Goal: Task Accomplishment & Management: Use online tool/utility

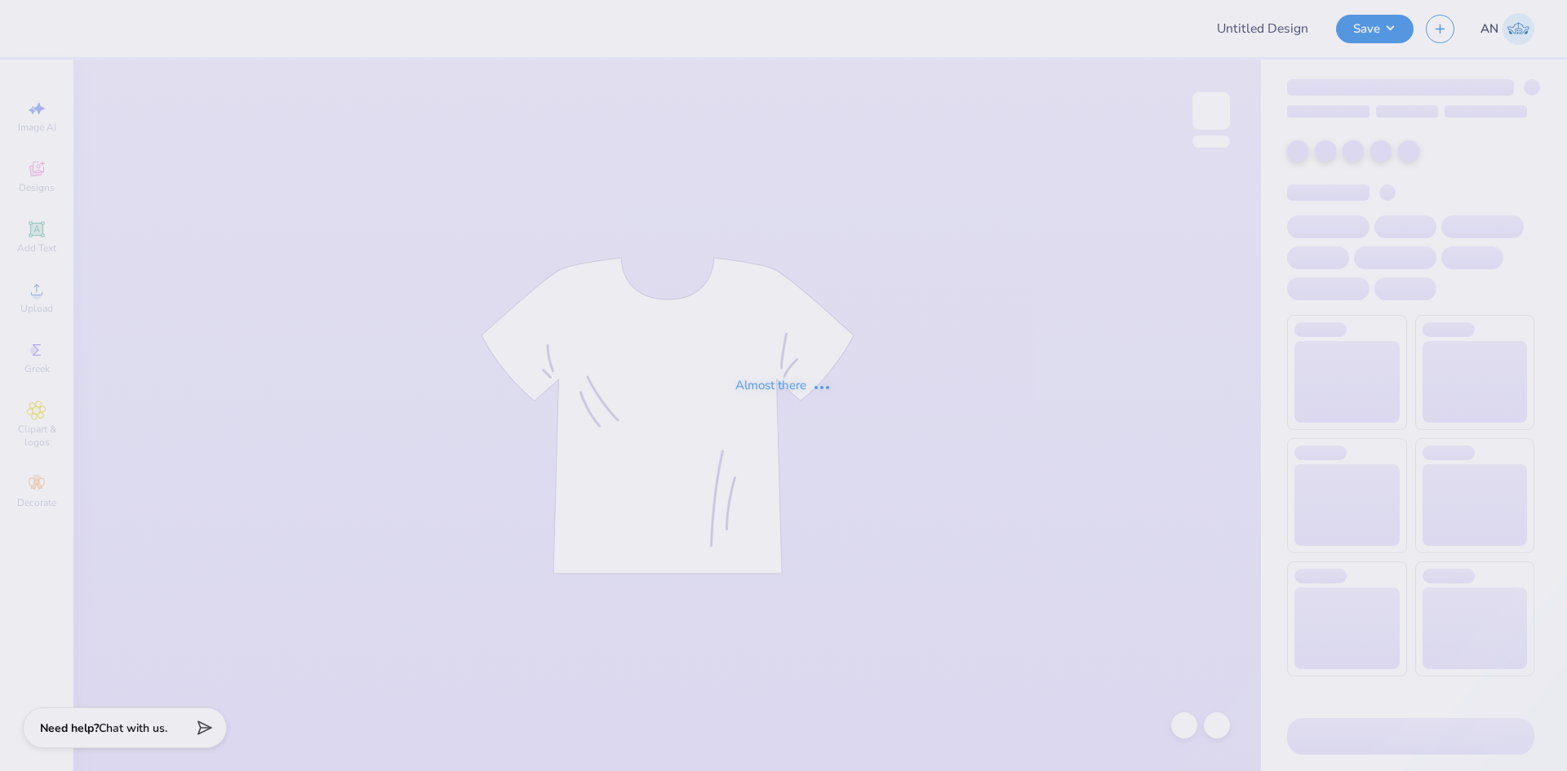
type input "[PERSON_NAME] : [US_STATE][GEOGRAPHIC_DATA]"
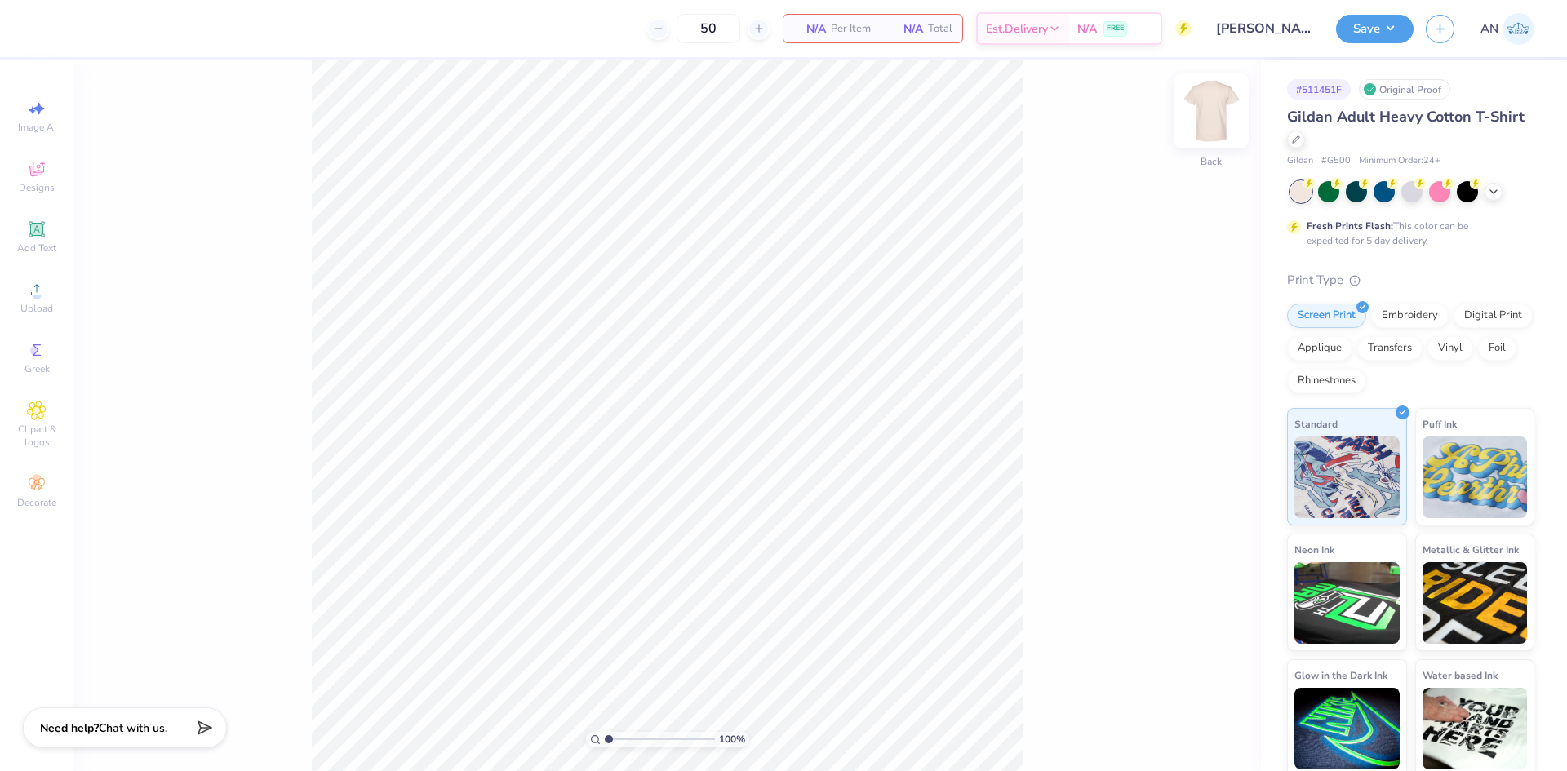
click at [1199, 117] on img at bounding box center [1210, 110] width 65 height 65
click at [1208, 107] on img at bounding box center [1210, 110] width 65 height 65
click at [1206, 105] on img at bounding box center [1210, 110] width 65 height 65
click at [1198, 106] on img at bounding box center [1210, 110] width 65 height 65
click at [35, 226] on icon at bounding box center [36, 229] width 12 height 12
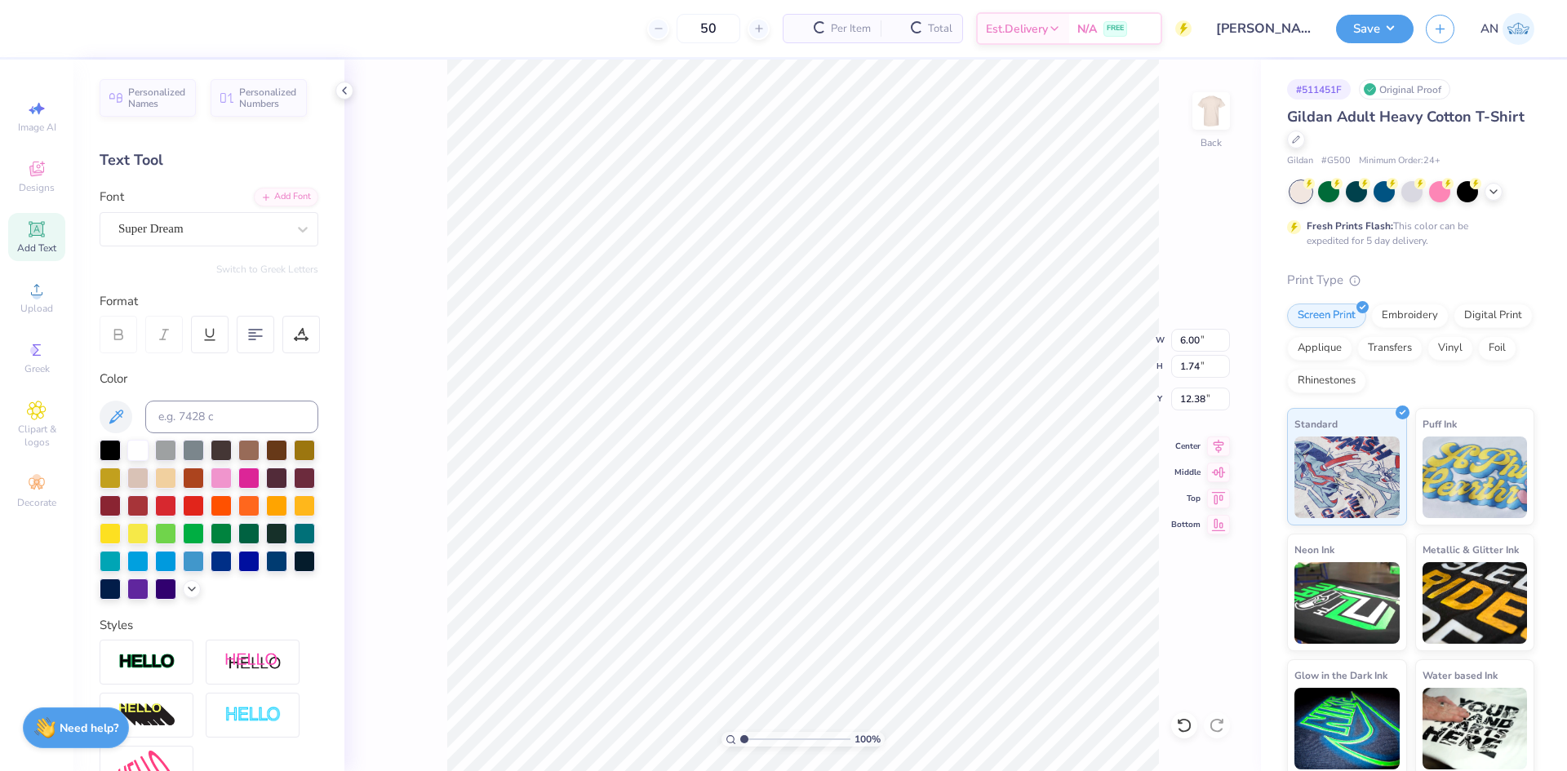
scroll to position [14, 2]
type textarea "12"
click at [242, 224] on div "Super Dream" at bounding box center [202, 228] width 171 height 25
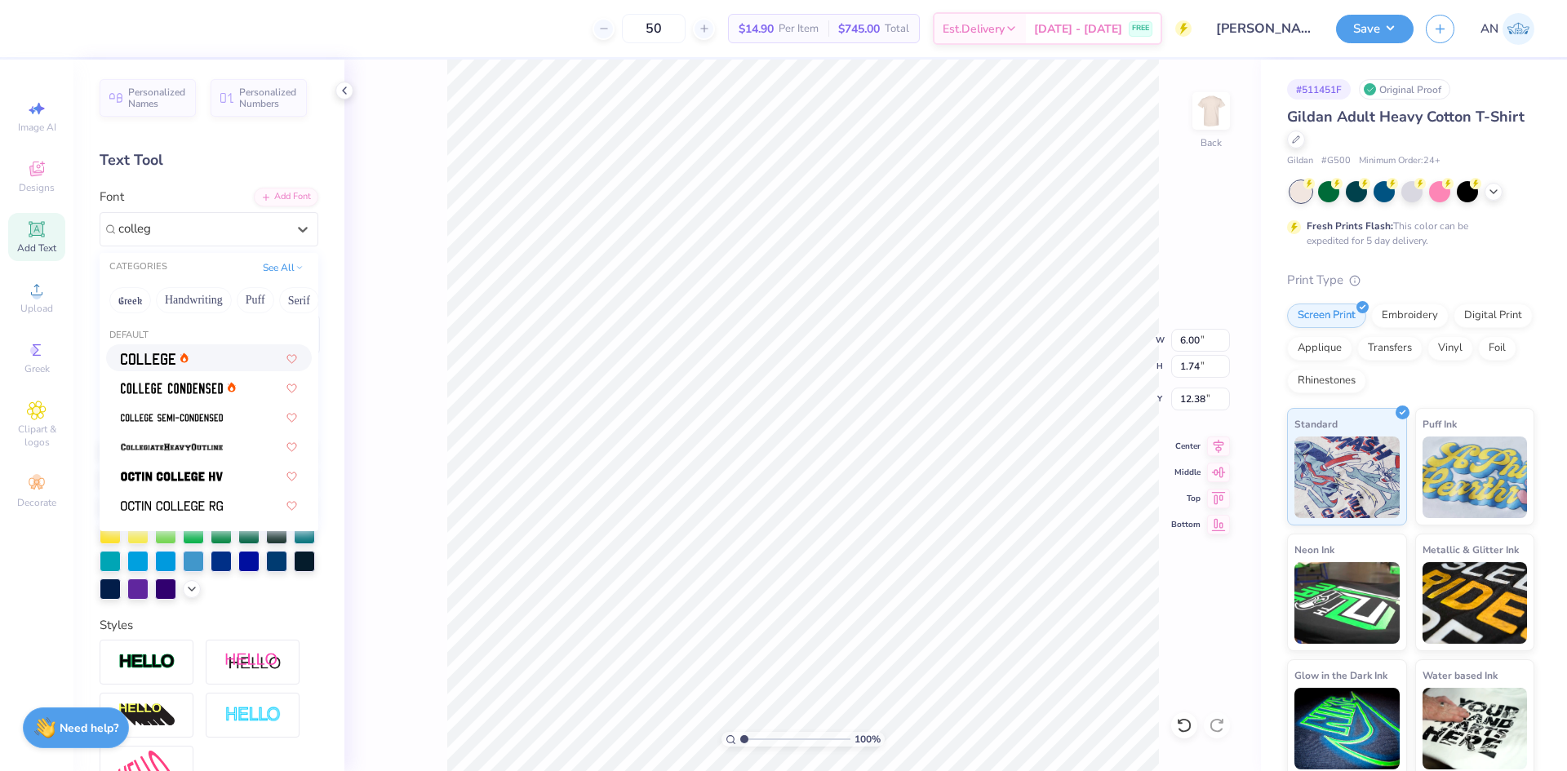
click at [222, 350] on div at bounding box center [209, 357] width 176 height 17
type input "colleg"
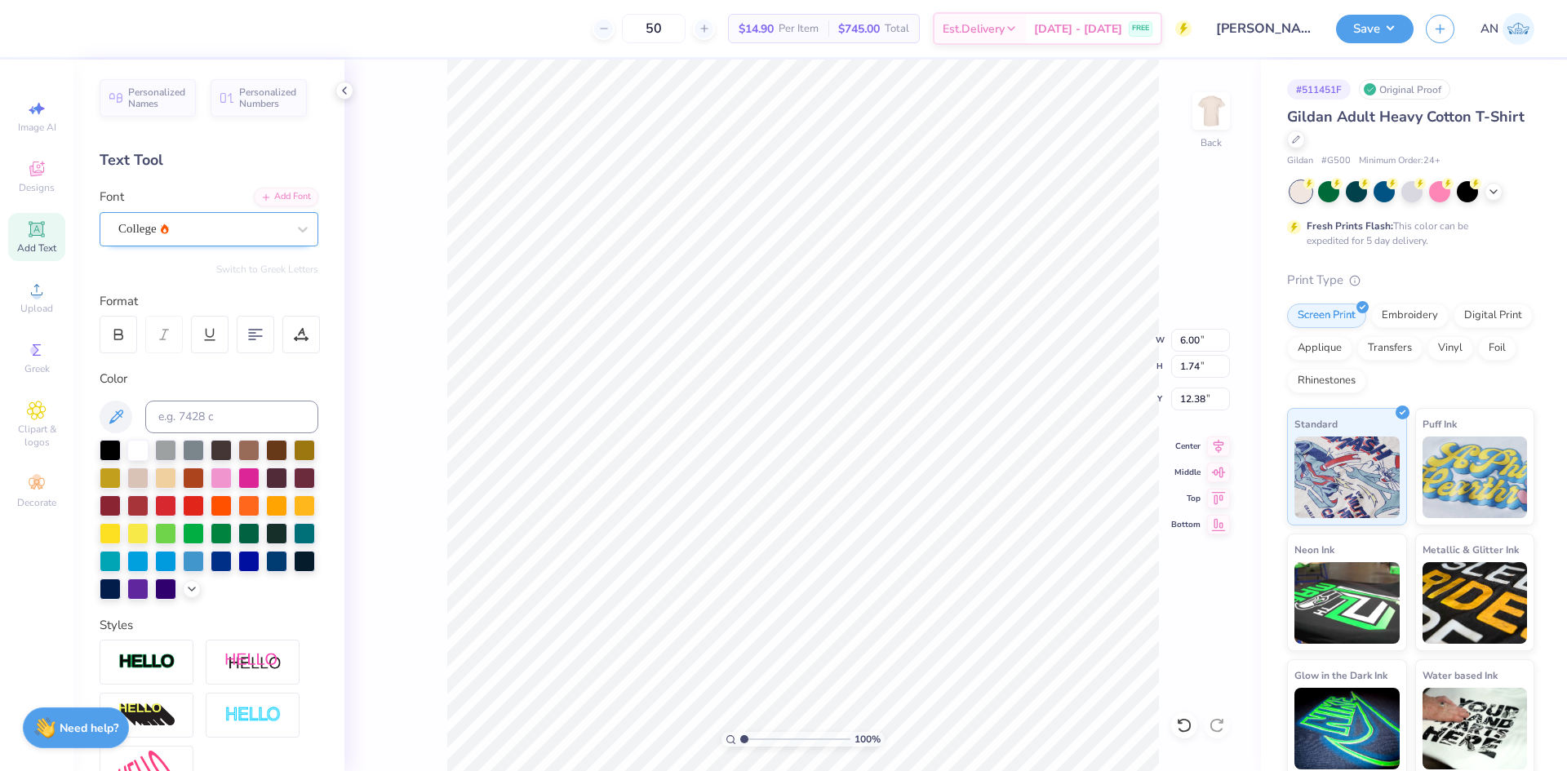
click at [187, 223] on div "College" at bounding box center [202, 228] width 171 height 25
click at [182, 357] on span "Varsity Team" at bounding box center [153, 357] width 64 height 17
type input "varsity"
type input "2.52"
type input "2.27"
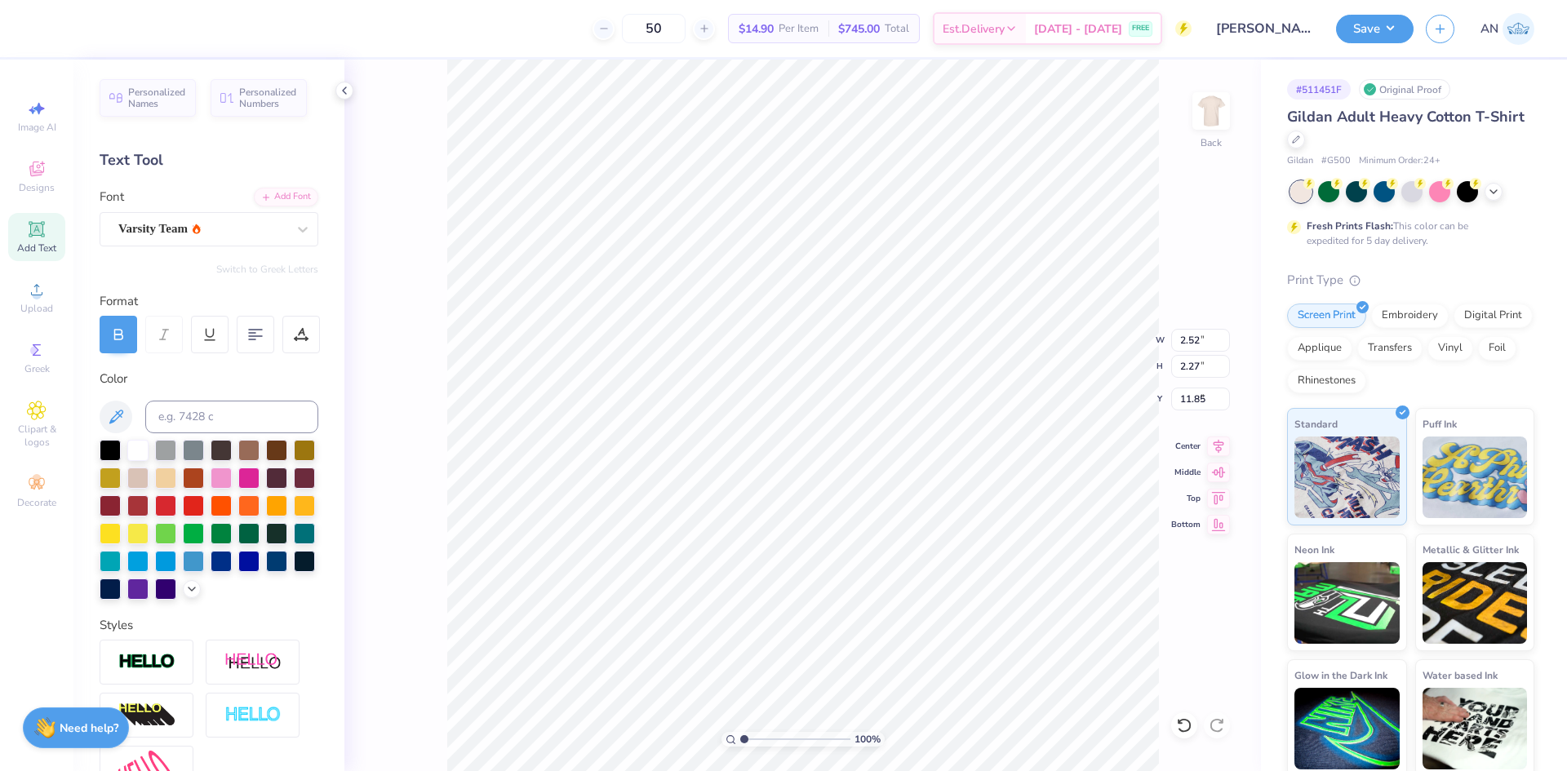
type input "4.14"
click at [910, 388] on li "Duplicate" at bounding box center [935, 391] width 128 height 32
type input "10.98"
type textarea "TEAM"
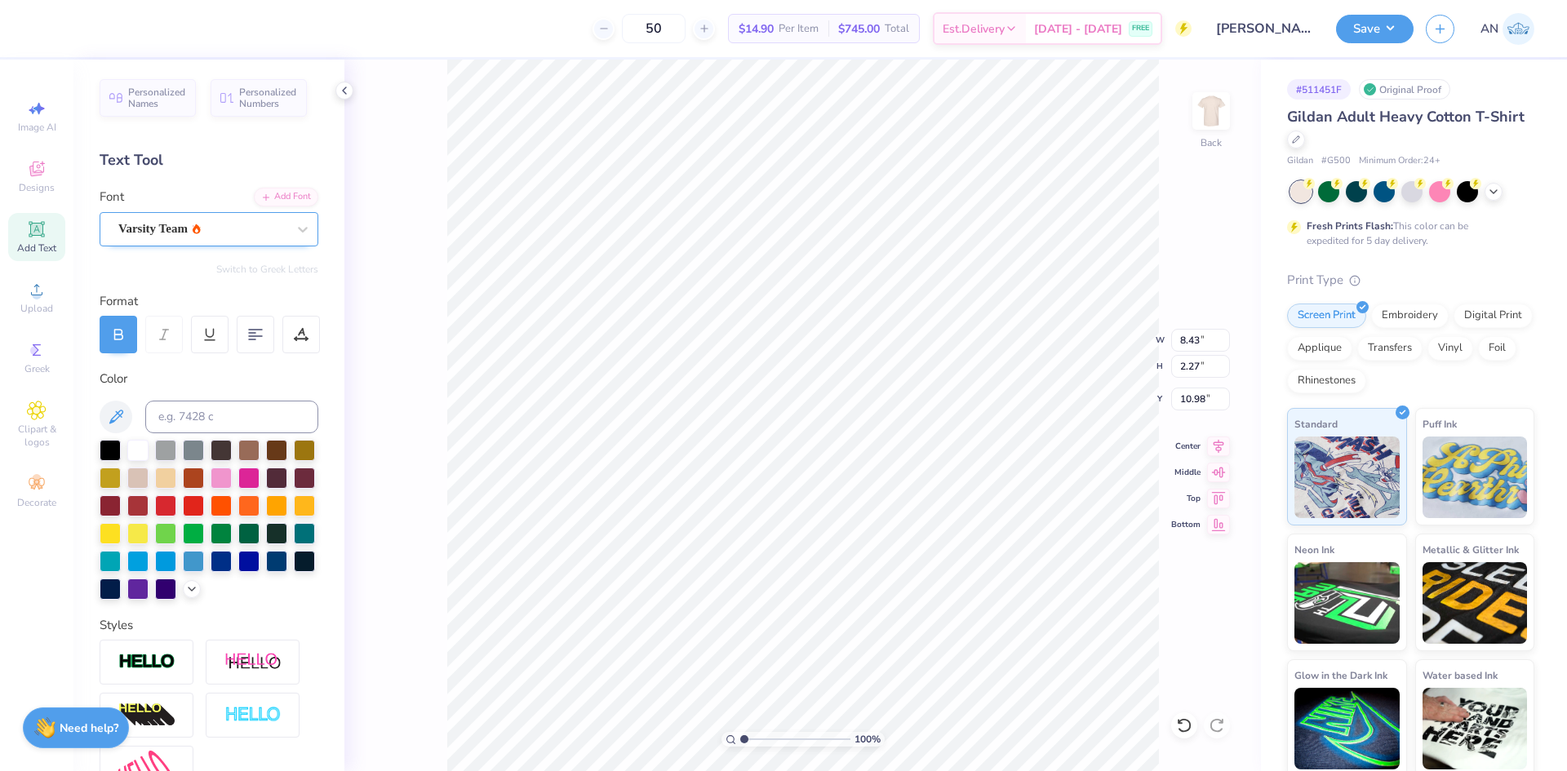
click at [216, 221] on div "Varsity Team" at bounding box center [202, 228] width 171 height 25
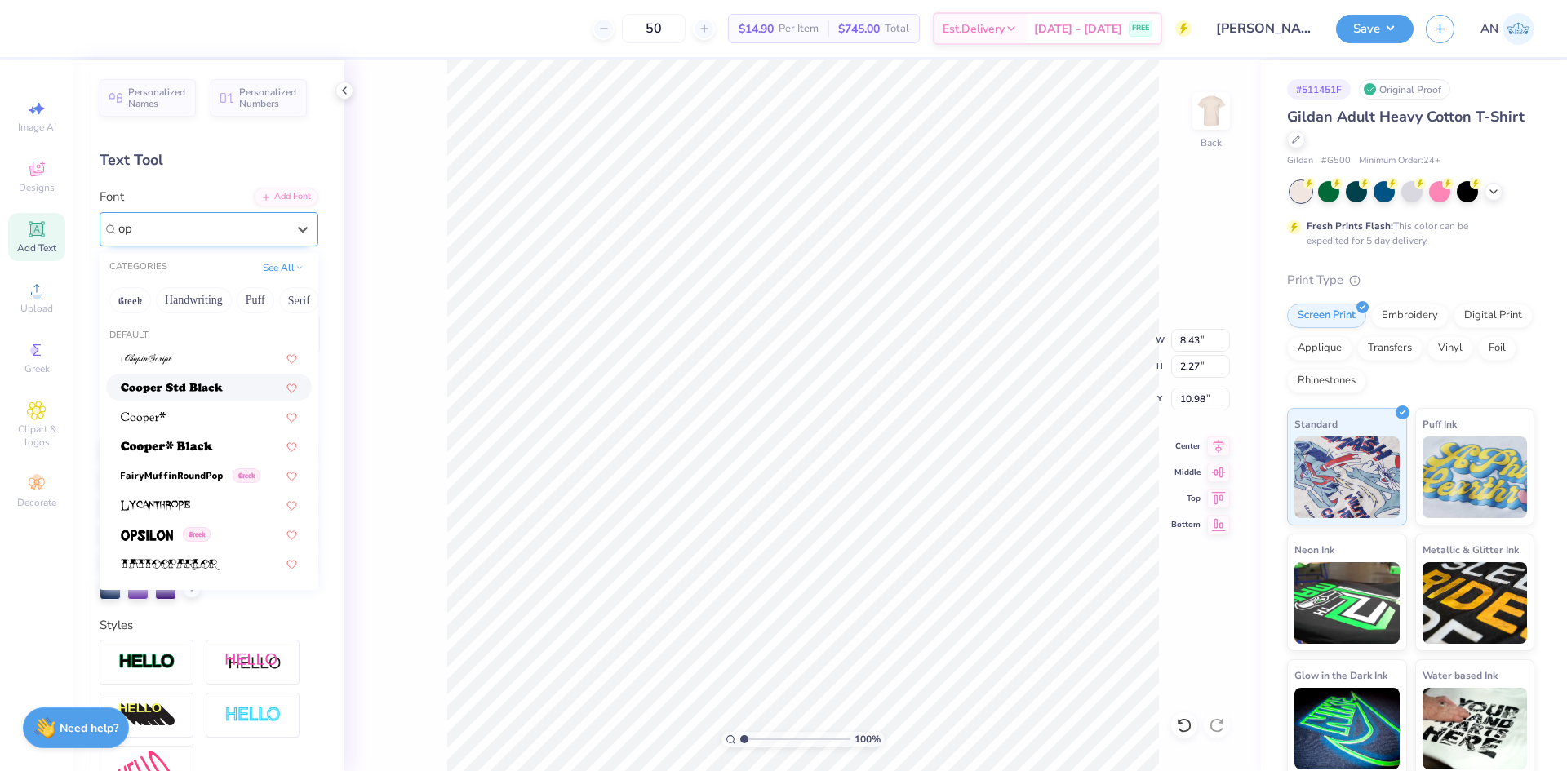
type input "o"
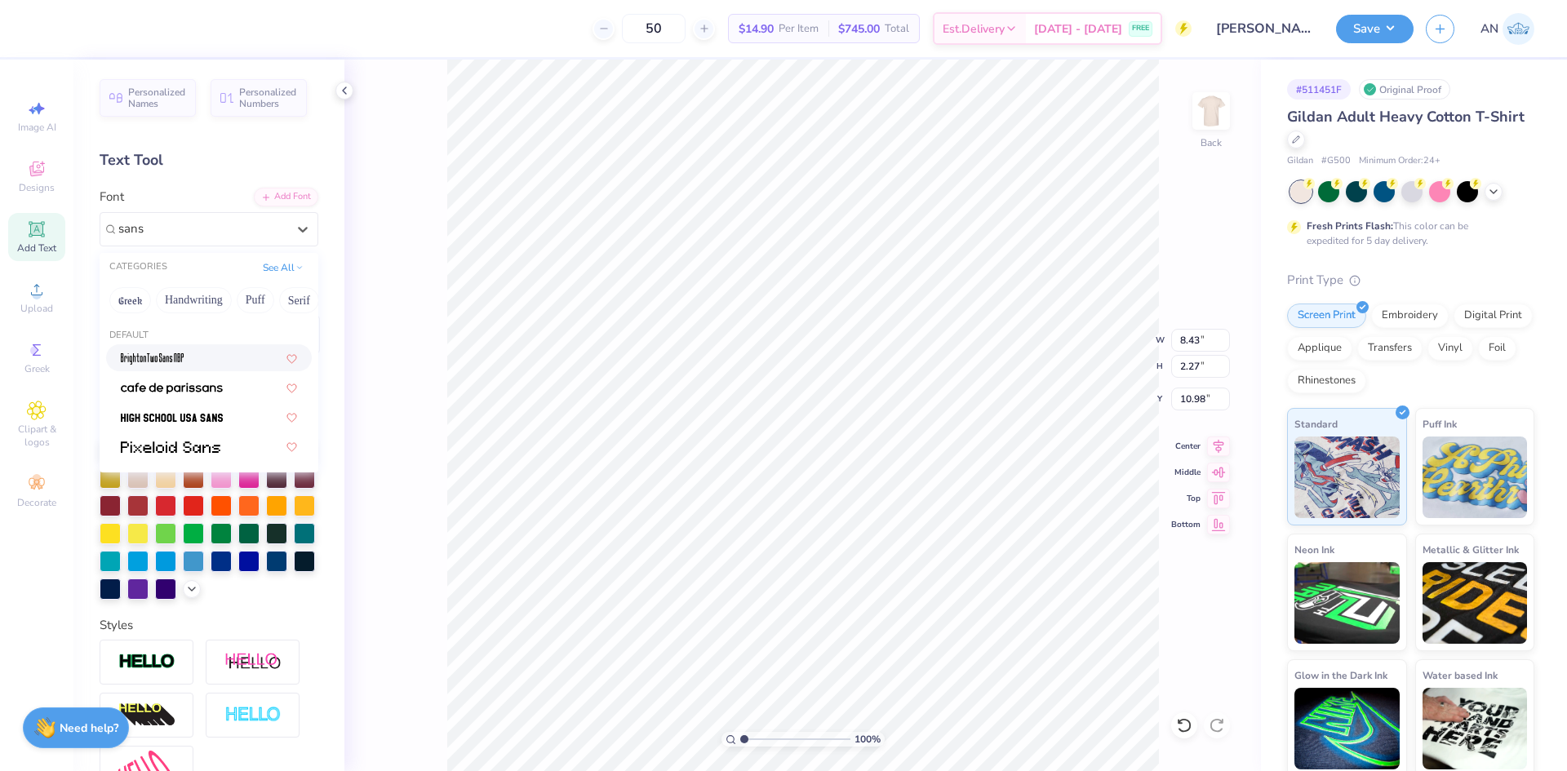
type input "sans"
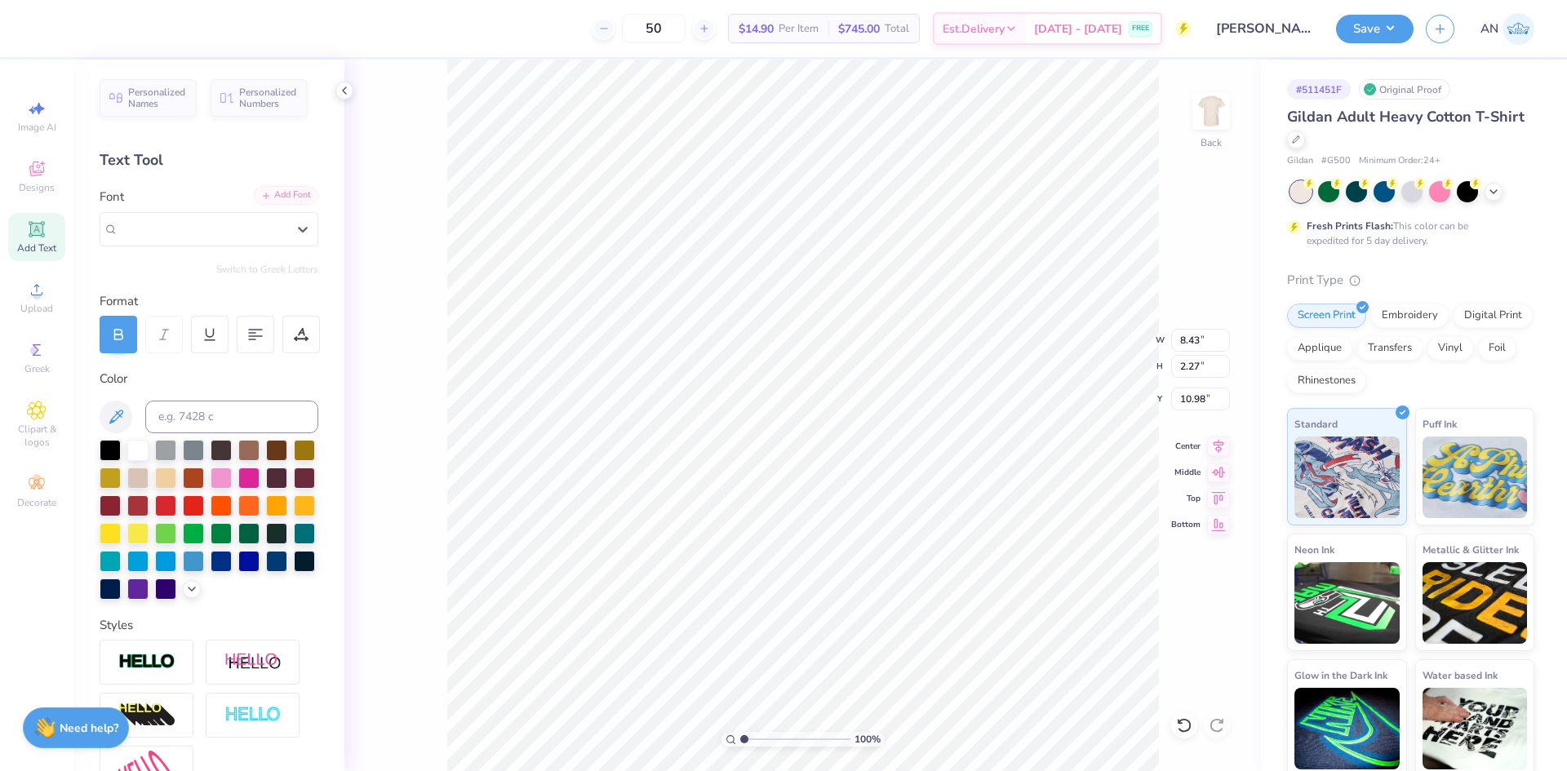
click at [290, 202] on div "Add Font" at bounding box center [286, 195] width 64 height 19
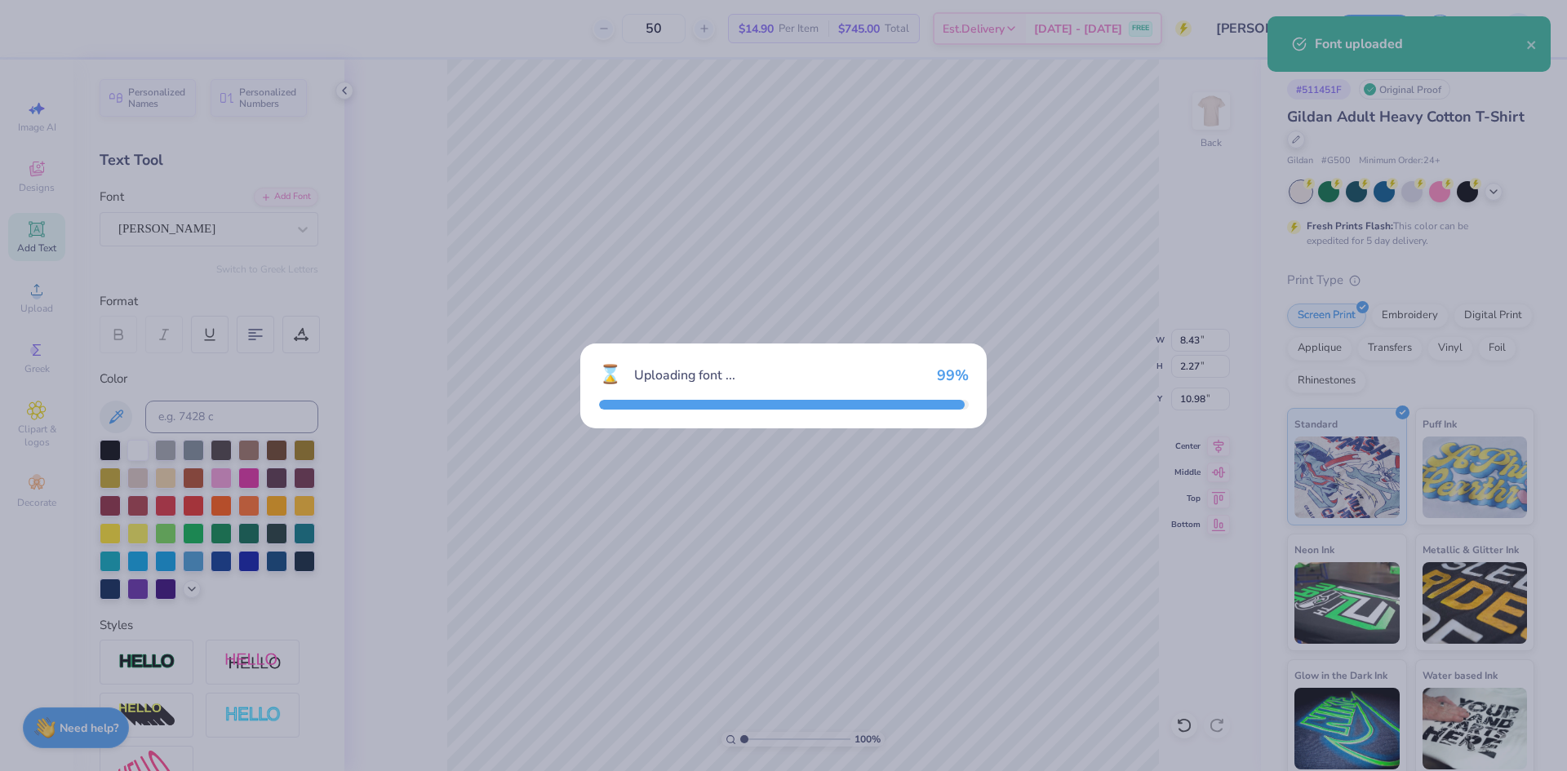
type input "6.15"
type input "2.63"
type input "10.80"
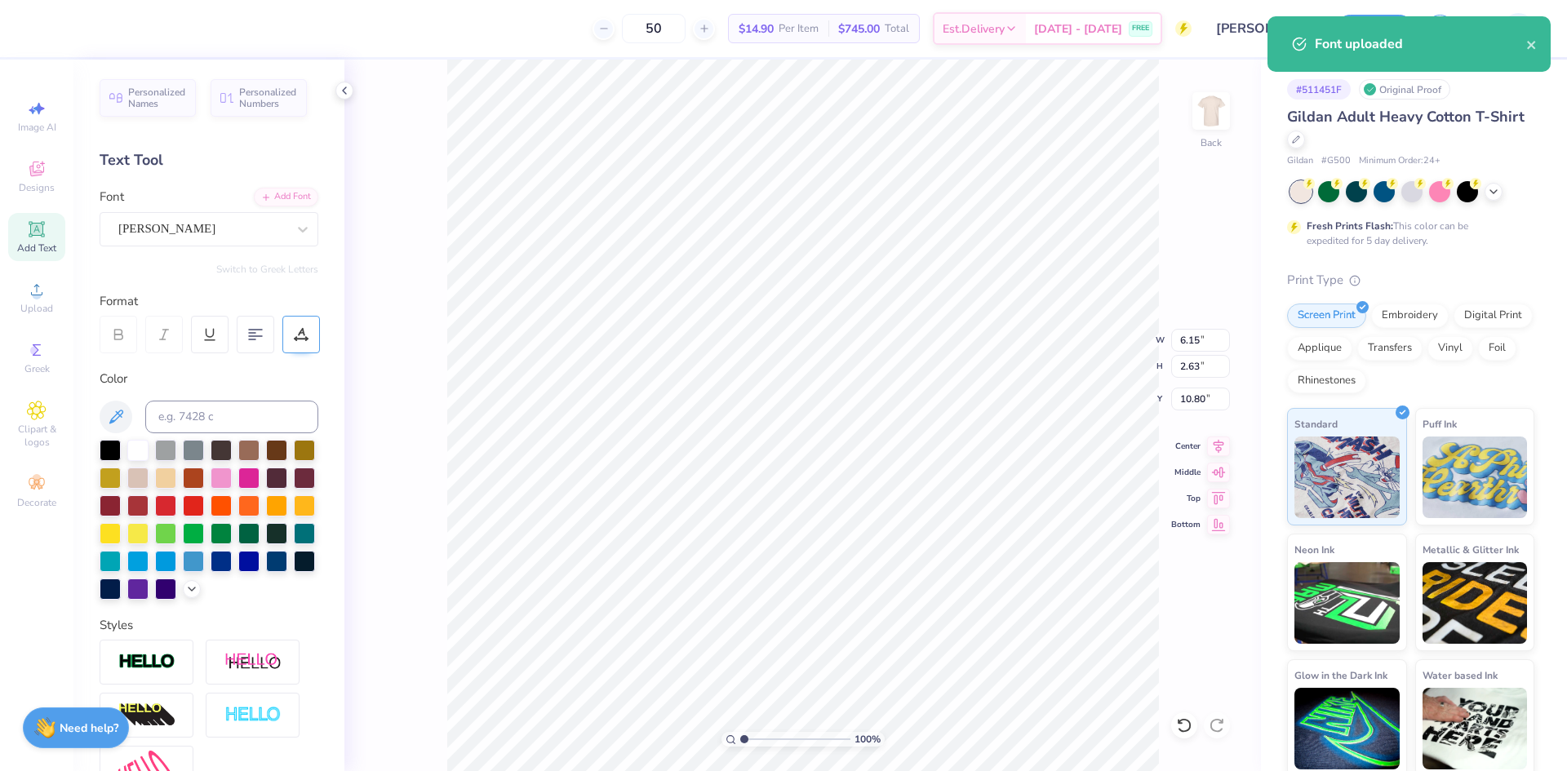
click at [303, 330] on icon at bounding box center [301, 332] width 7 height 8
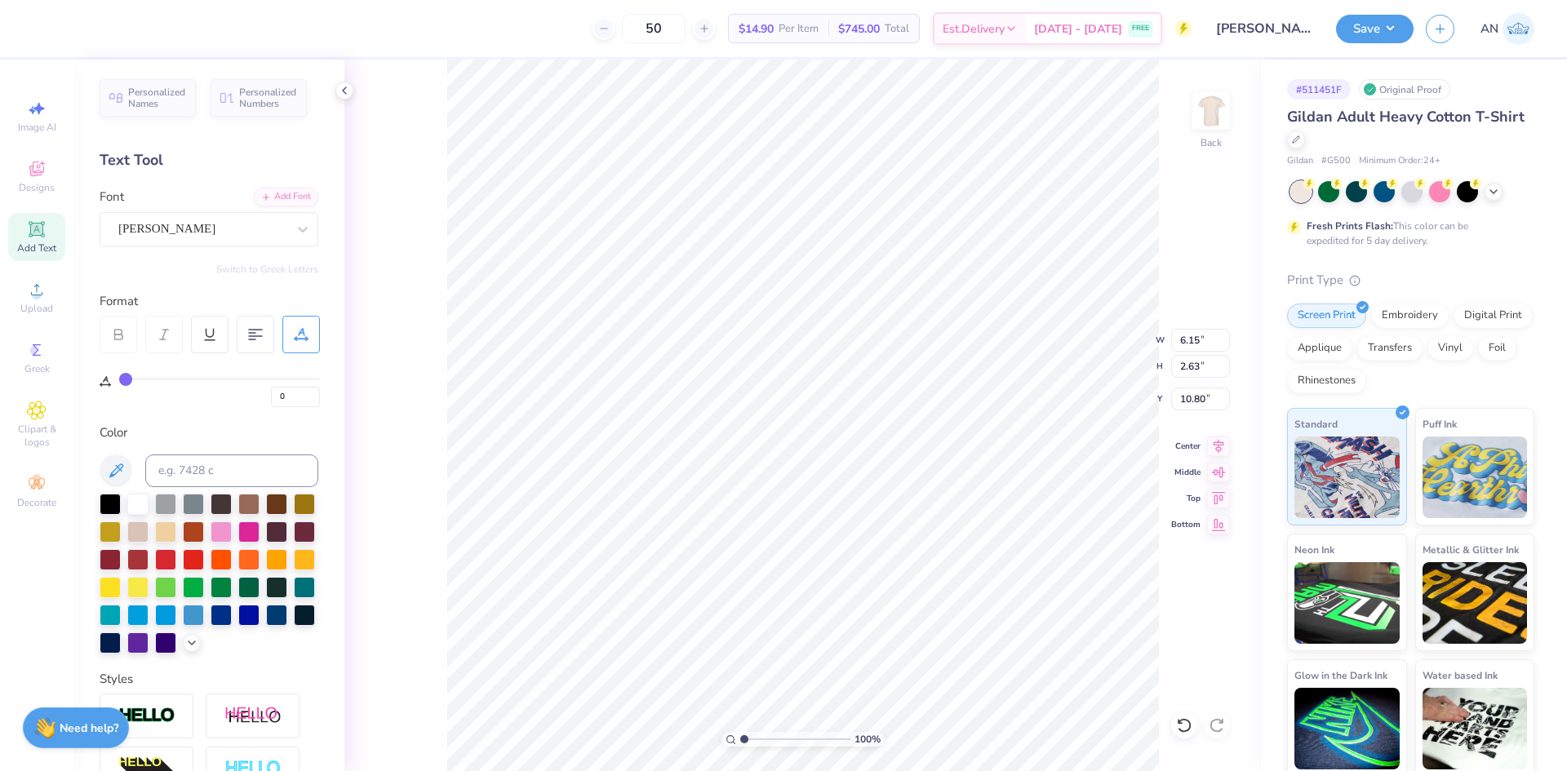
type input "1"
type input "2"
type input "3"
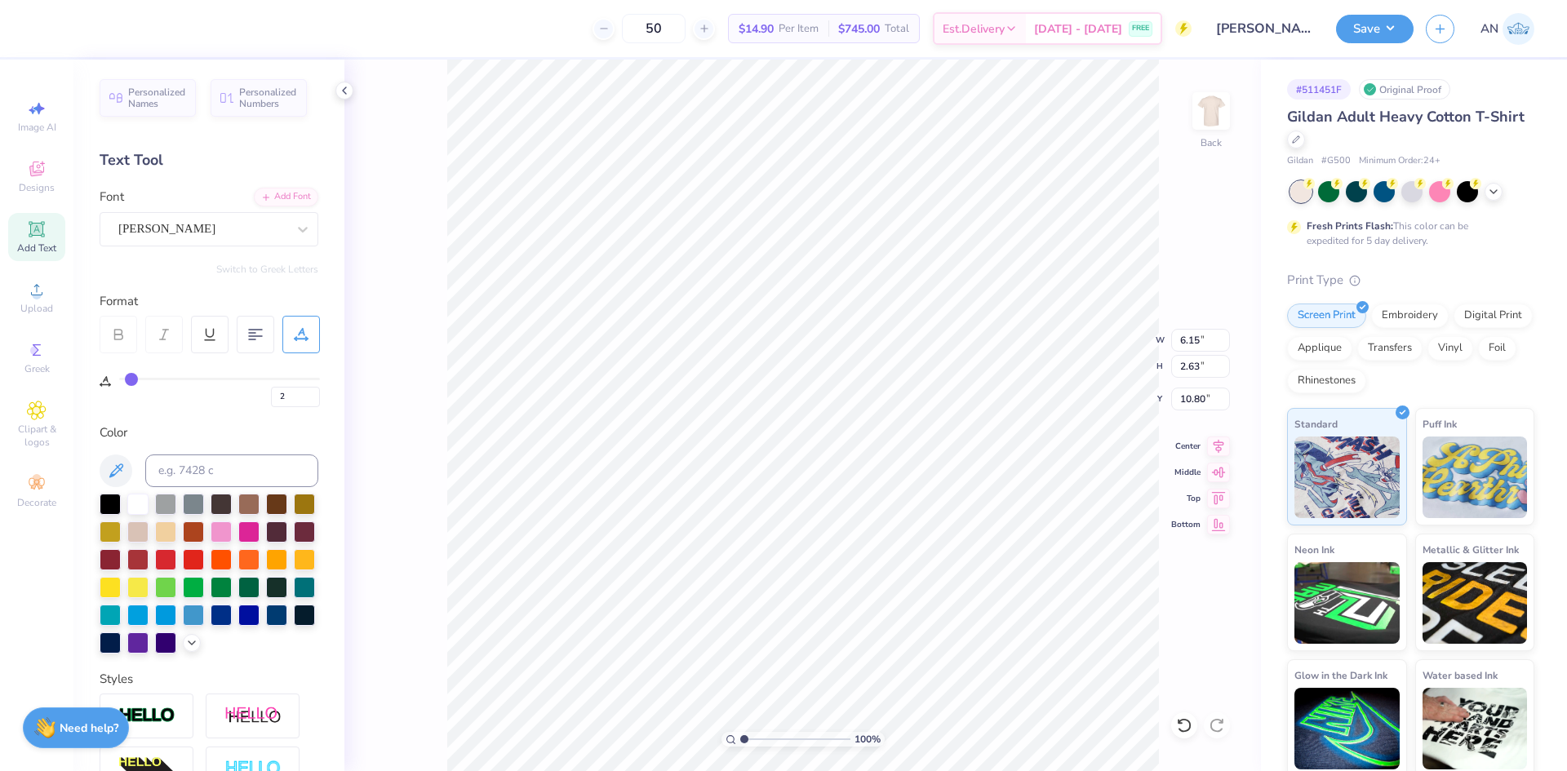
type input "3"
type input "4"
type input "5"
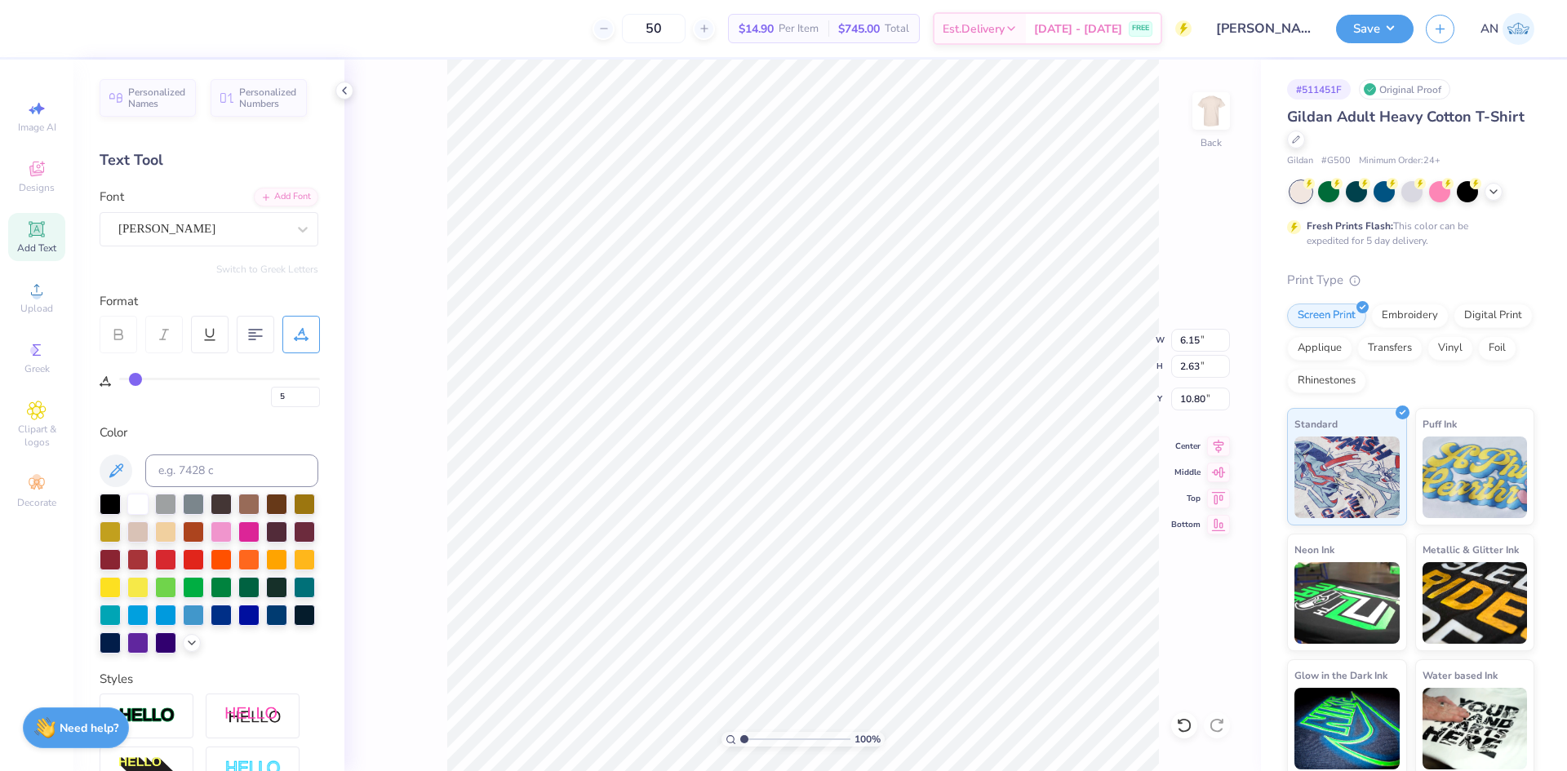
type input "6"
drag, startPoint x: 126, startPoint y: 381, endPoint x: 136, endPoint y: 379, distance: 10.7
type input "6"
click at [136, 379] on input "range" at bounding box center [219, 379] width 201 height 2
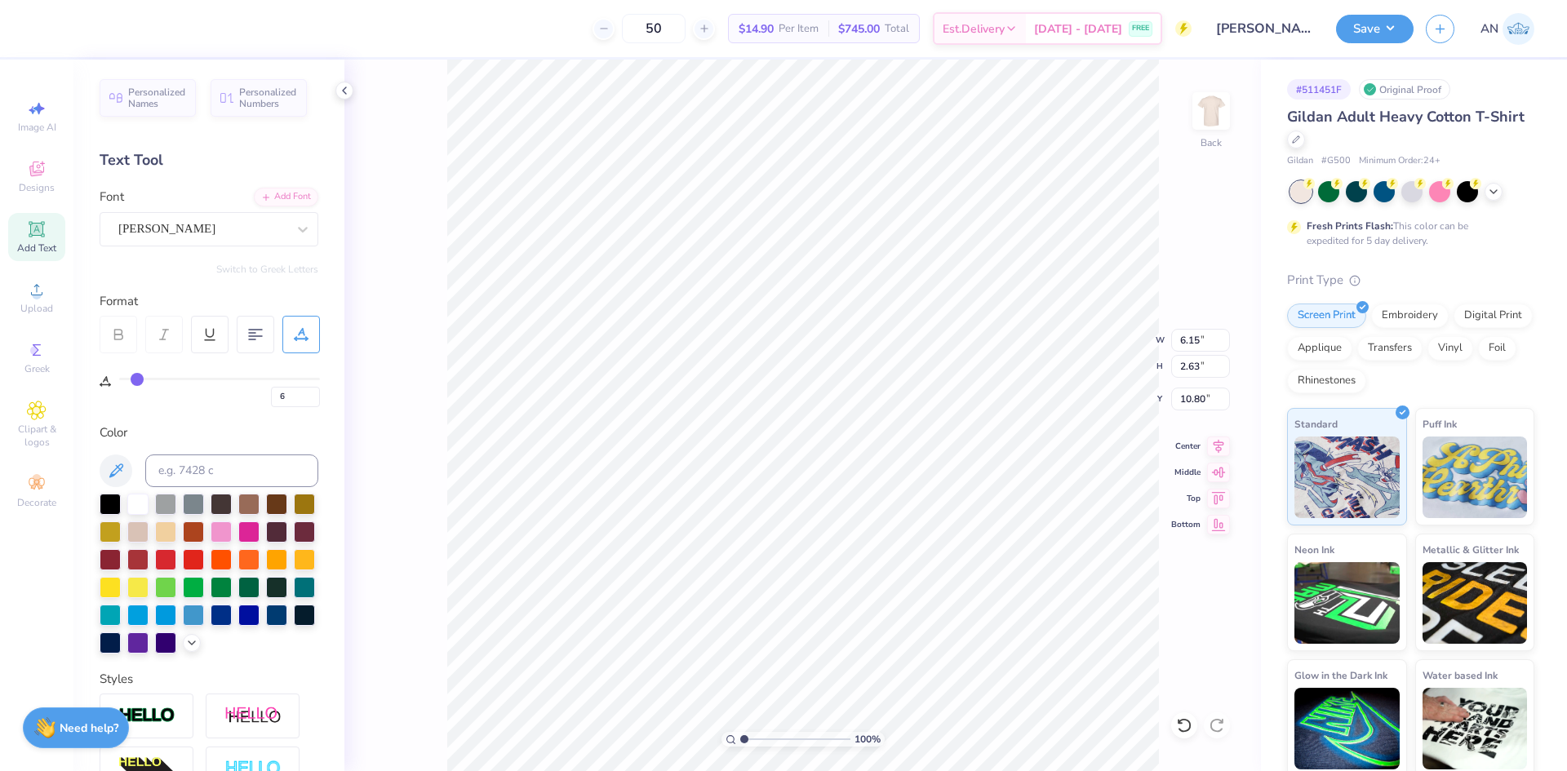
type input "6.73"
type input "7"
type input "8"
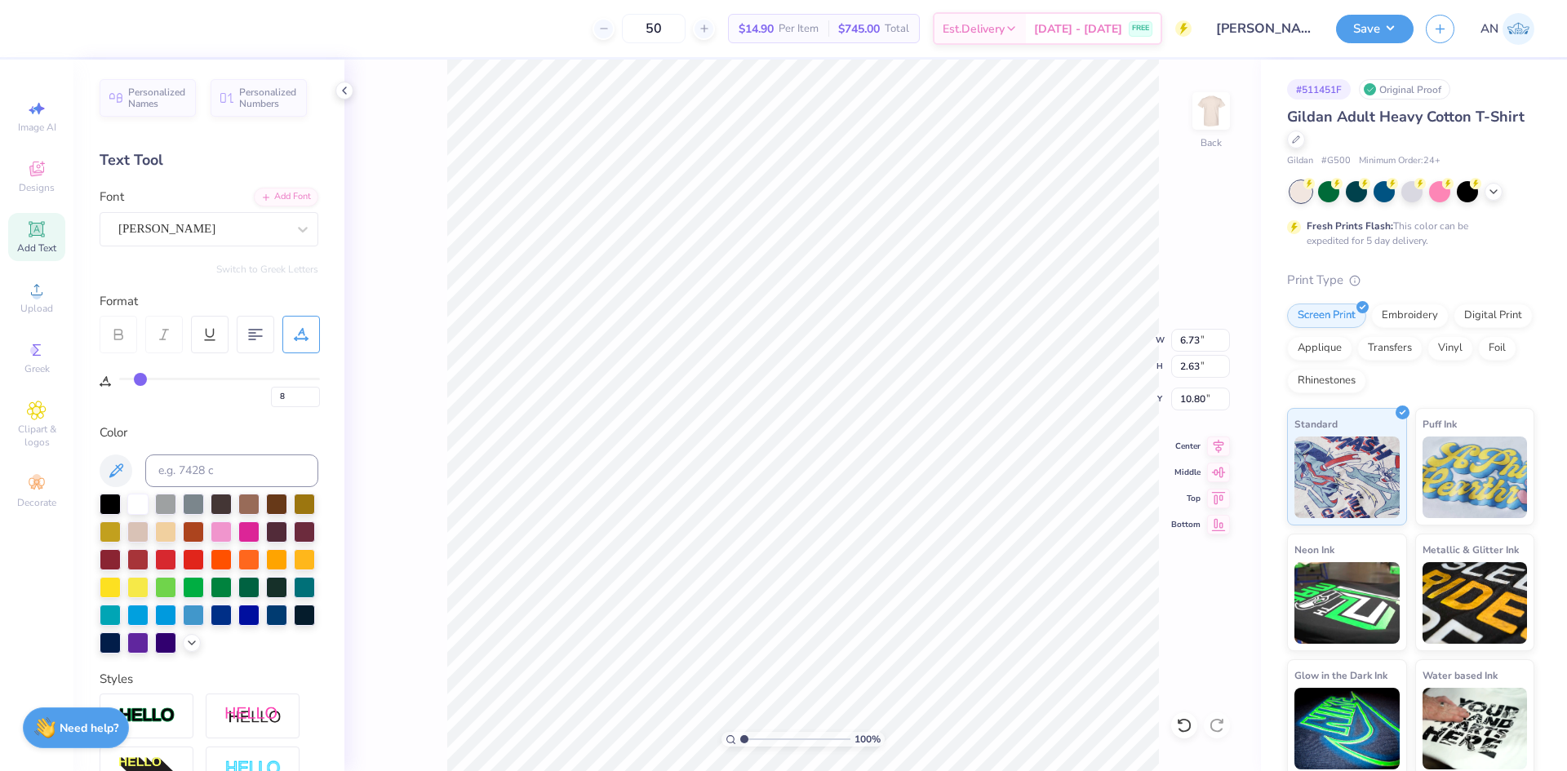
type input "9"
type input "10"
type input "11"
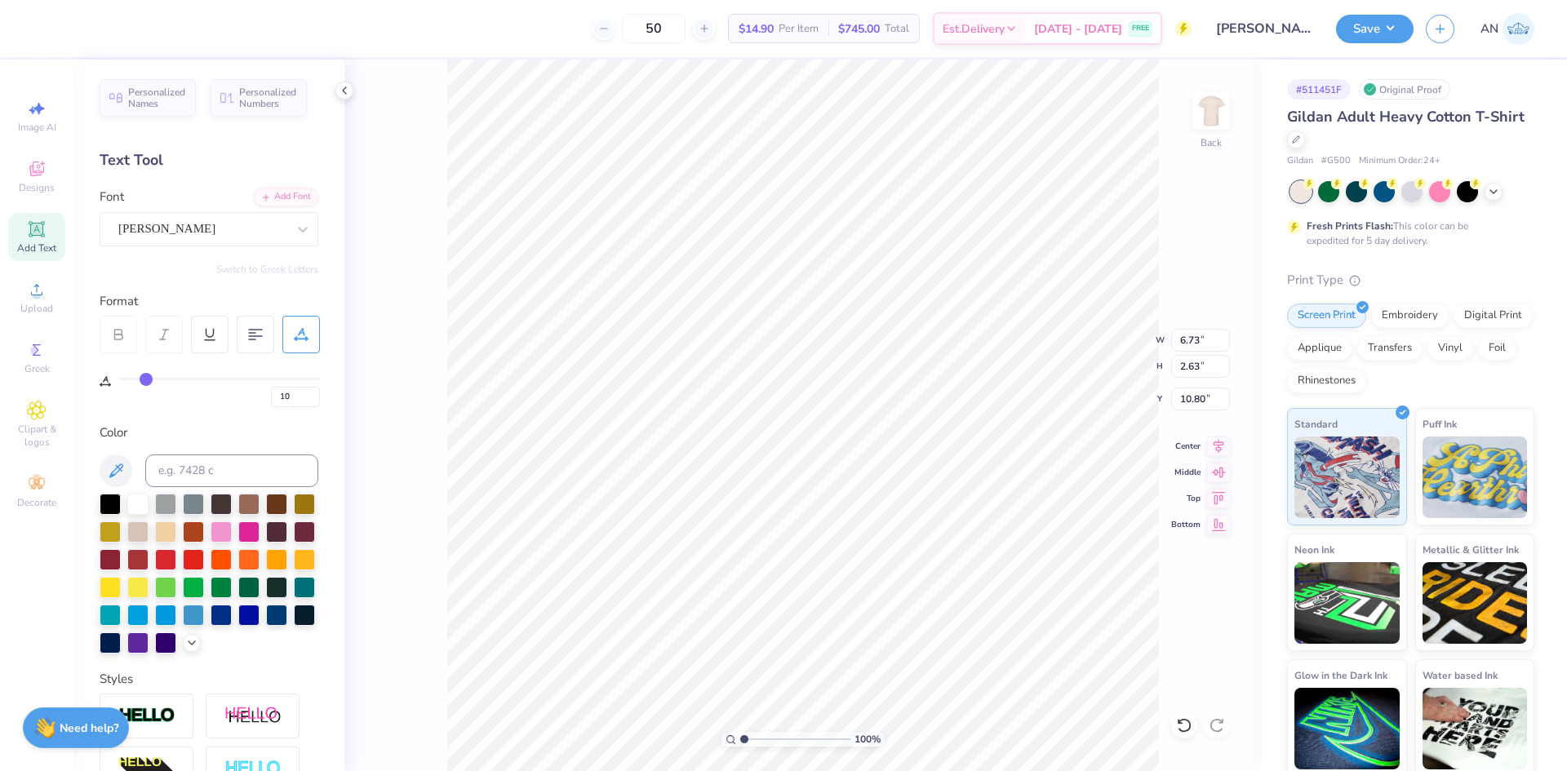
type input "11"
type input "12"
type input "13"
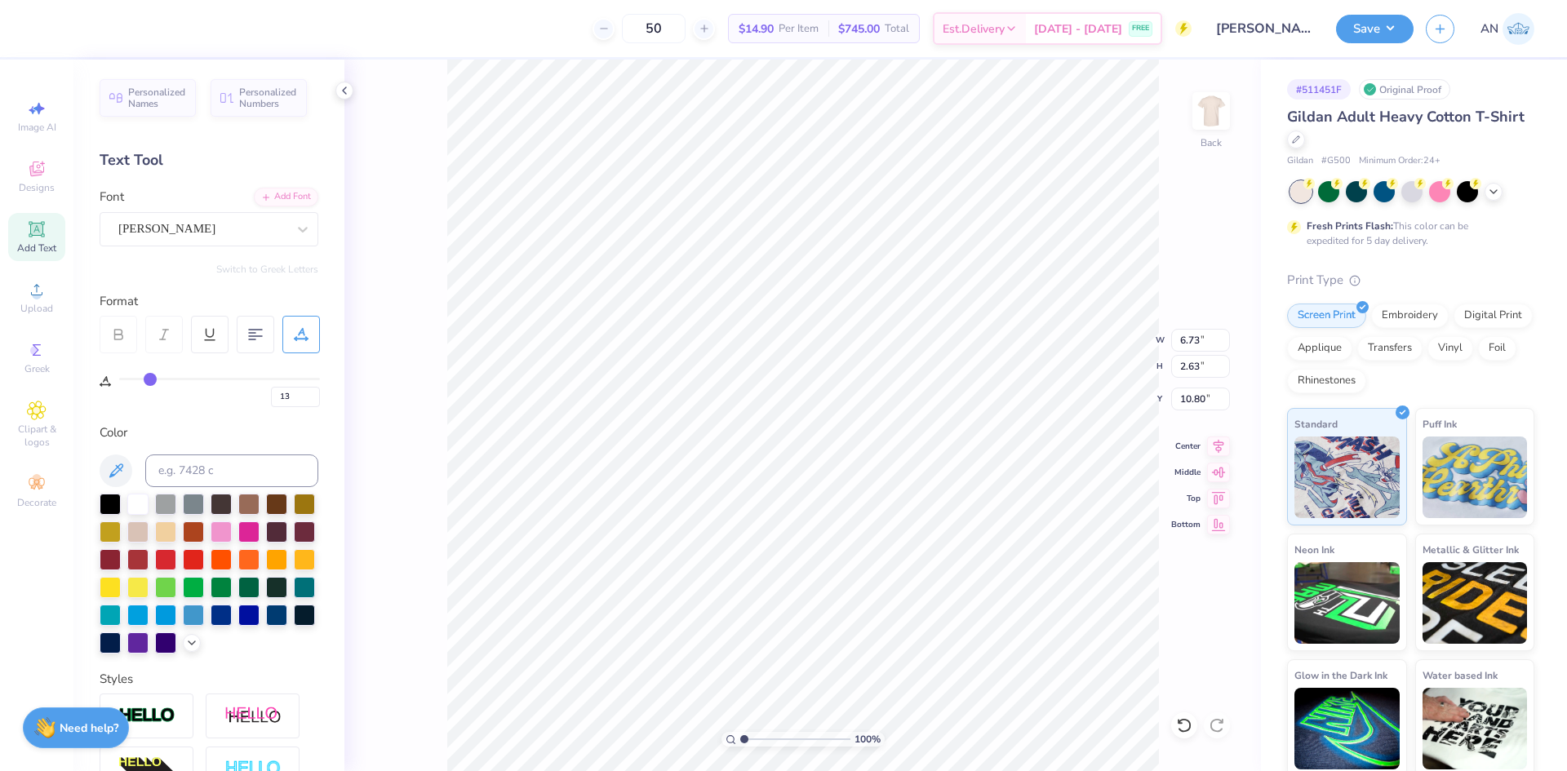
type input "14"
type input "15"
type input "16"
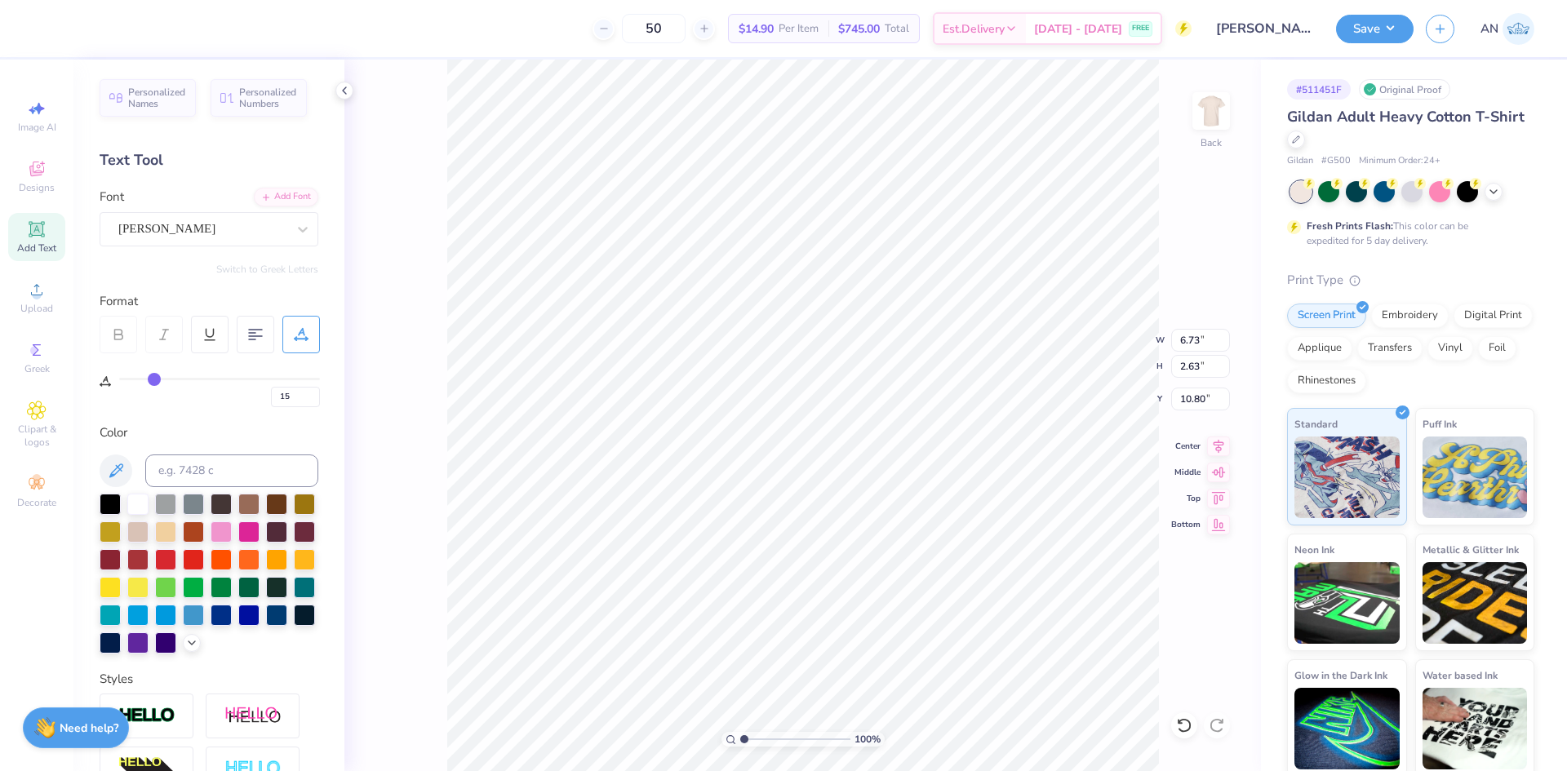
type input "16"
type input "17"
type input "18"
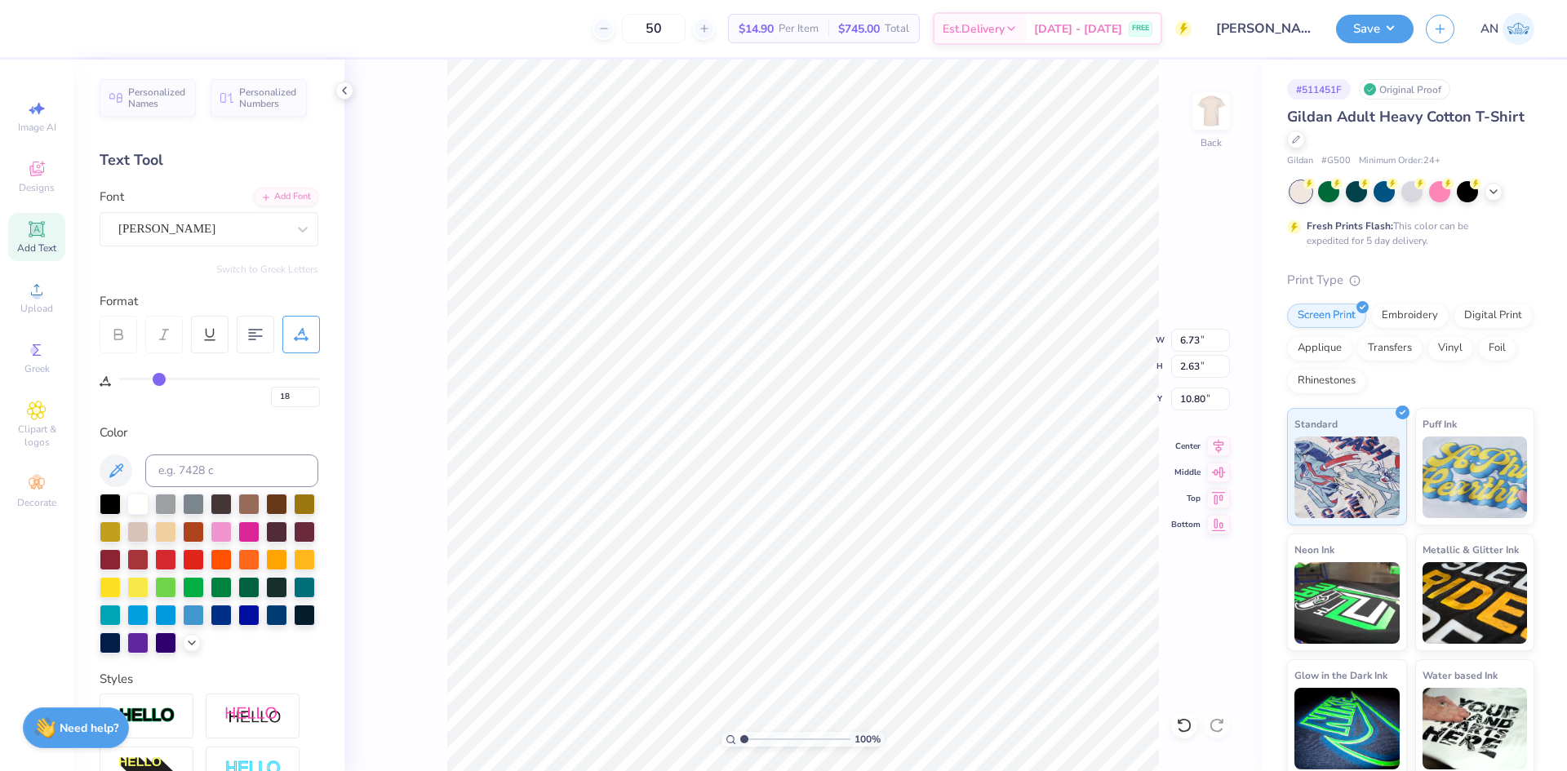
type input "19"
type input "20"
type input "21"
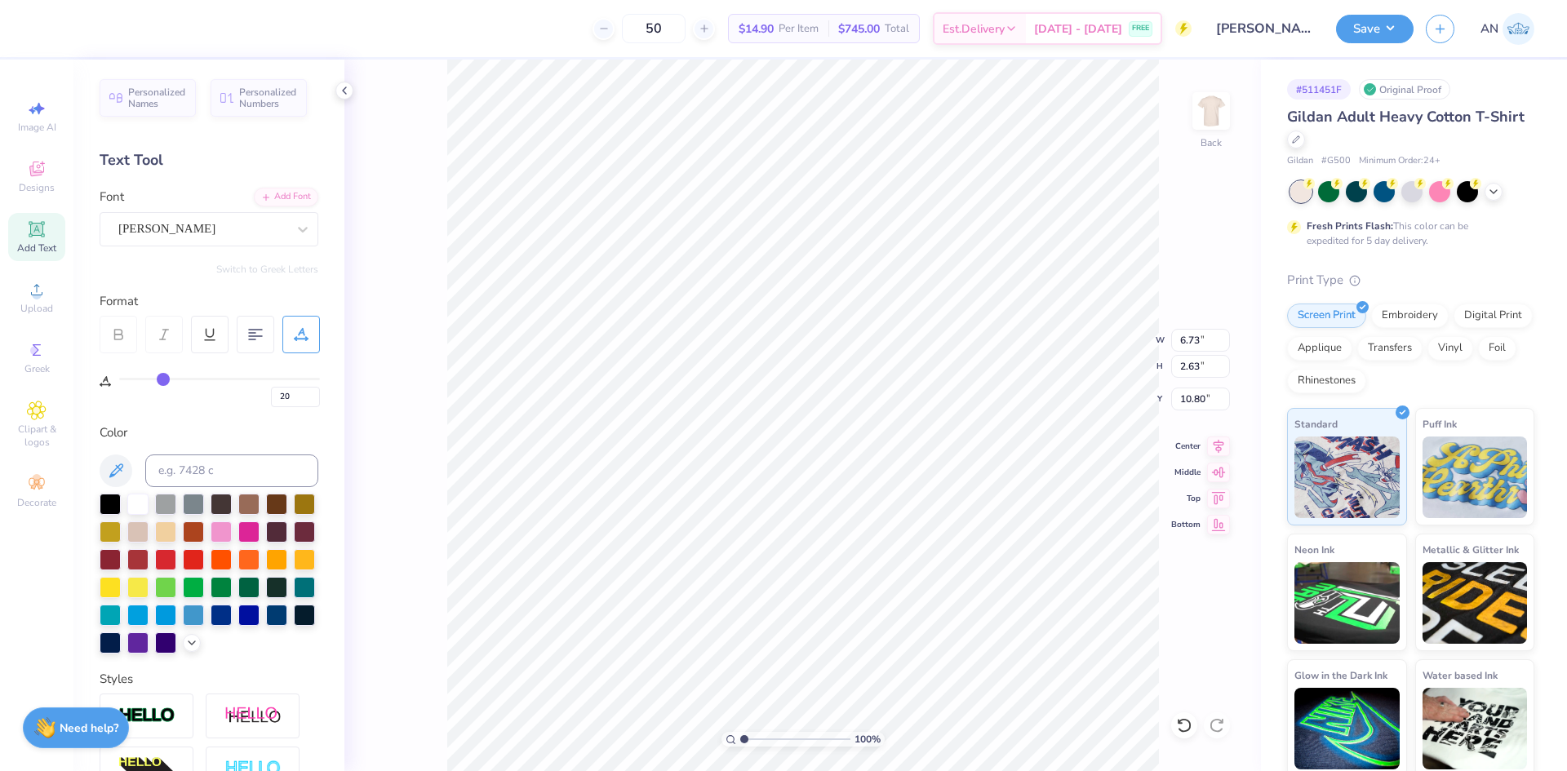
type input "21"
type input "22"
type input "23"
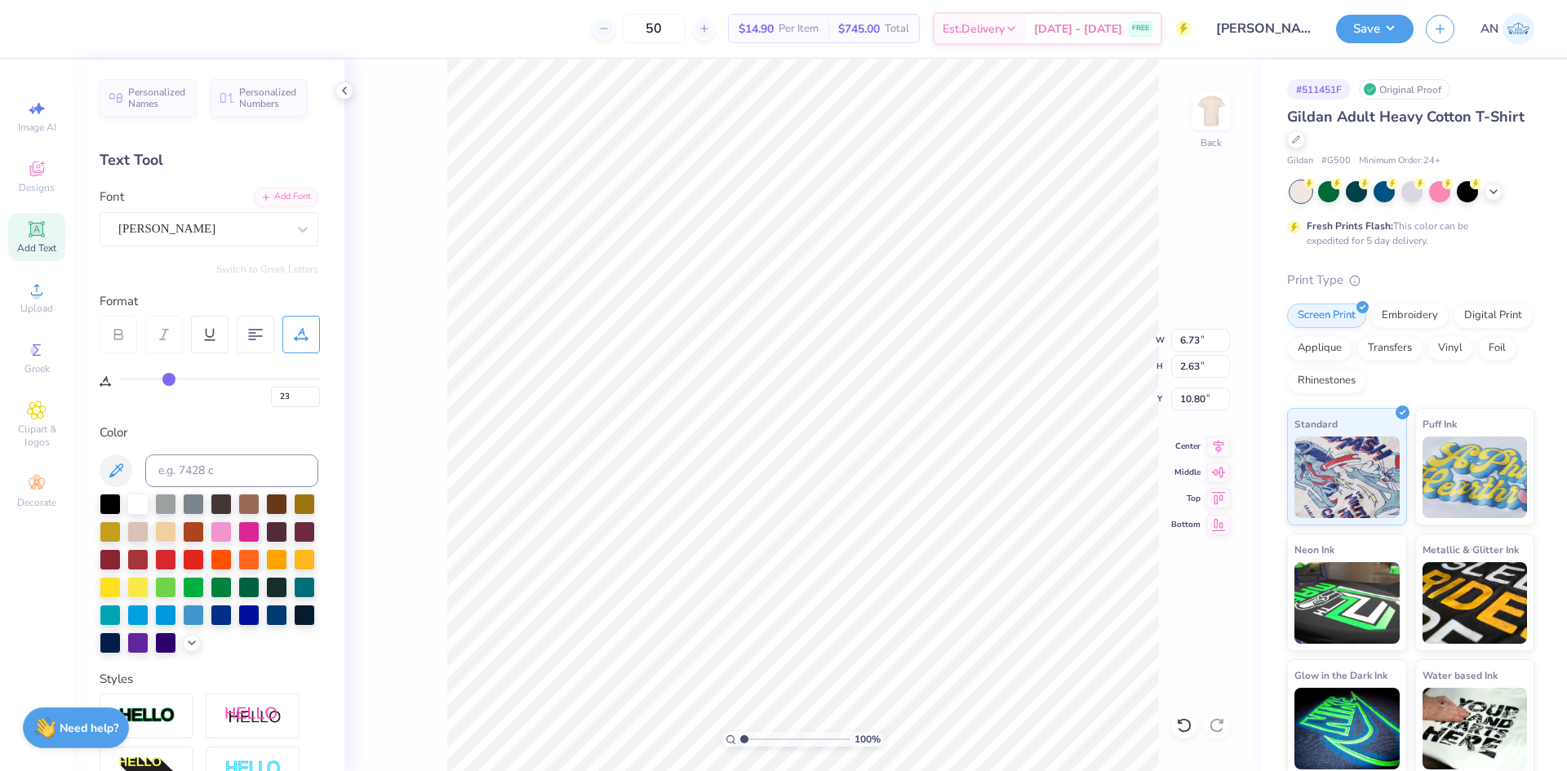
type input "24"
type input "25"
type input "26"
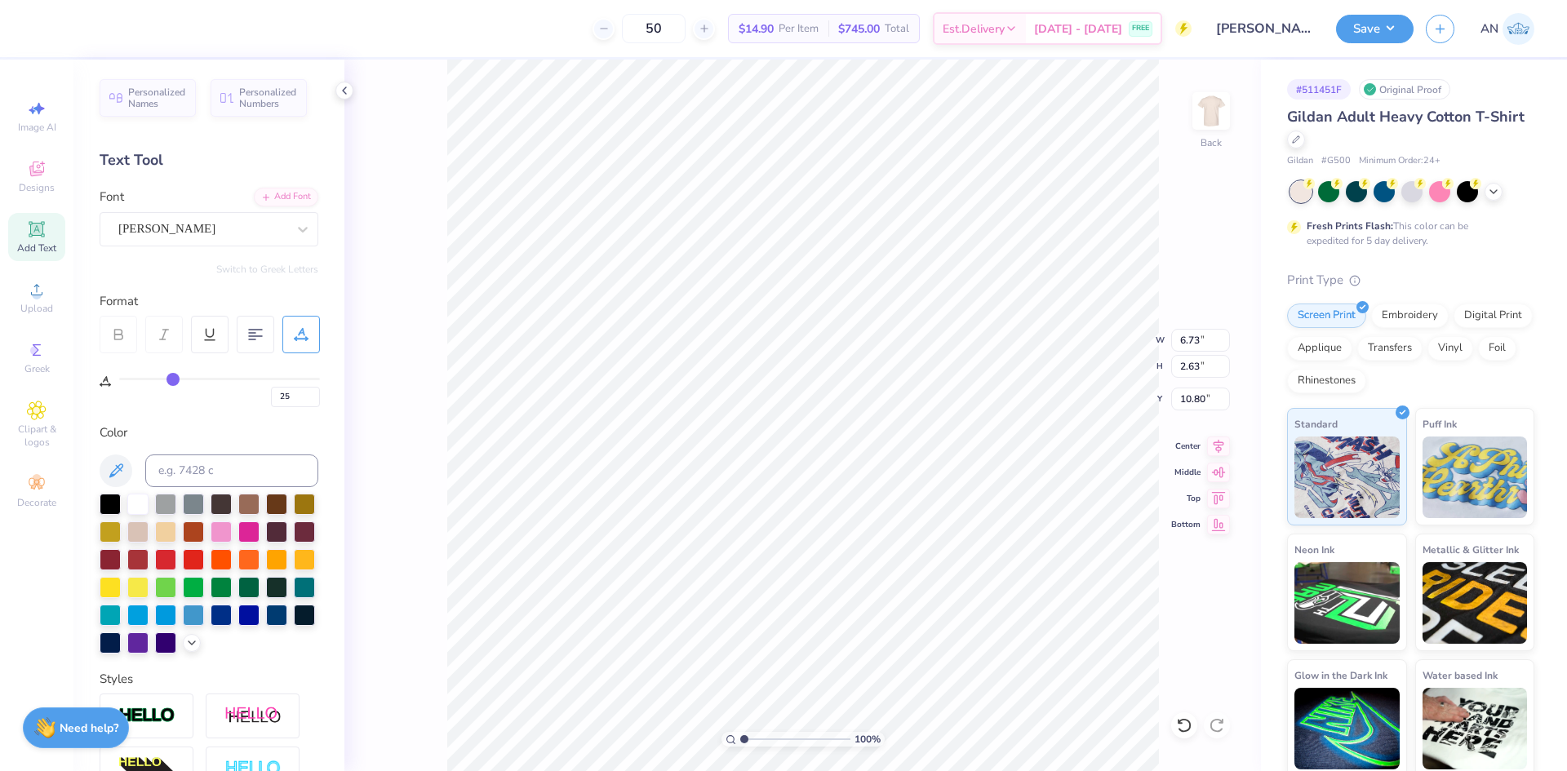
type input "26"
type input "27"
type input "28"
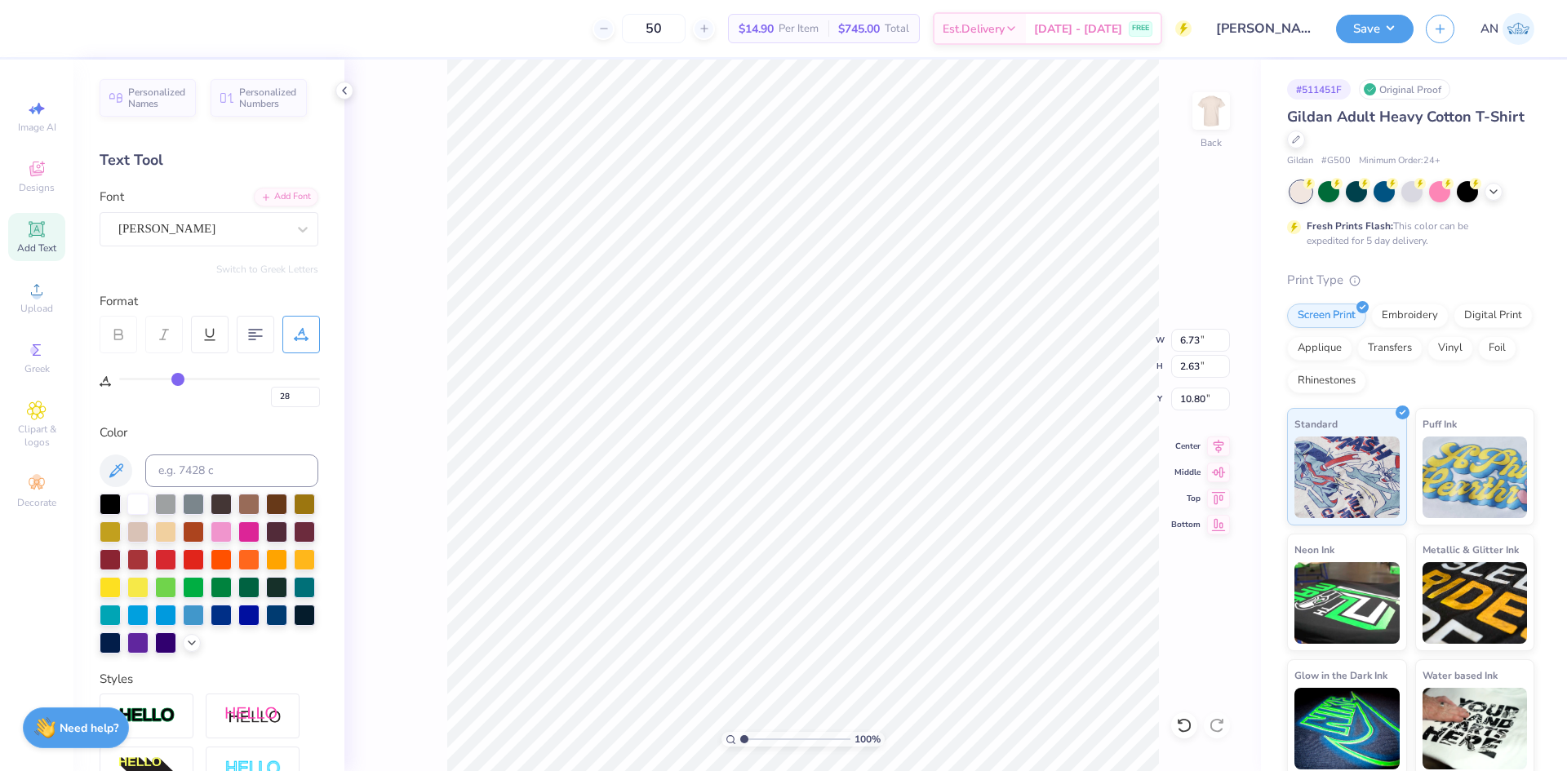
type input "29"
type input "30"
type input "31"
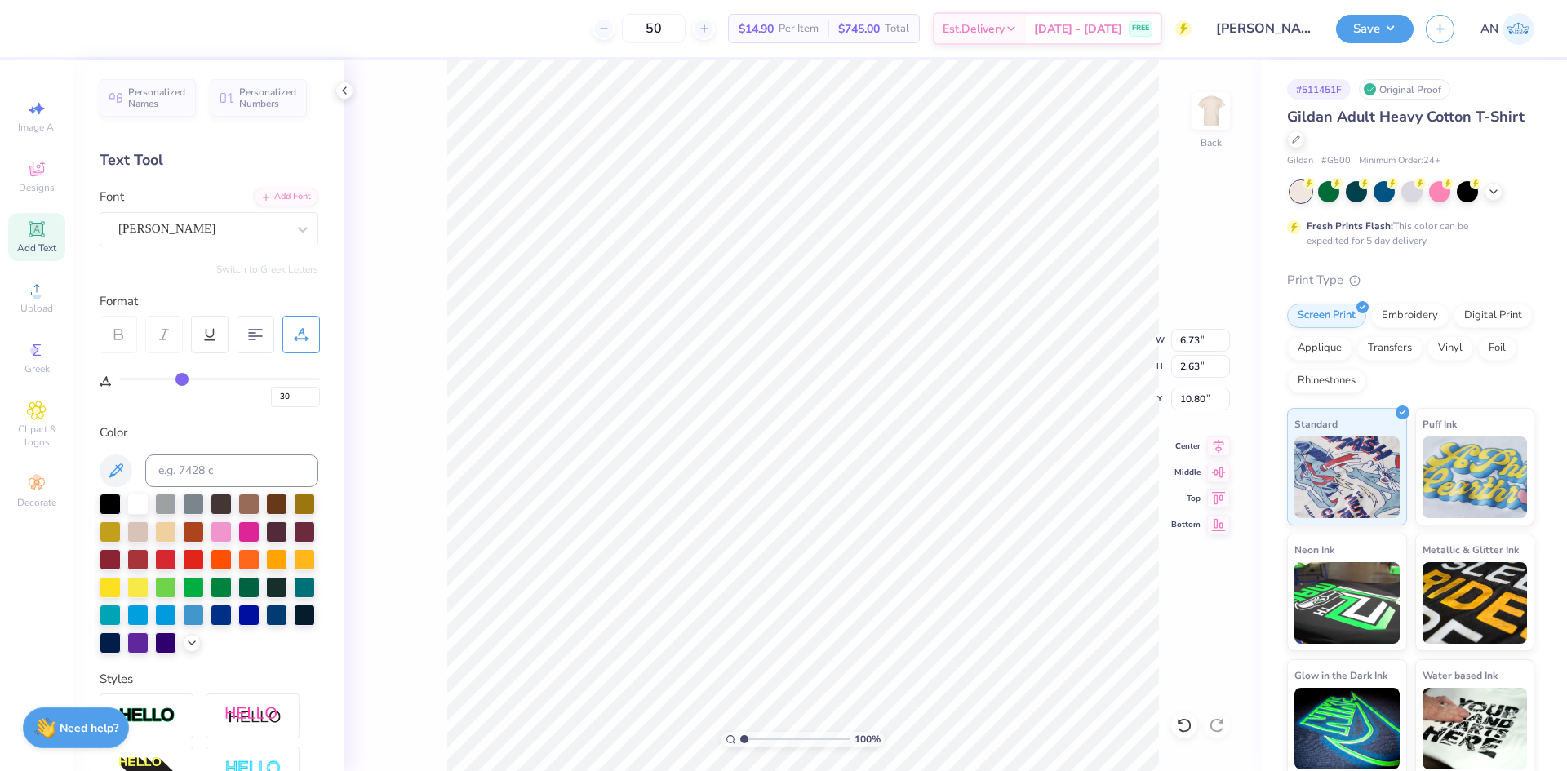
type input "31"
type input "32"
type input "33"
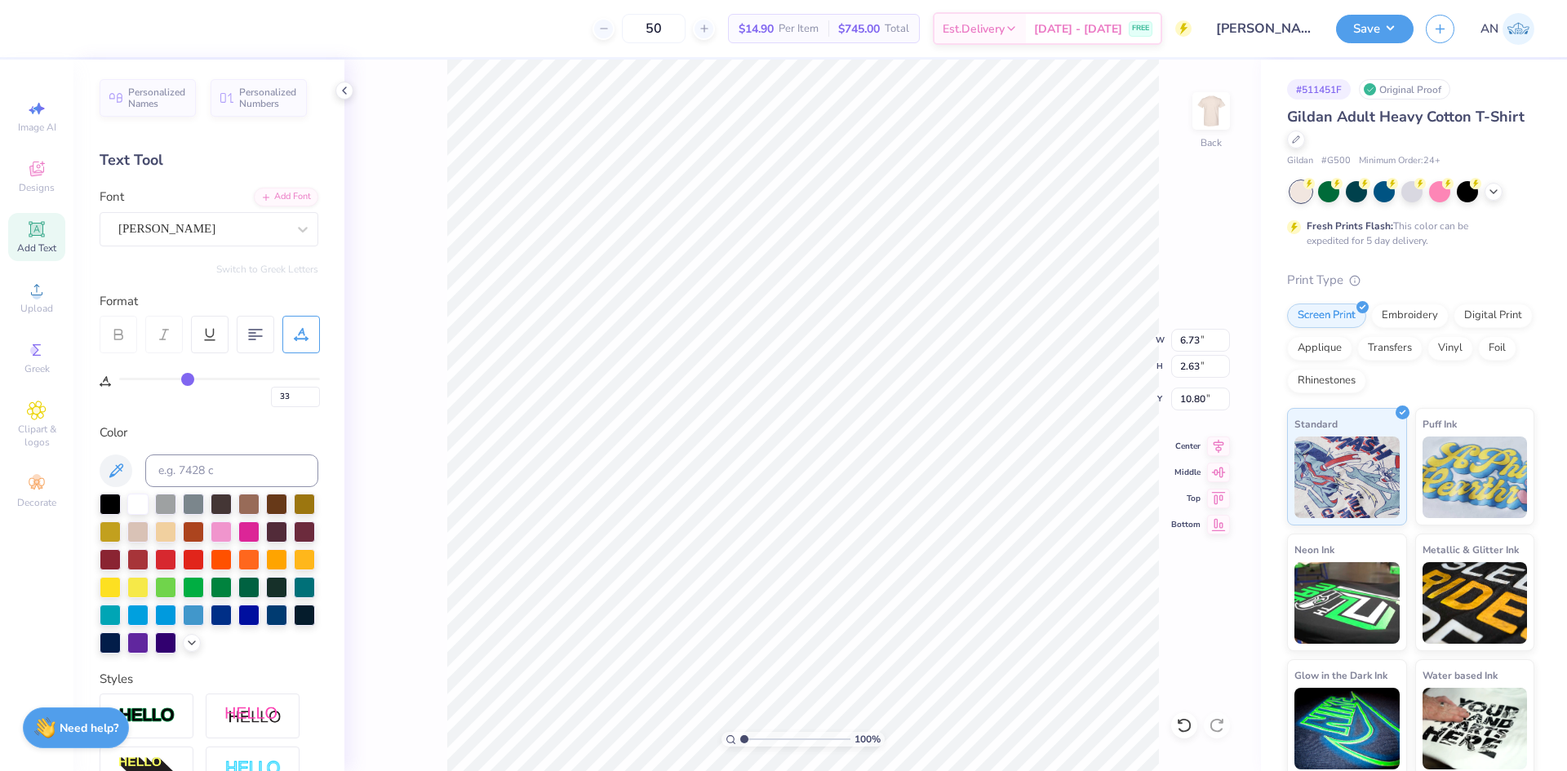
type input "34"
type input "35"
type input "36"
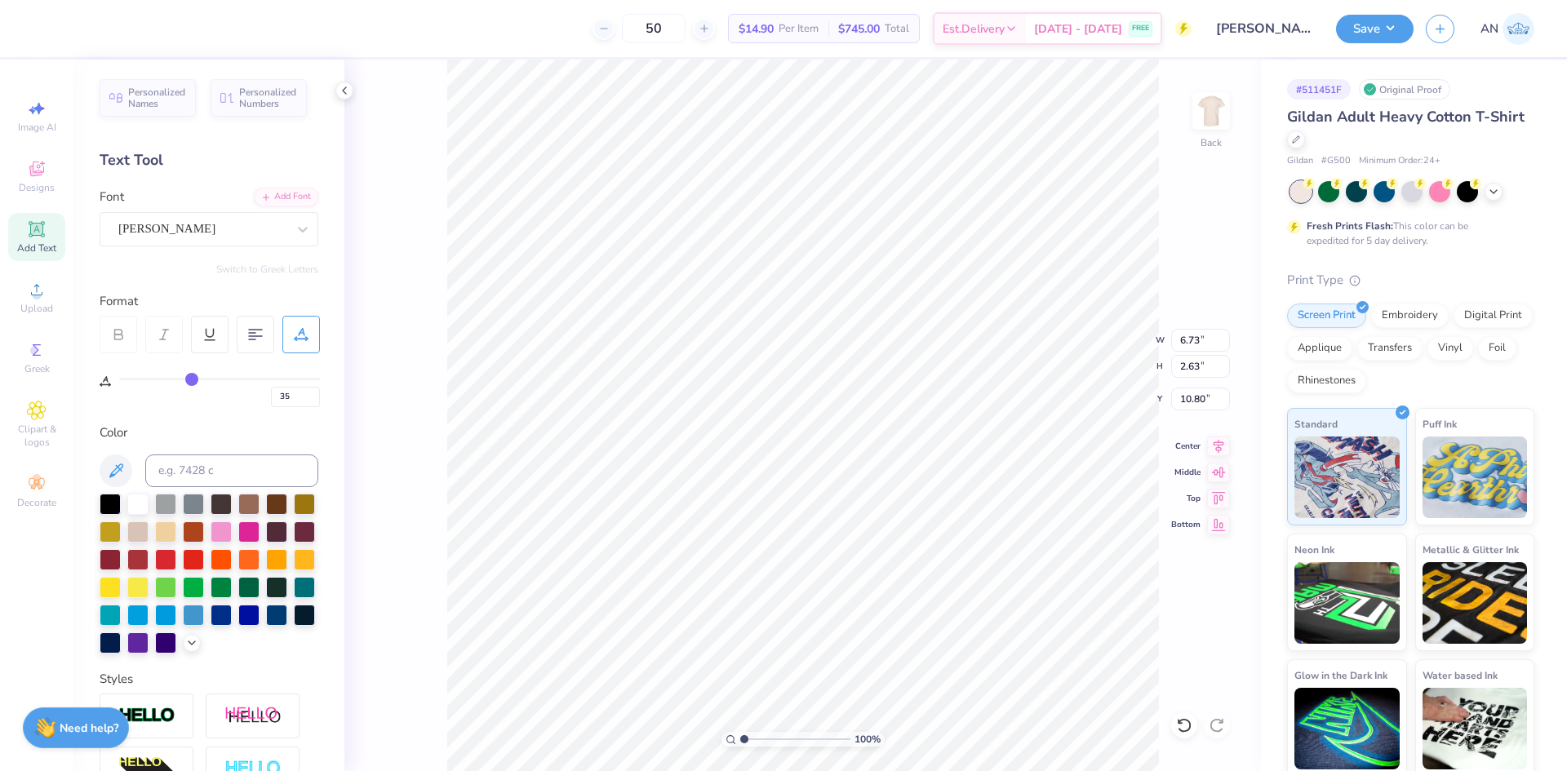
type input "36"
type input "37"
type input "38"
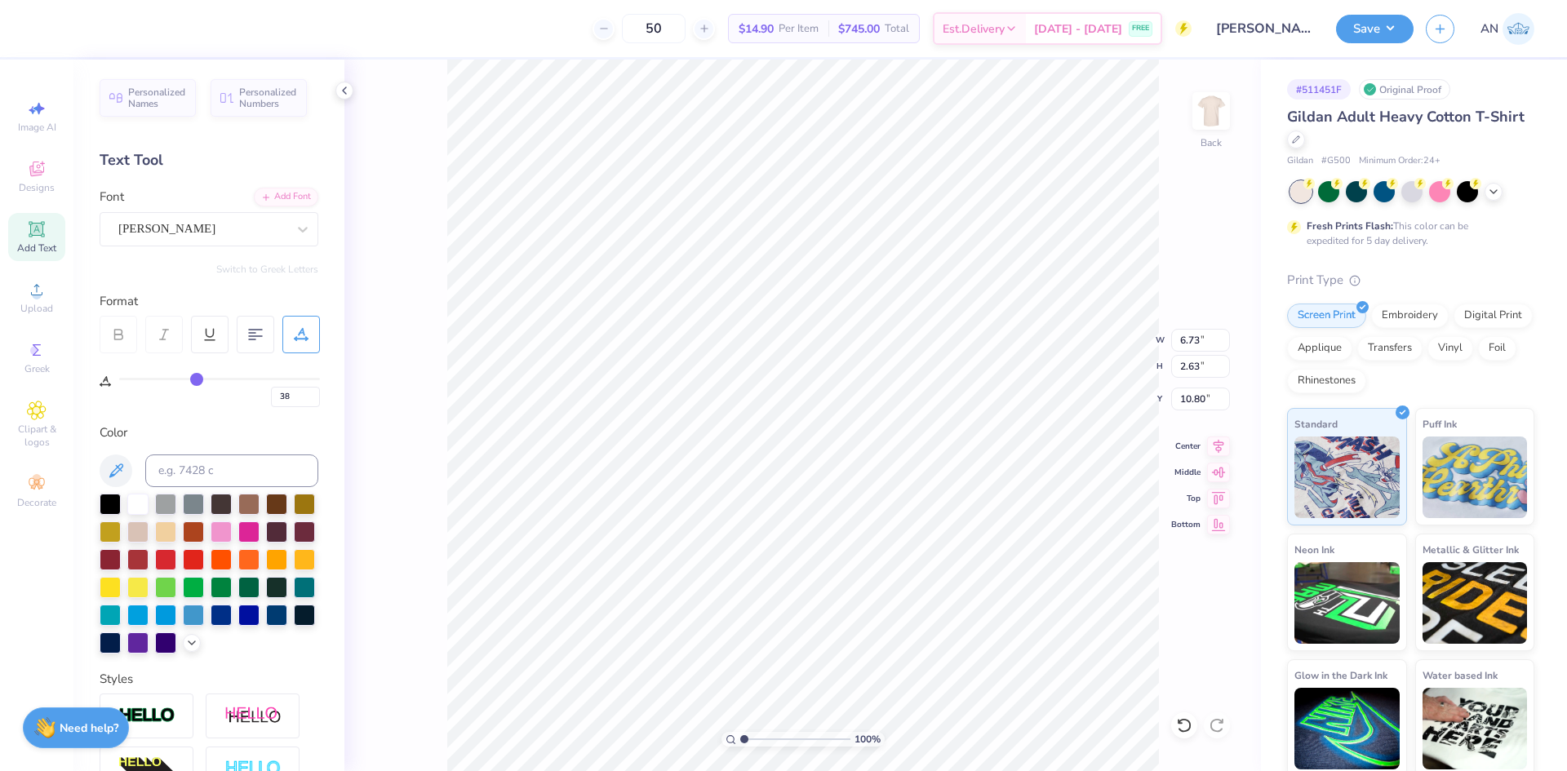
type input "39"
drag, startPoint x: 136, startPoint y: 379, endPoint x: 198, endPoint y: 386, distance: 62.4
type input "39"
click at [198, 380] on input "range" at bounding box center [219, 379] width 201 height 2
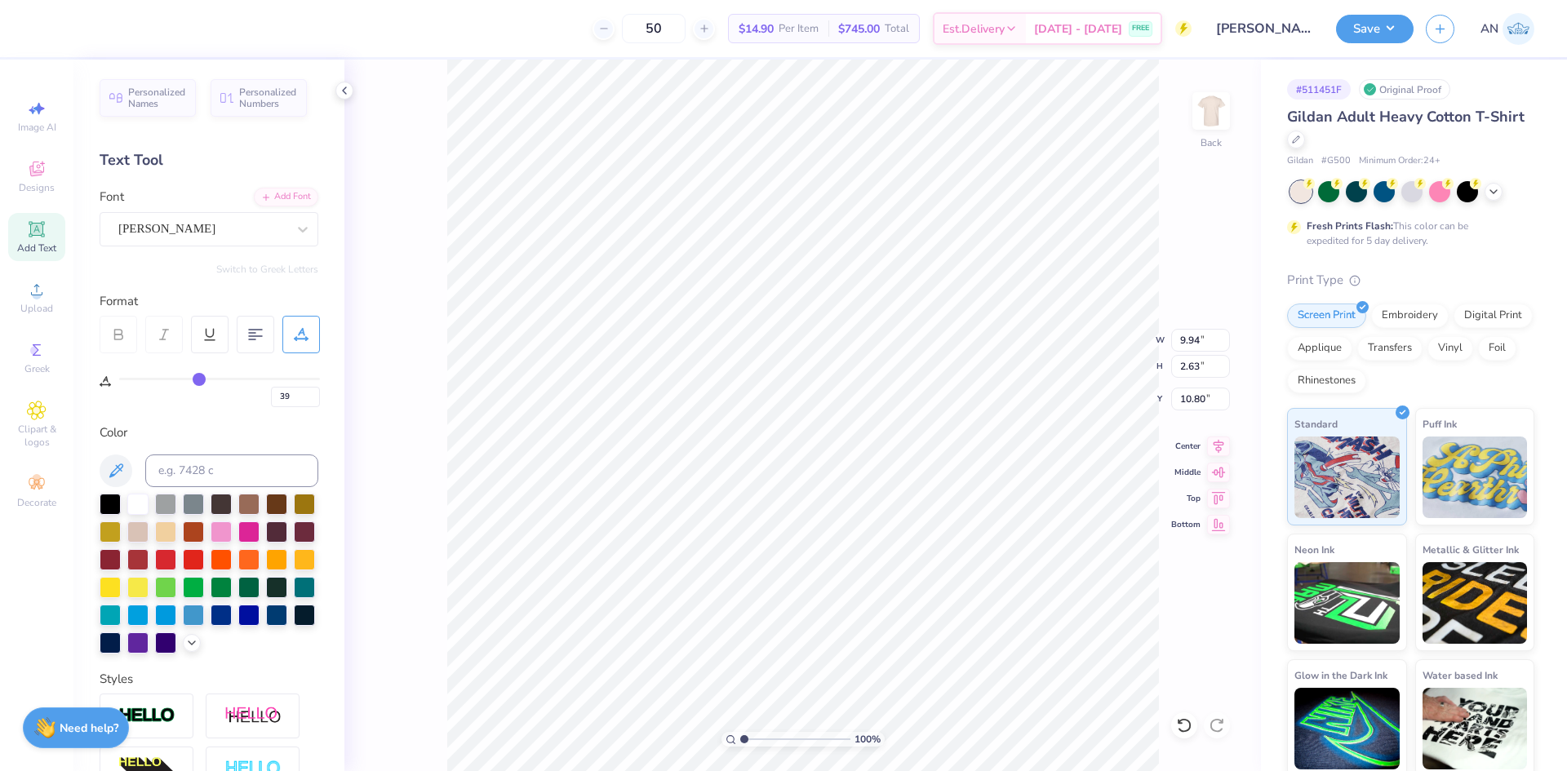
type input "4.65"
type input "1.23"
type input "1.26"
type input "4.65"
type input "1.81"
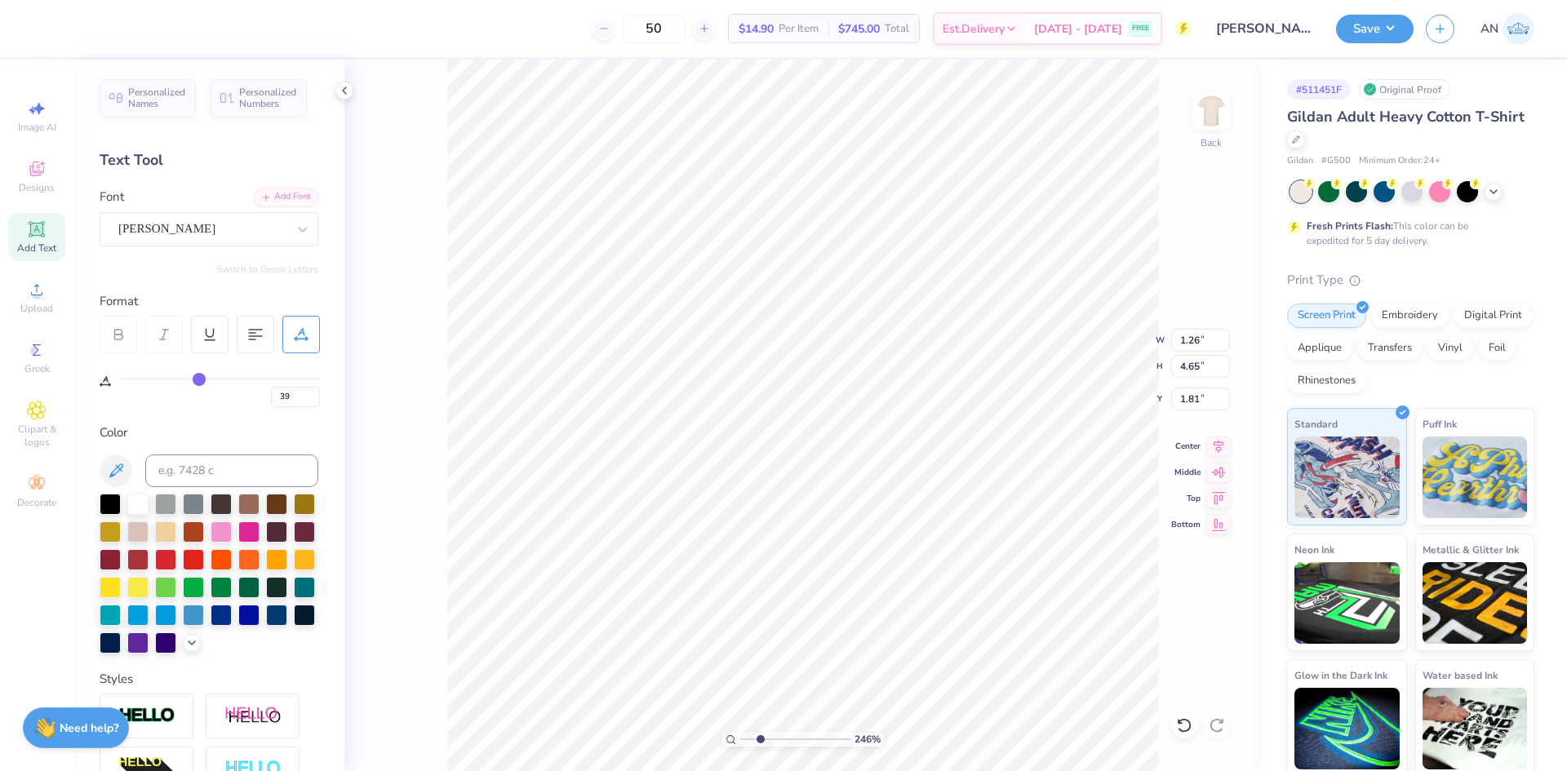
type input "2.46071092039641"
type input "0.61"
type input "2.23"
type input "4.23"
type input "2.46071092039641"
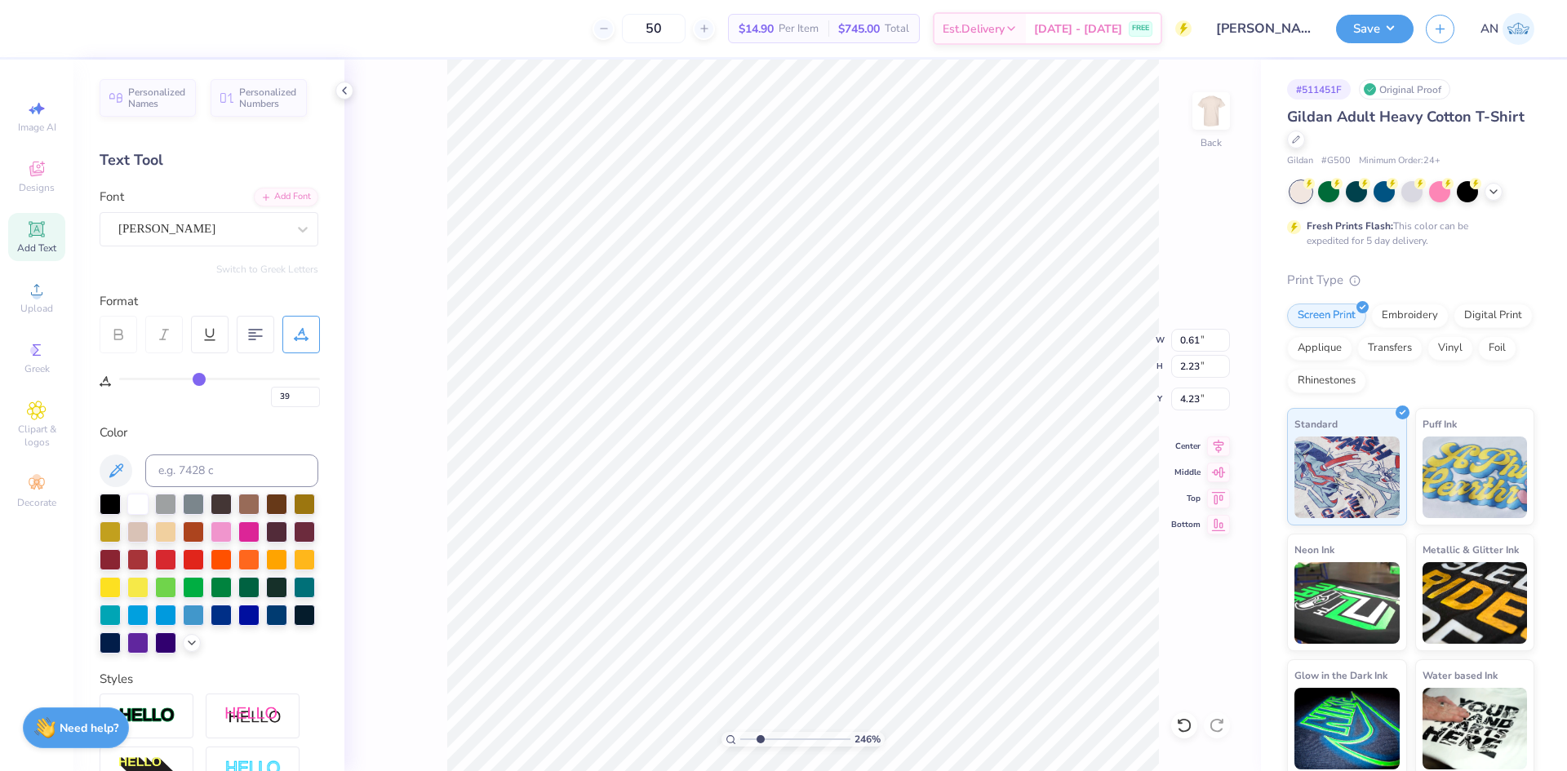
type input "37"
type input "36"
type input "35"
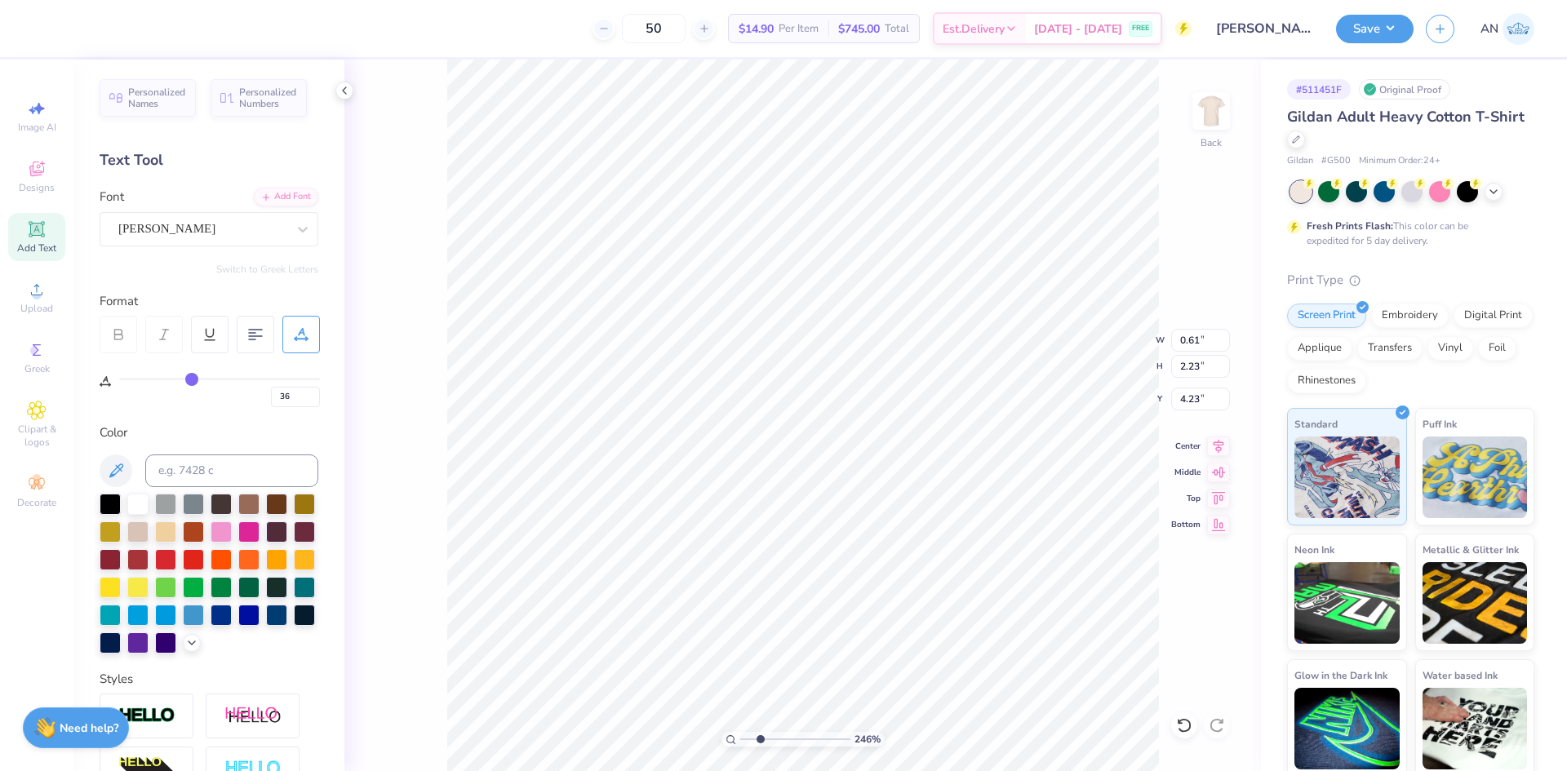
type input "35"
type input "34"
type input "33"
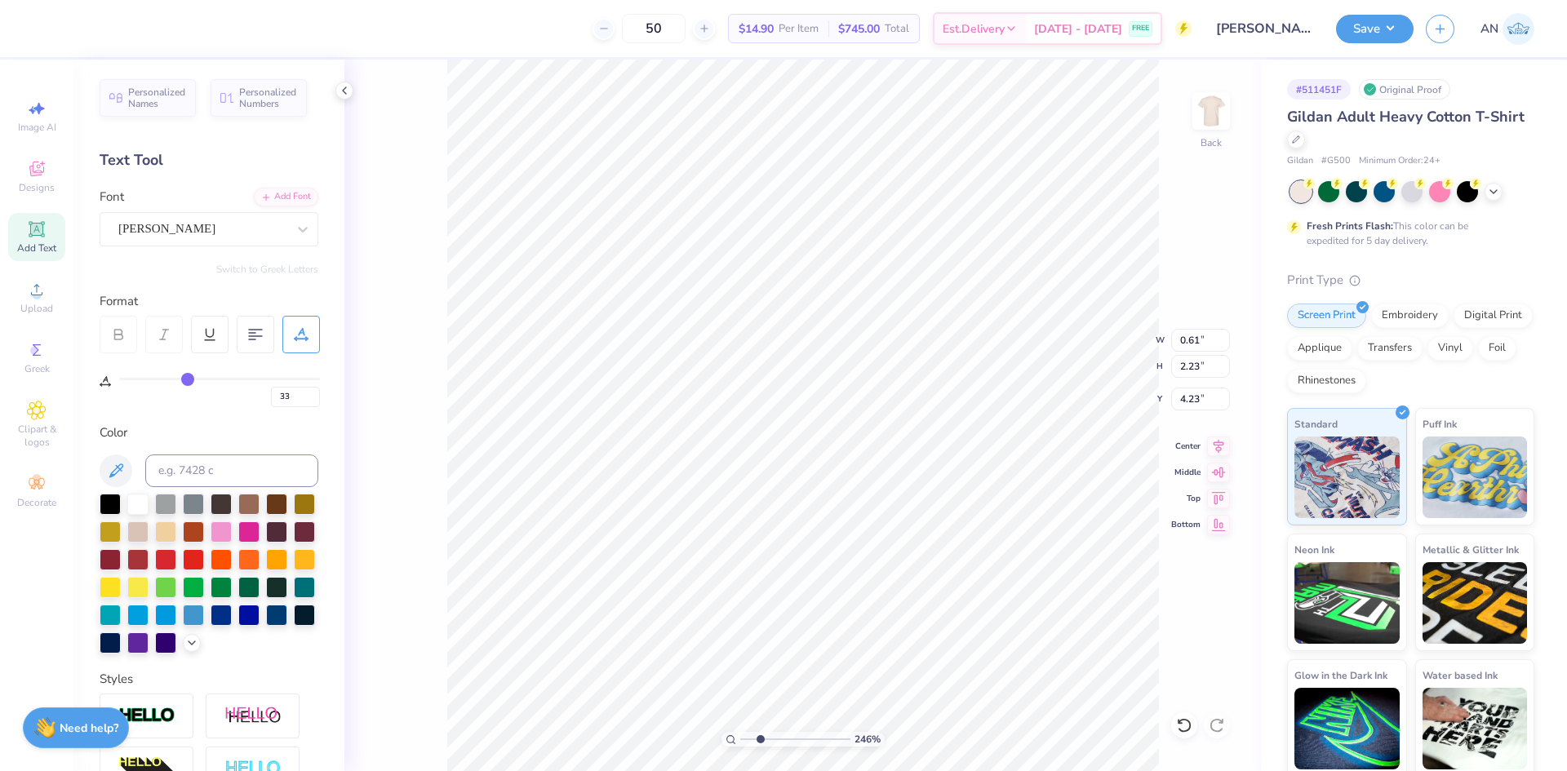
type input "32"
type input "31"
type input "30"
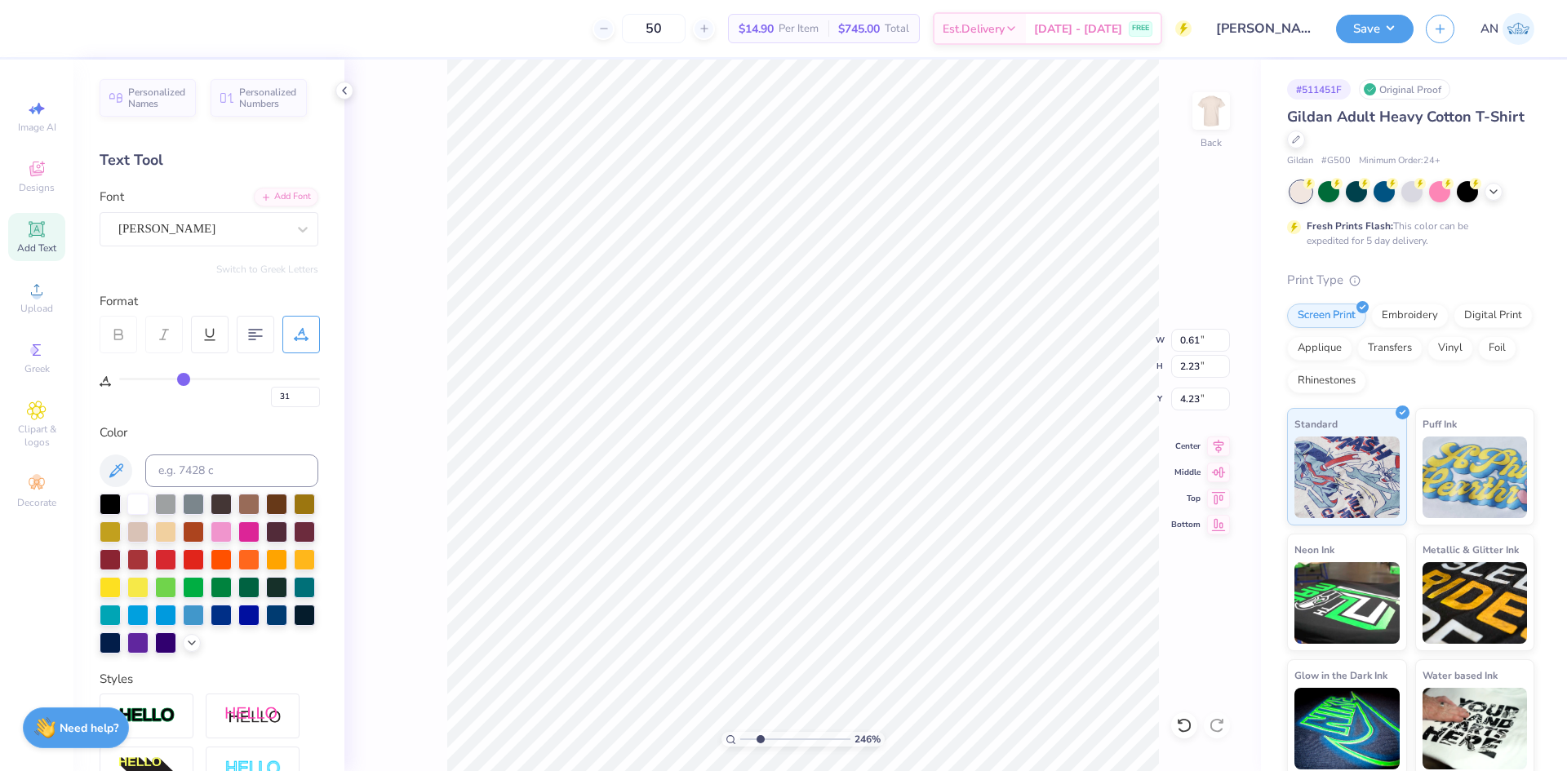
type input "30"
type input "29"
type input "28"
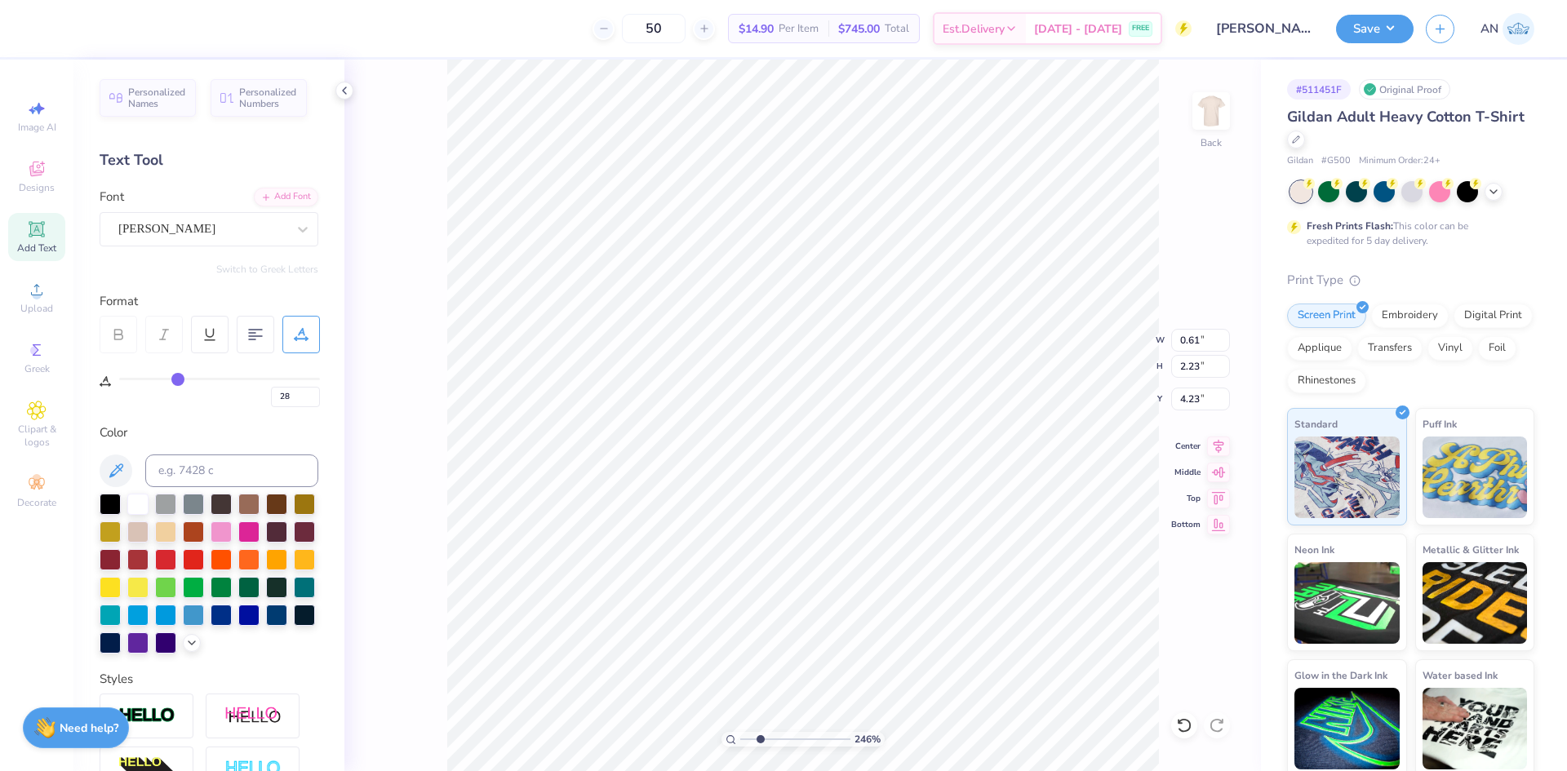
type input "27"
type input "26"
type input "25"
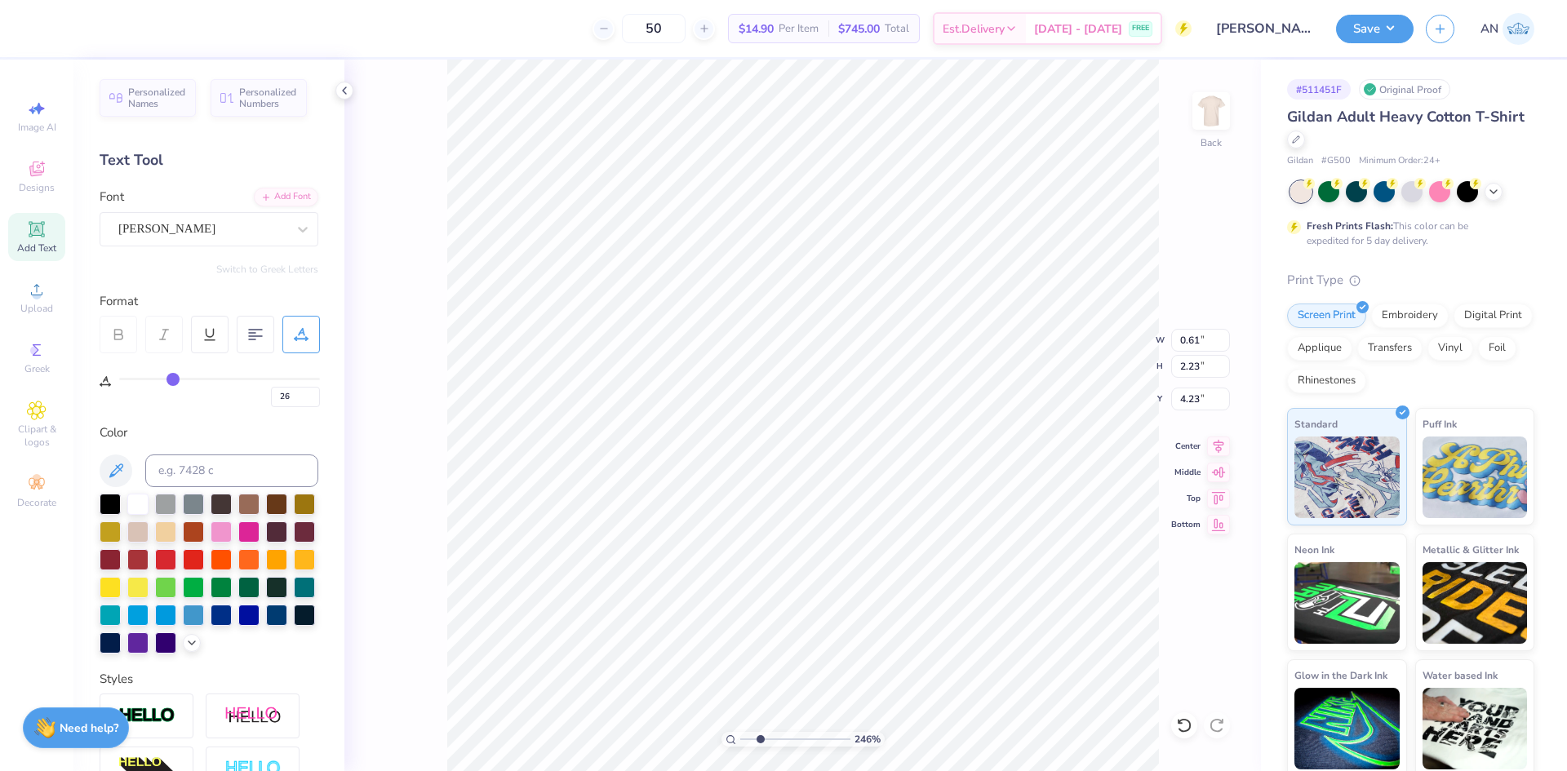
type input "25"
drag, startPoint x: 196, startPoint y: 378, endPoint x: 173, endPoint y: 381, distance: 23.1
type input "25"
click at [173, 380] on input "range" at bounding box center [219, 379] width 201 height 2
type input "2.46071092039641"
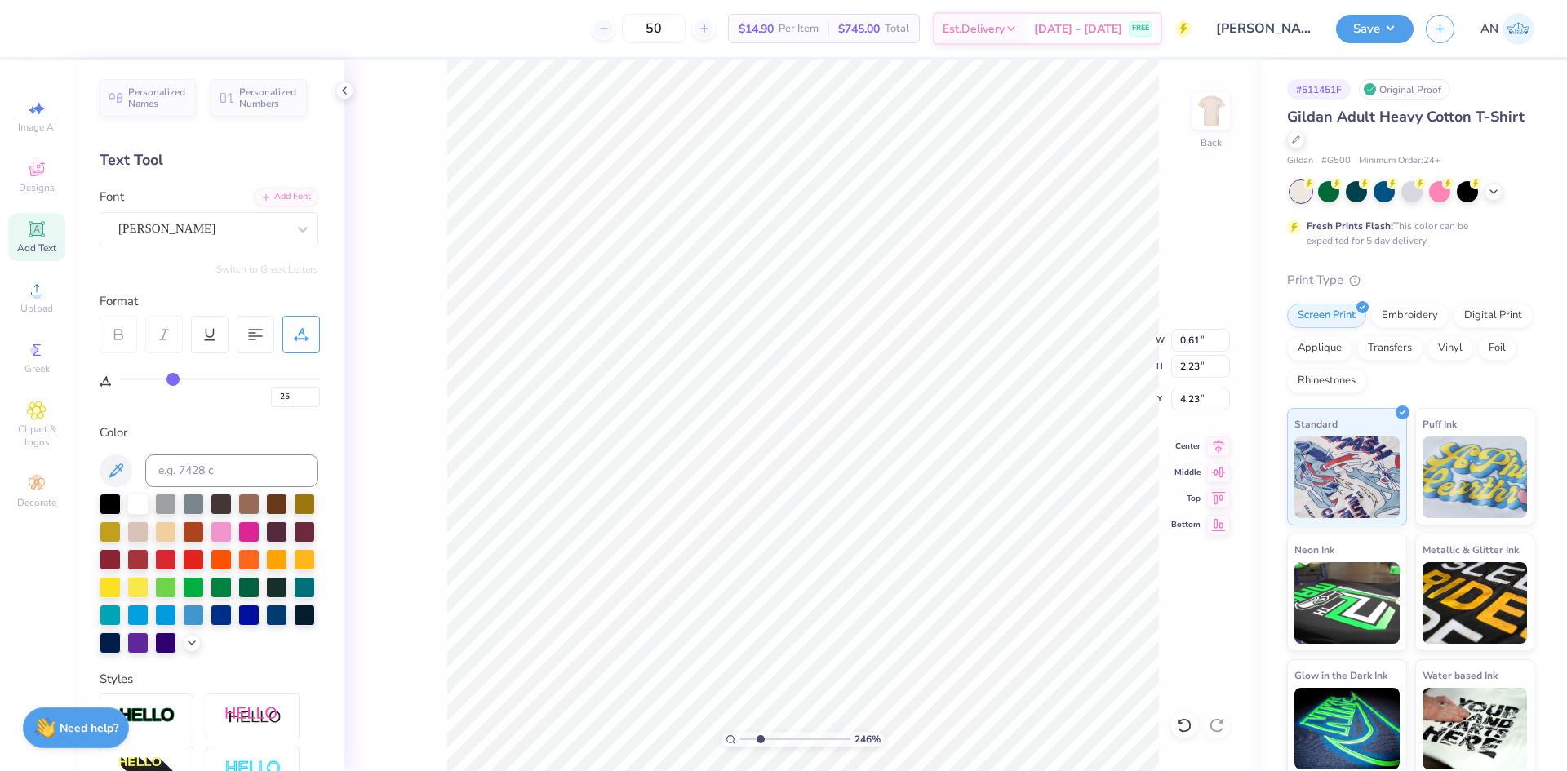
type input "0.60"
type input "1.92"
type input "4.39"
type input "2.46071092039641"
type input "4.48"
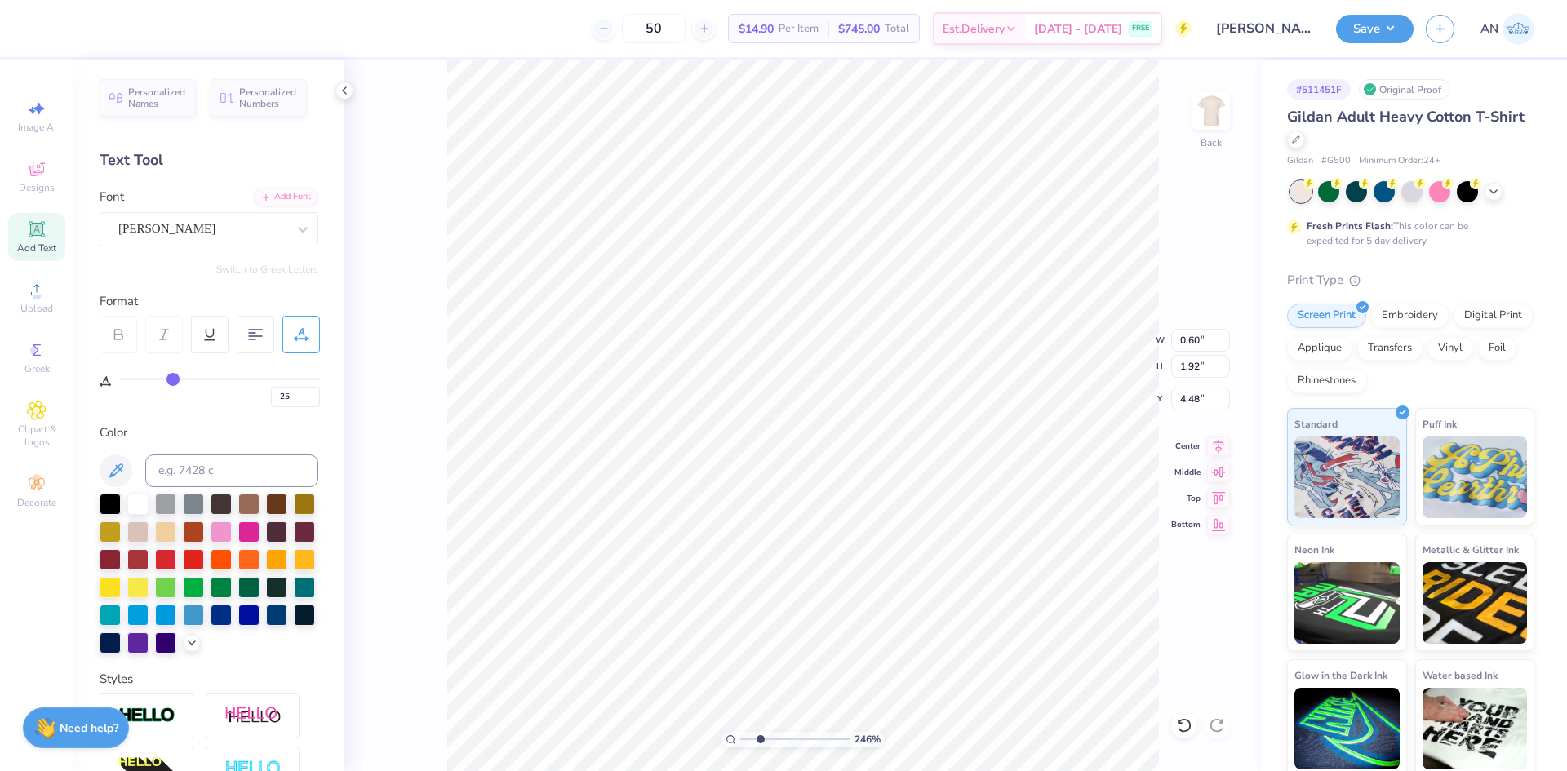
type input "2.46071092039641"
type input "0.70"
type input "2.23"
type input "4.17"
type input "2.46071092039641"
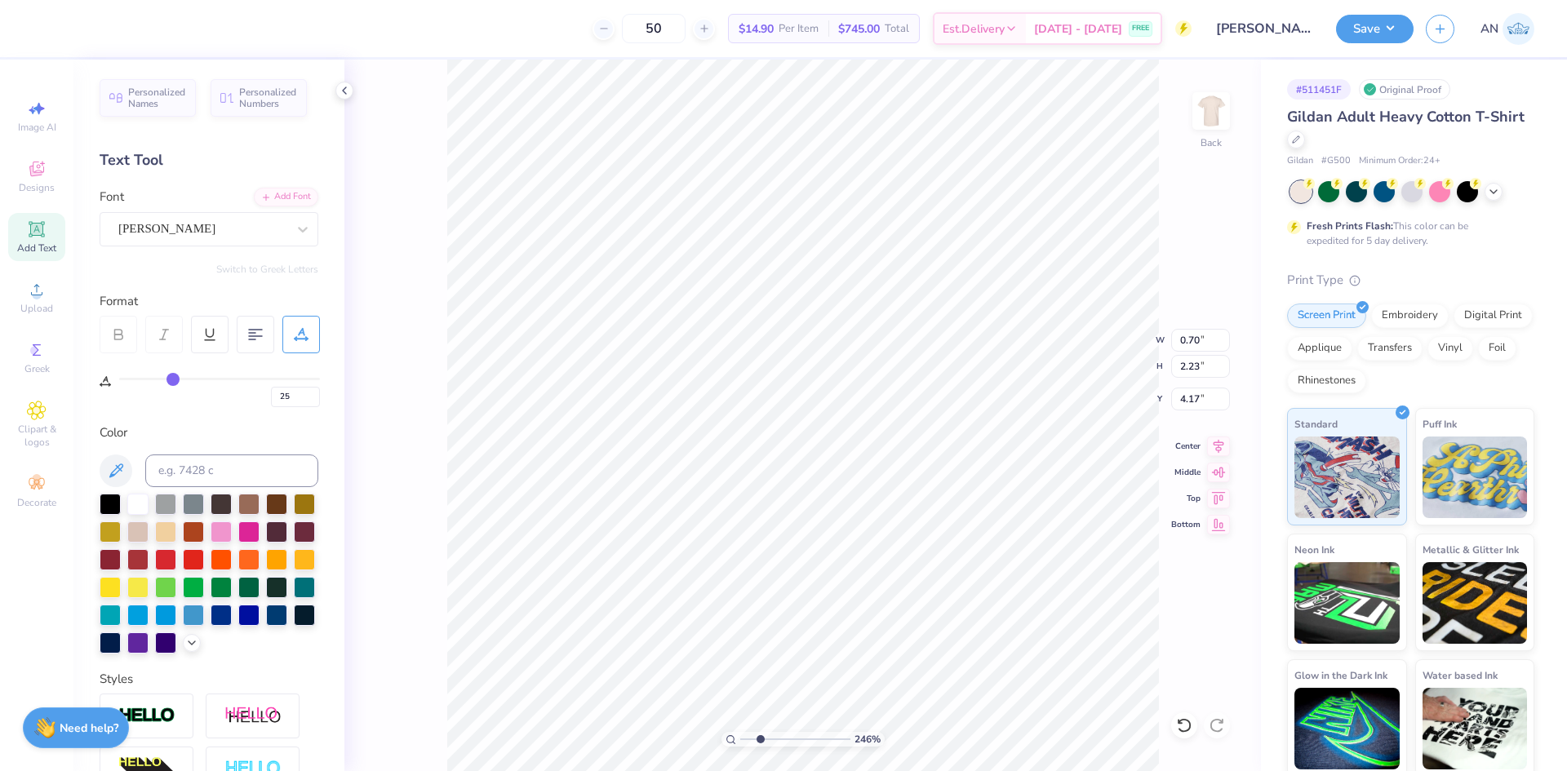
type input "4.18"
type input "2.46071092039641"
type input "0"
type input "2.46071092039641"
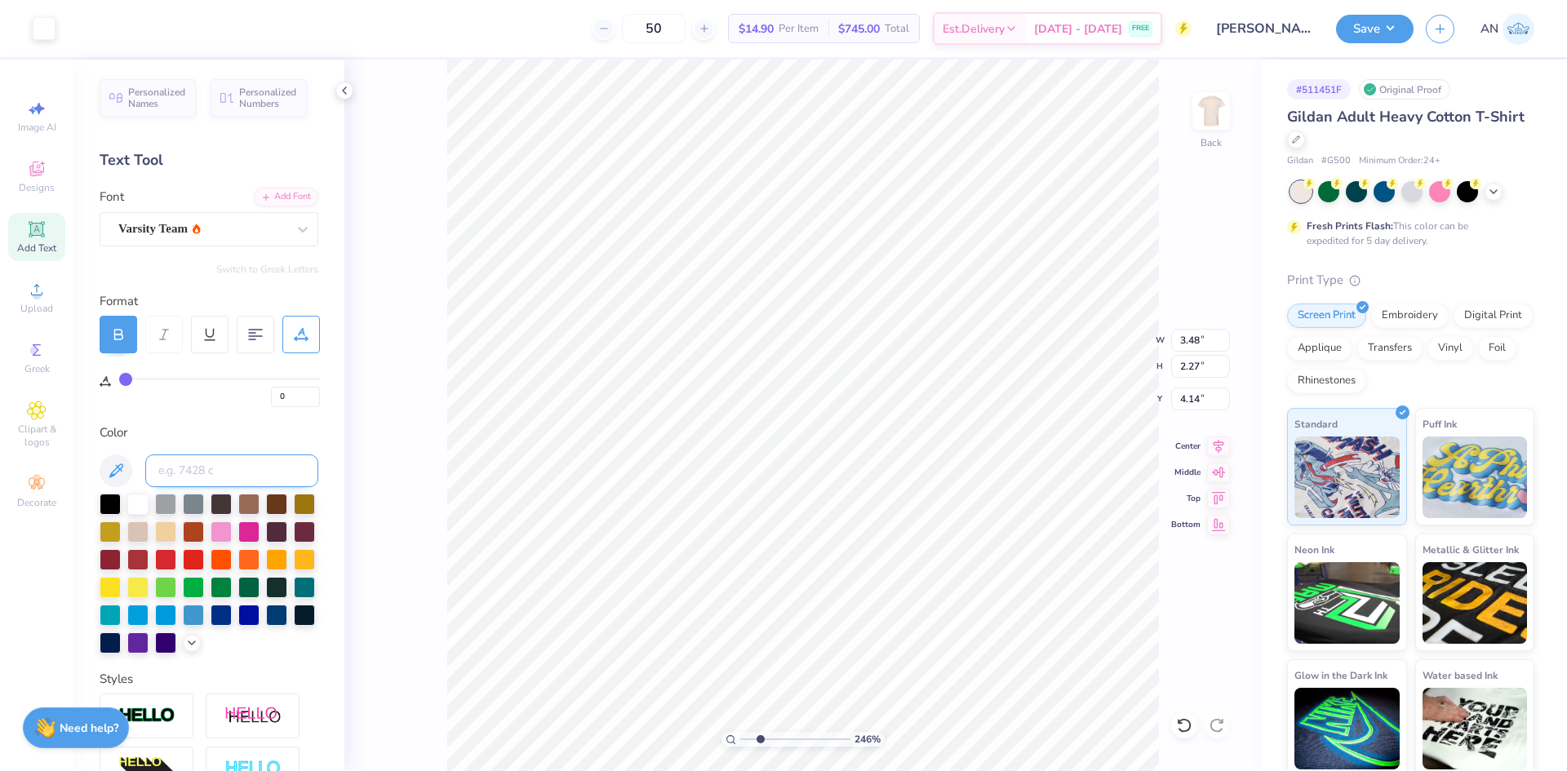
click at [214, 470] on input at bounding box center [231, 470] width 173 height 33
type input "4975"
type input "2.46071092039641"
type input "25"
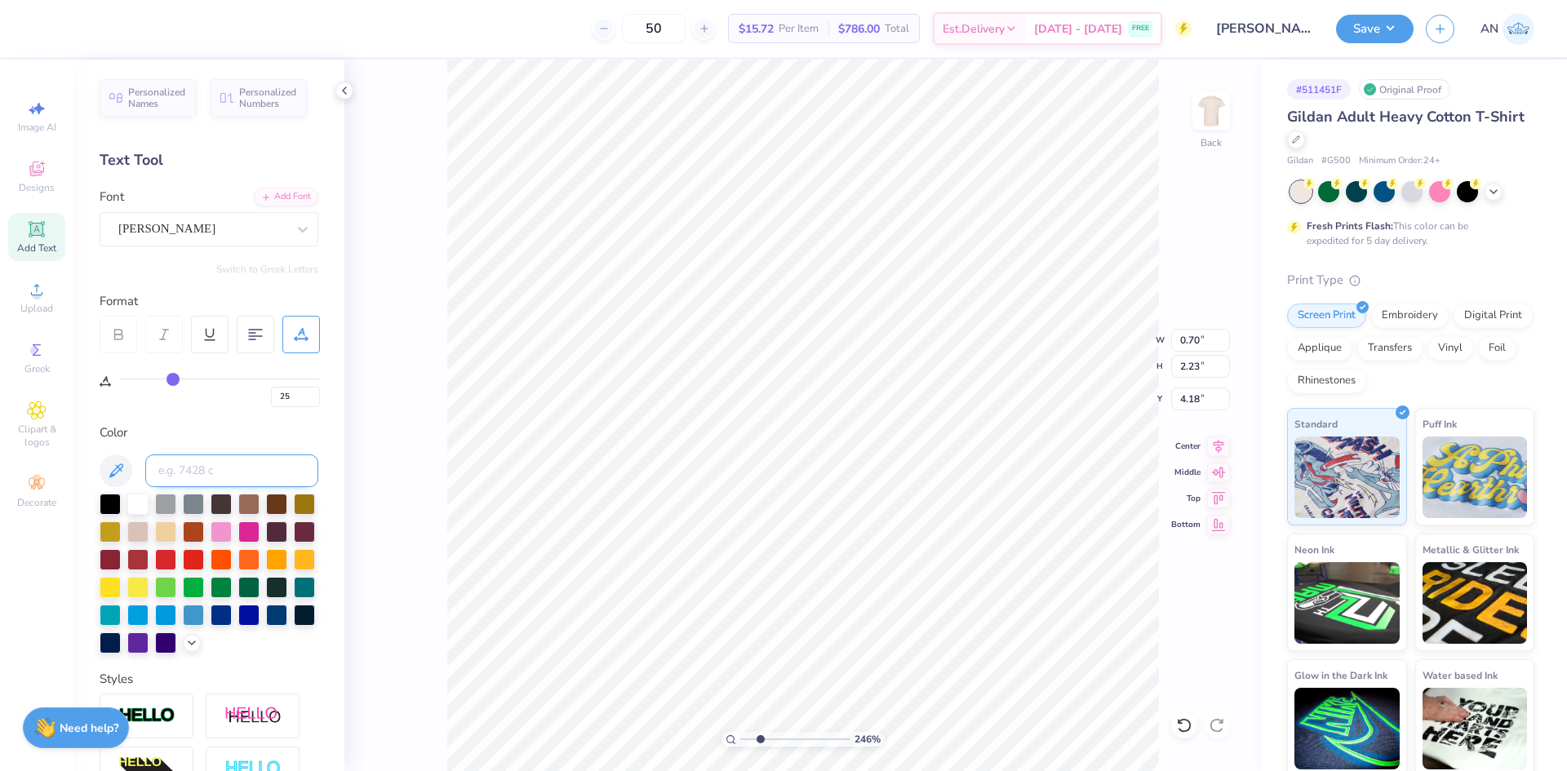
click at [215, 468] on input at bounding box center [231, 470] width 173 height 33
type input "4975"
click at [394, 434] on div "246 % Back W 0.70 0.70 " H 2.23 2.23 " Y 4.18 4.18 " Center Middle Top Bottom" at bounding box center [802, 415] width 916 height 711
type input "1.22152498603932"
type input "4.11"
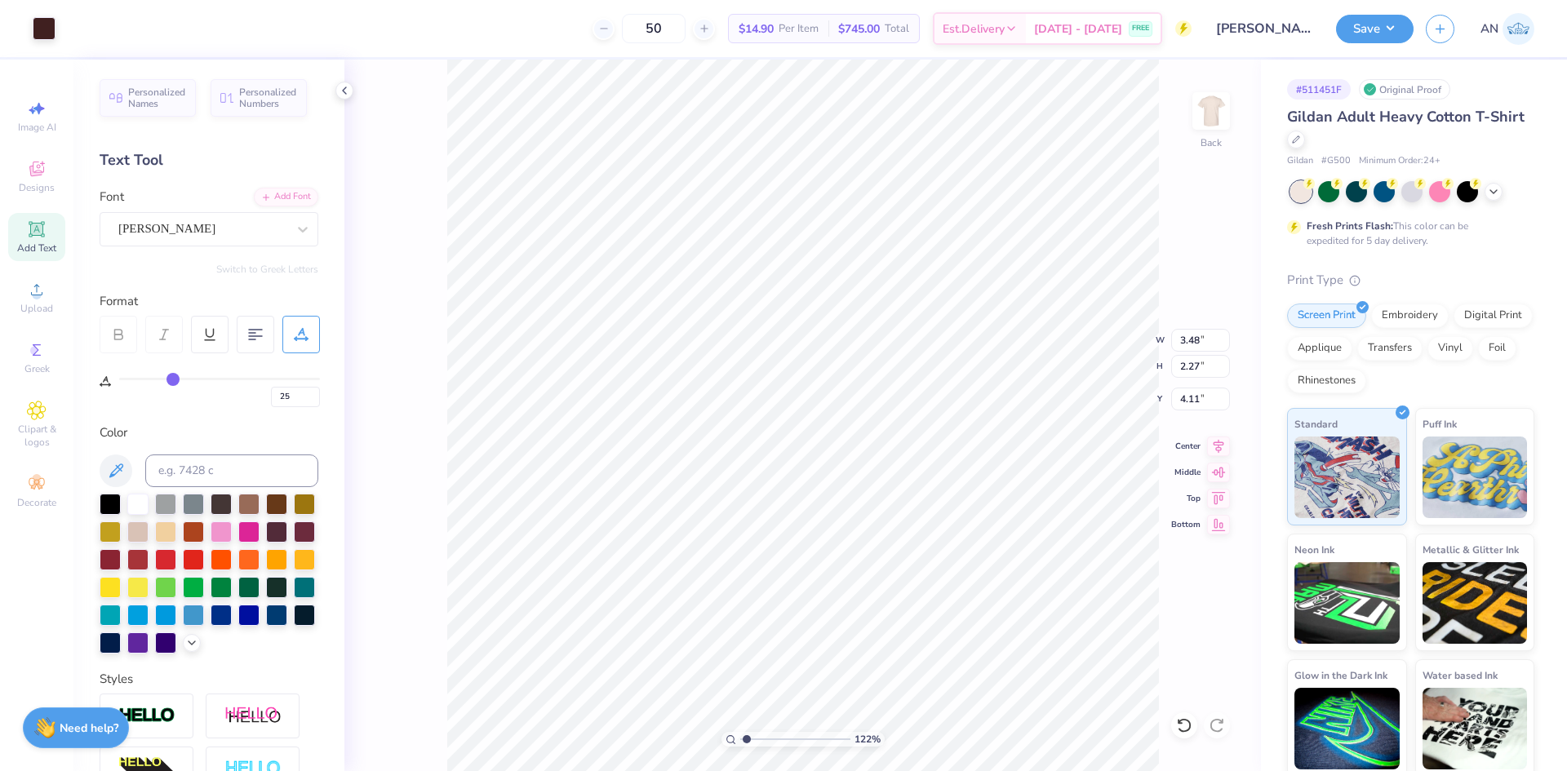
type input "1.22152498603932"
type input "3.86"
type input "1"
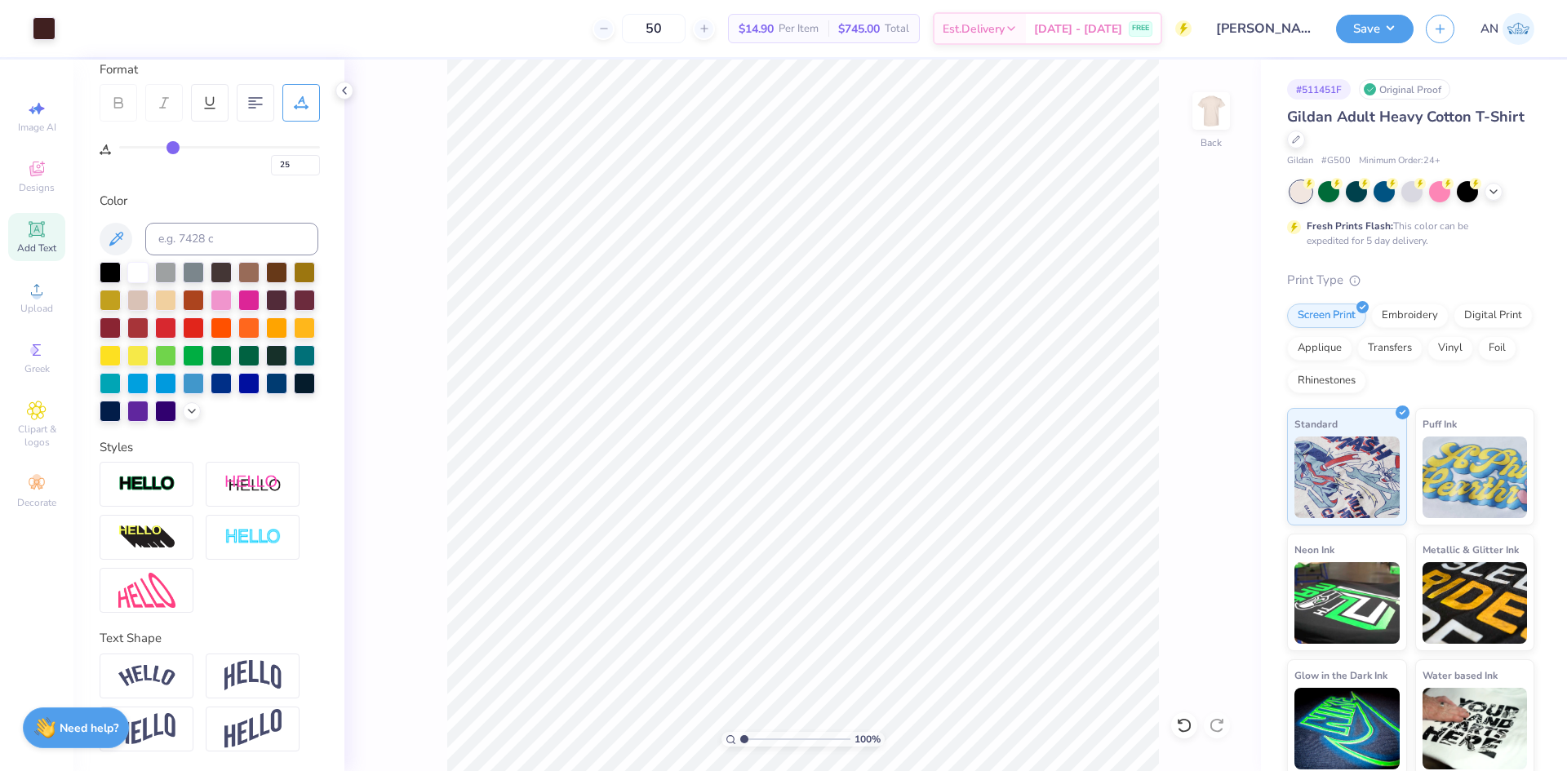
scroll to position [259, 0]
click at [1199, 115] on img at bounding box center [1210, 110] width 65 height 65
click at [41, 306] on span "Upload" at bounding box center [36, 308] width 33 height 13
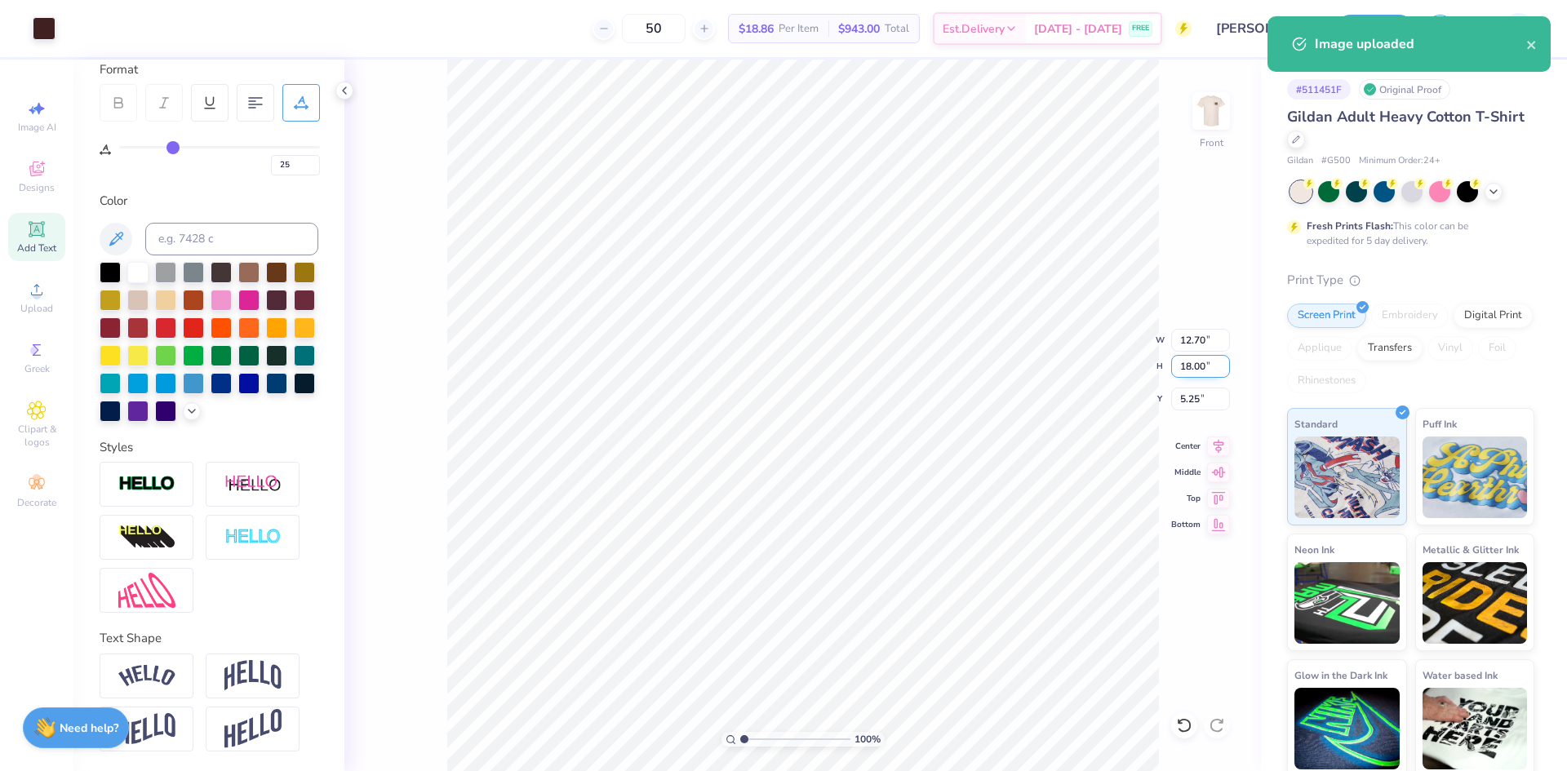
click at [1199, 361] on input "18.00" at bounding box center [1200, 366] width 59 height 23
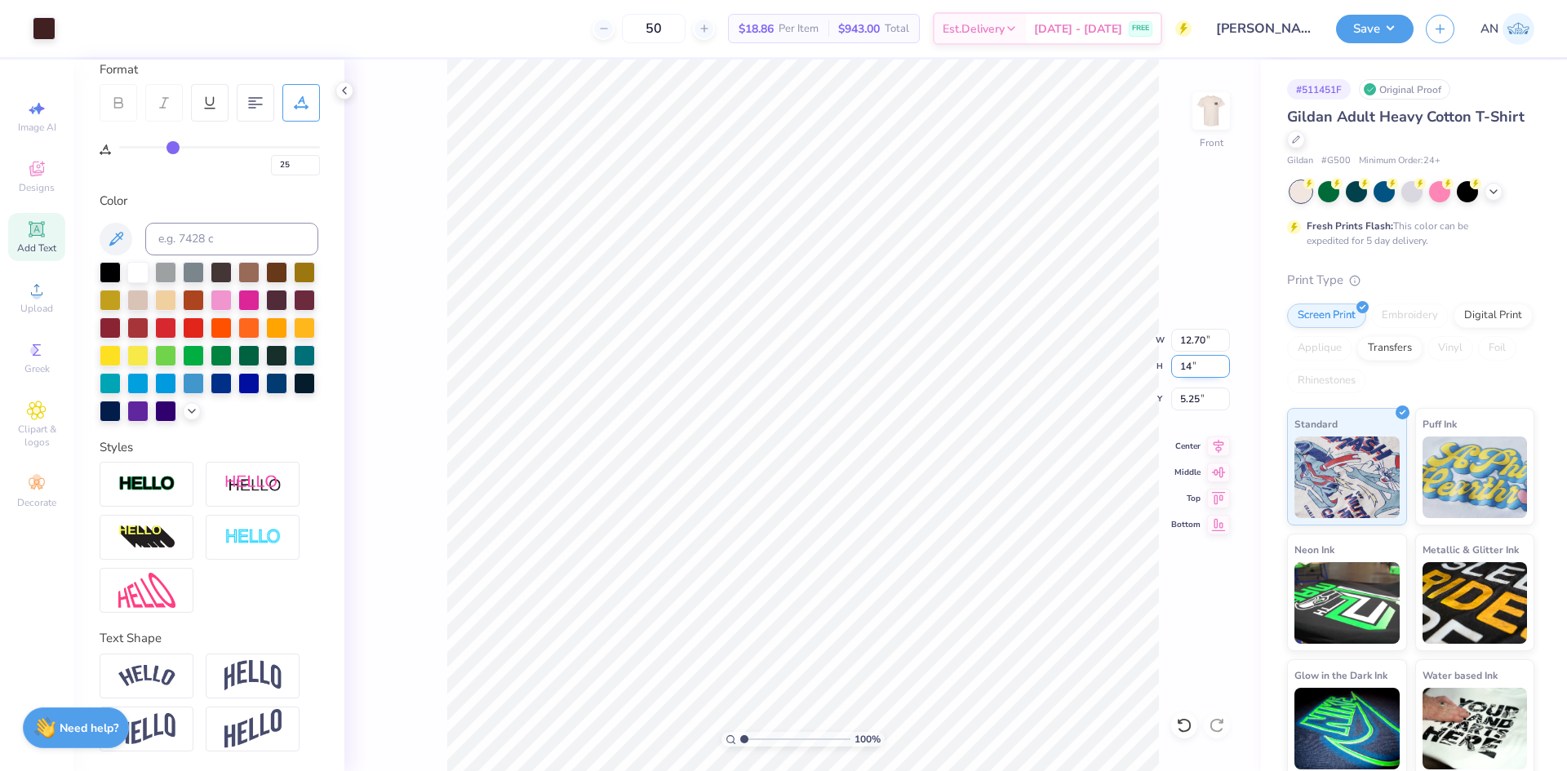
type input "14"
type input "9.88"
type input "14.00"
drag, startPoint x: 1198, startPoint y: 399, endPoint x: 1175, endPoint y: 402, distance: 23.1
click at [1175, 402] on input "3.93" at bounding box center [1200, 399] width 59 height 23
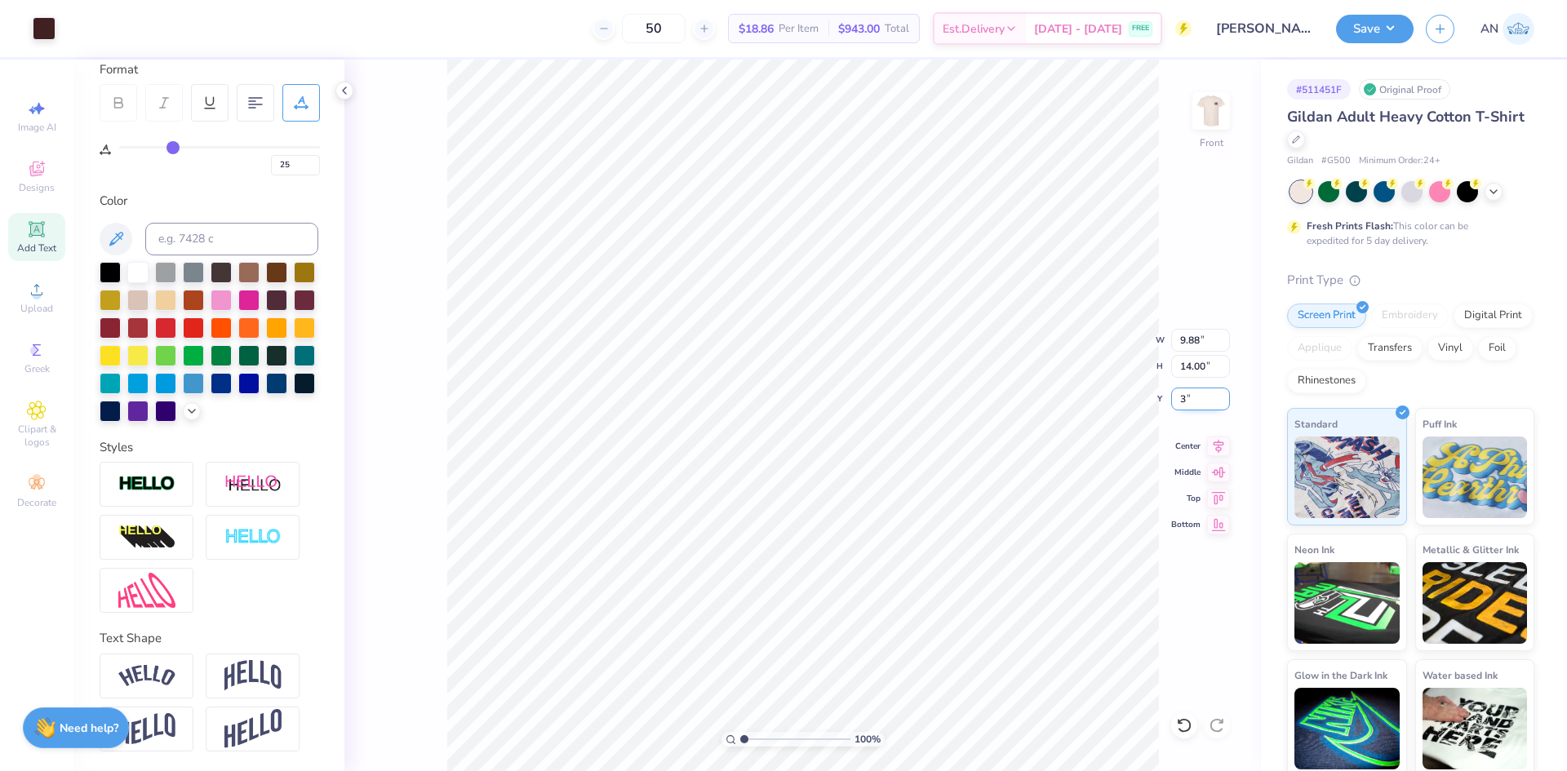
type input "3.00"
click at [36, 234] on icon at bounding box center [36, 229] width 12 height 12
type input "0"
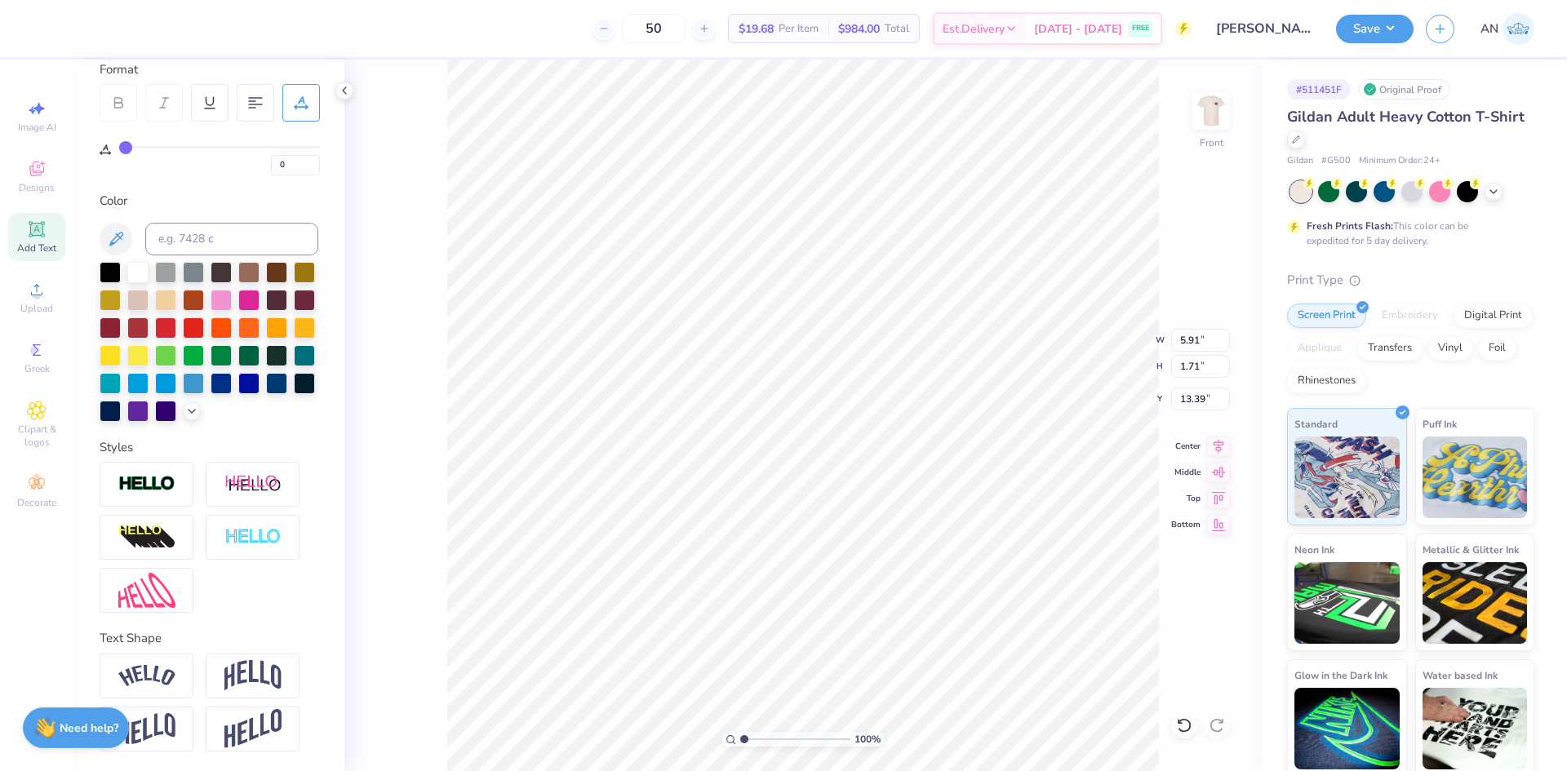
type textarea "ATHLETICS"
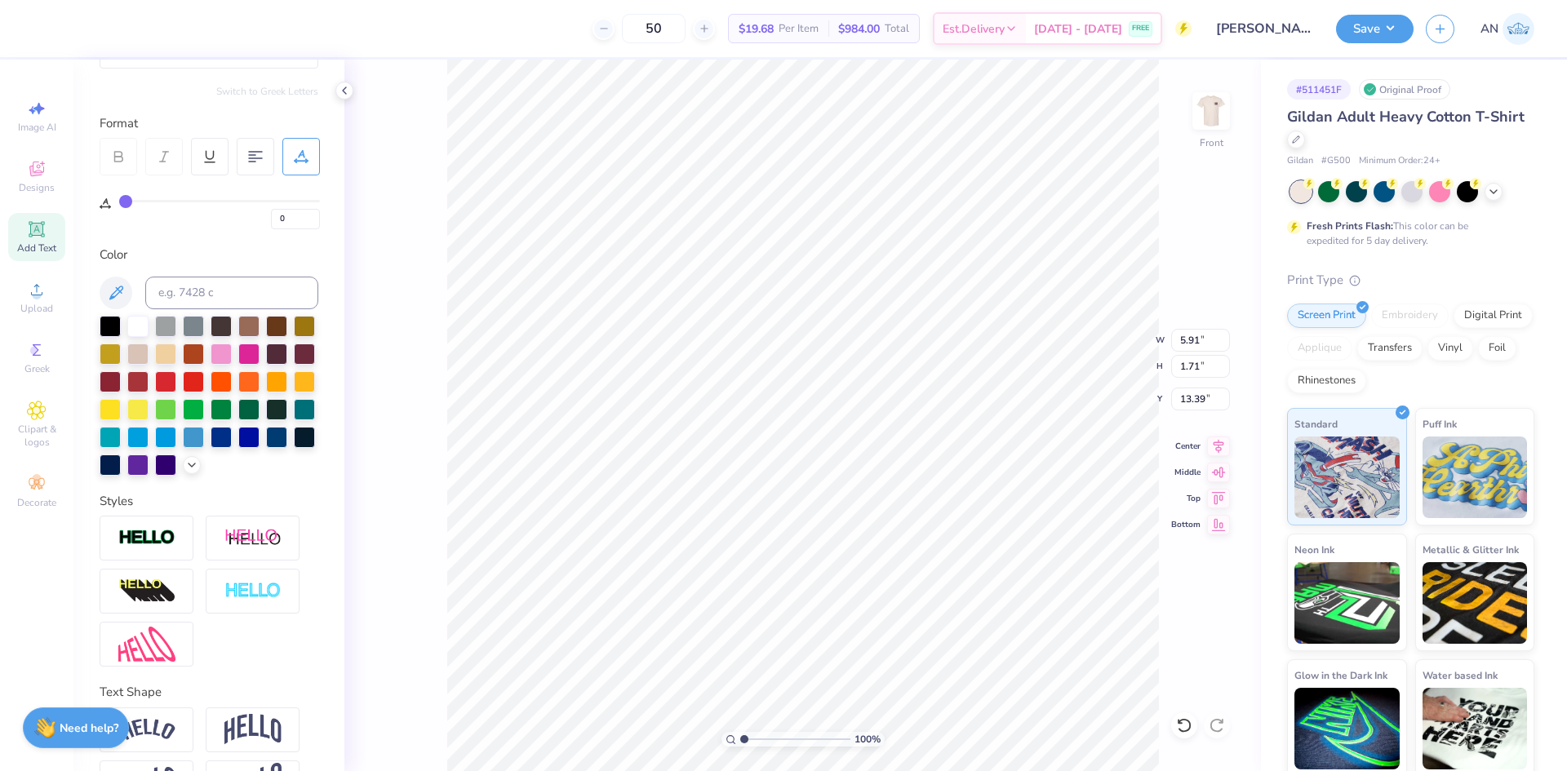
scroll to position [15, 0]
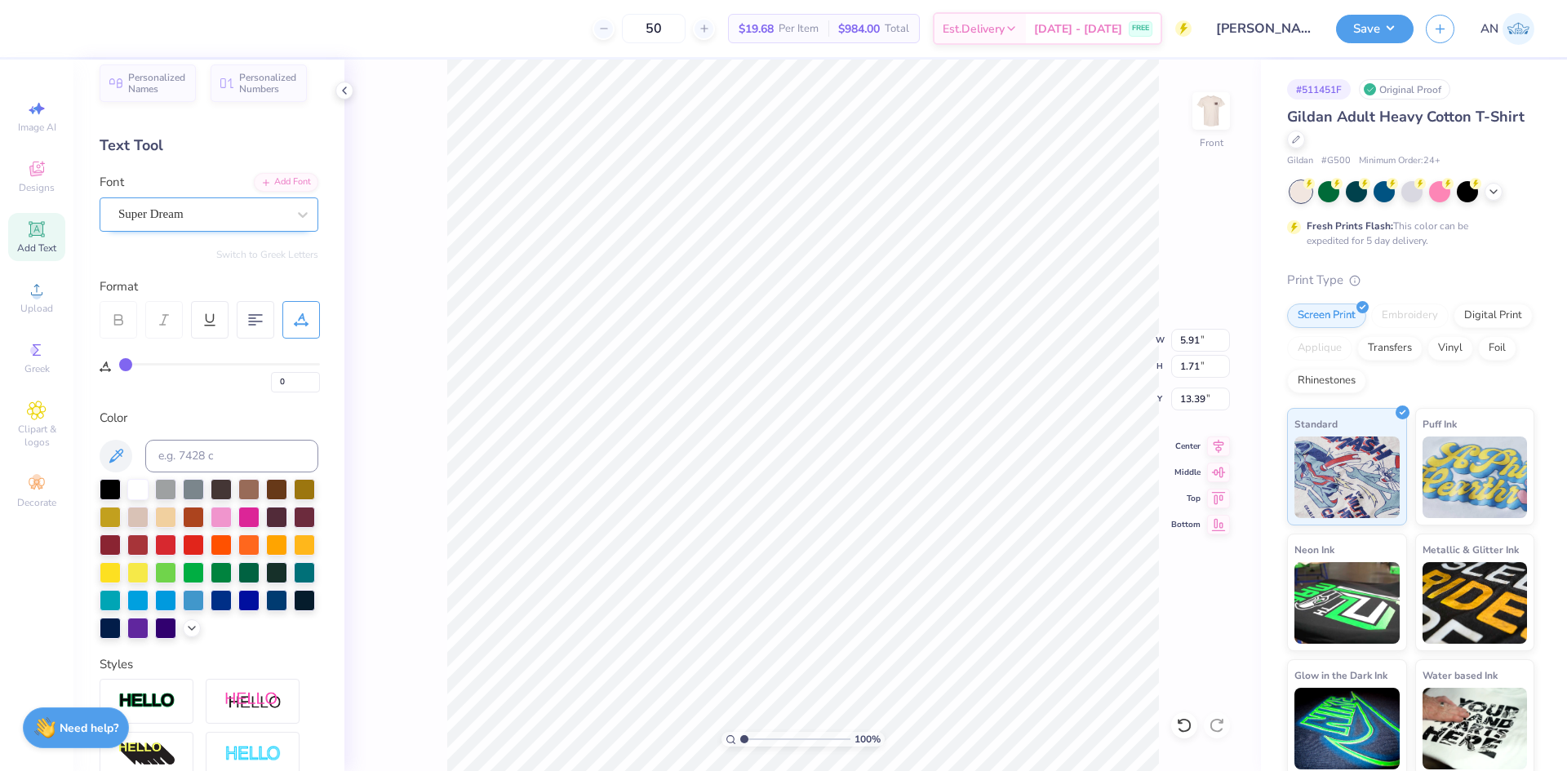
click at [214, 203] on div at bounding box center [202, 214] width 168 height 22
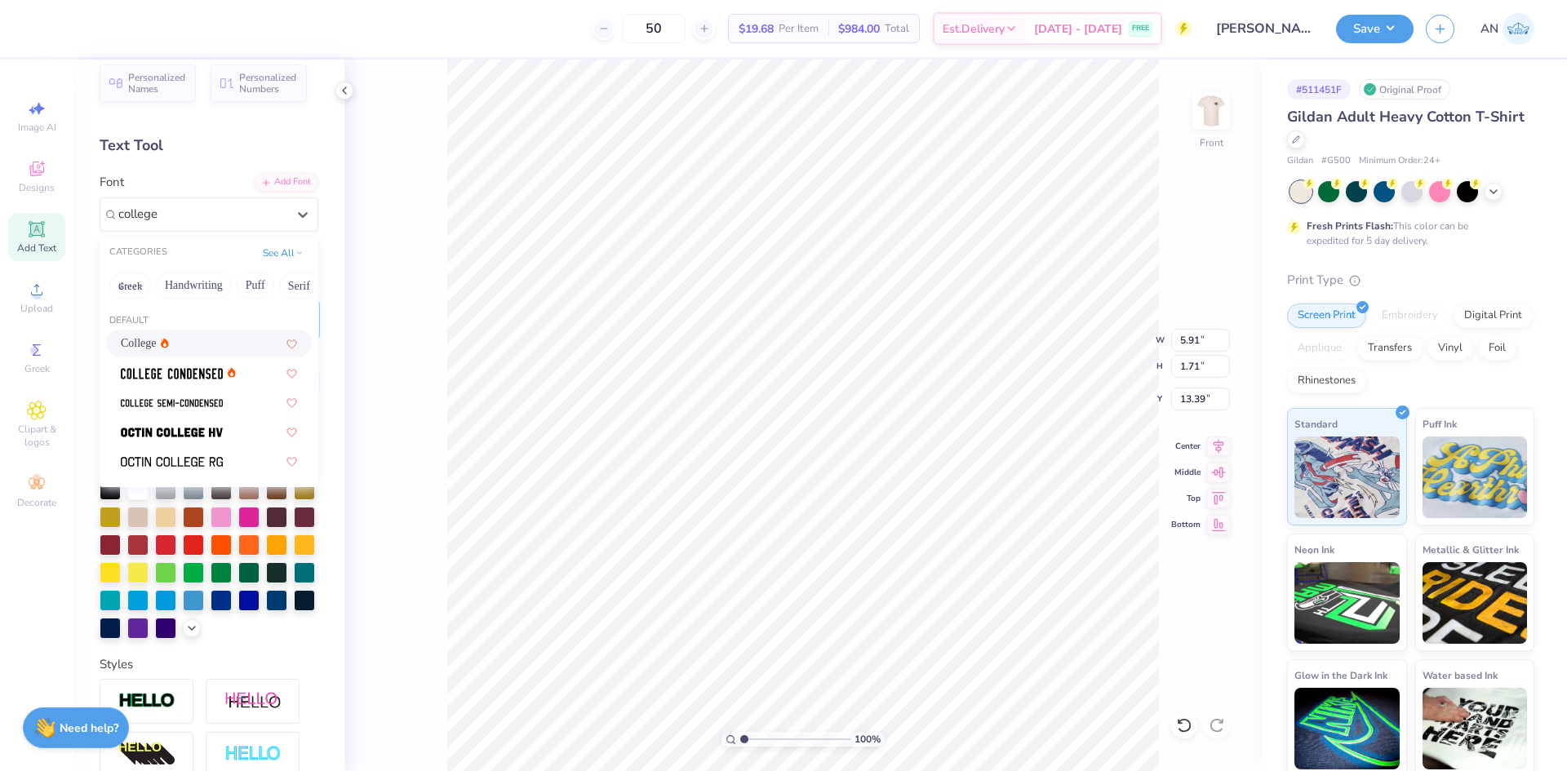
click at [193, 347] on div "College" at bounding box center [209, 343] width 176 height 17
type input "college"
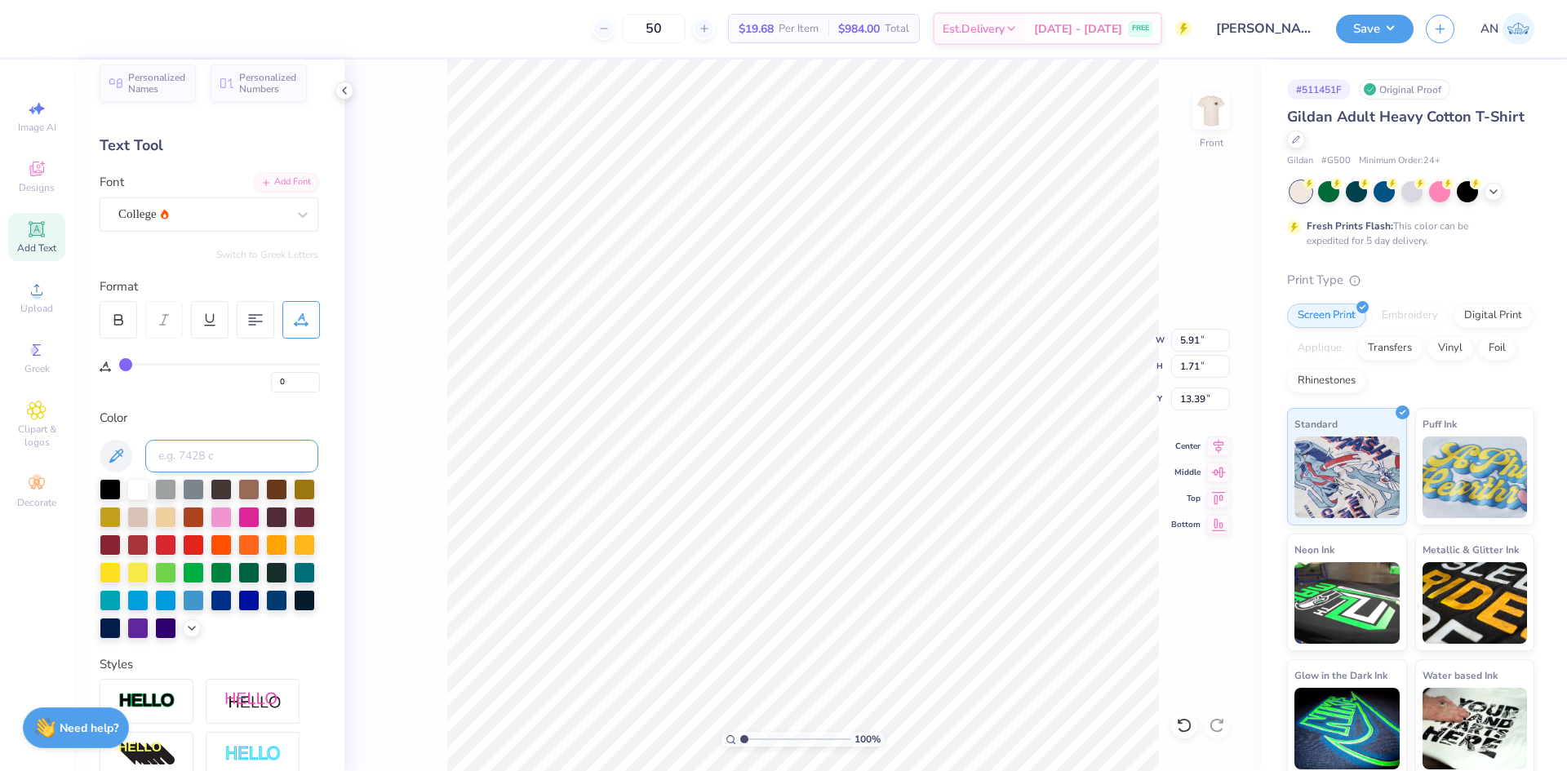
click at [227, 455] on input at bounding box center [231, 456] width 173 height 33
type input "4975c"
type input "2"
type input "3"
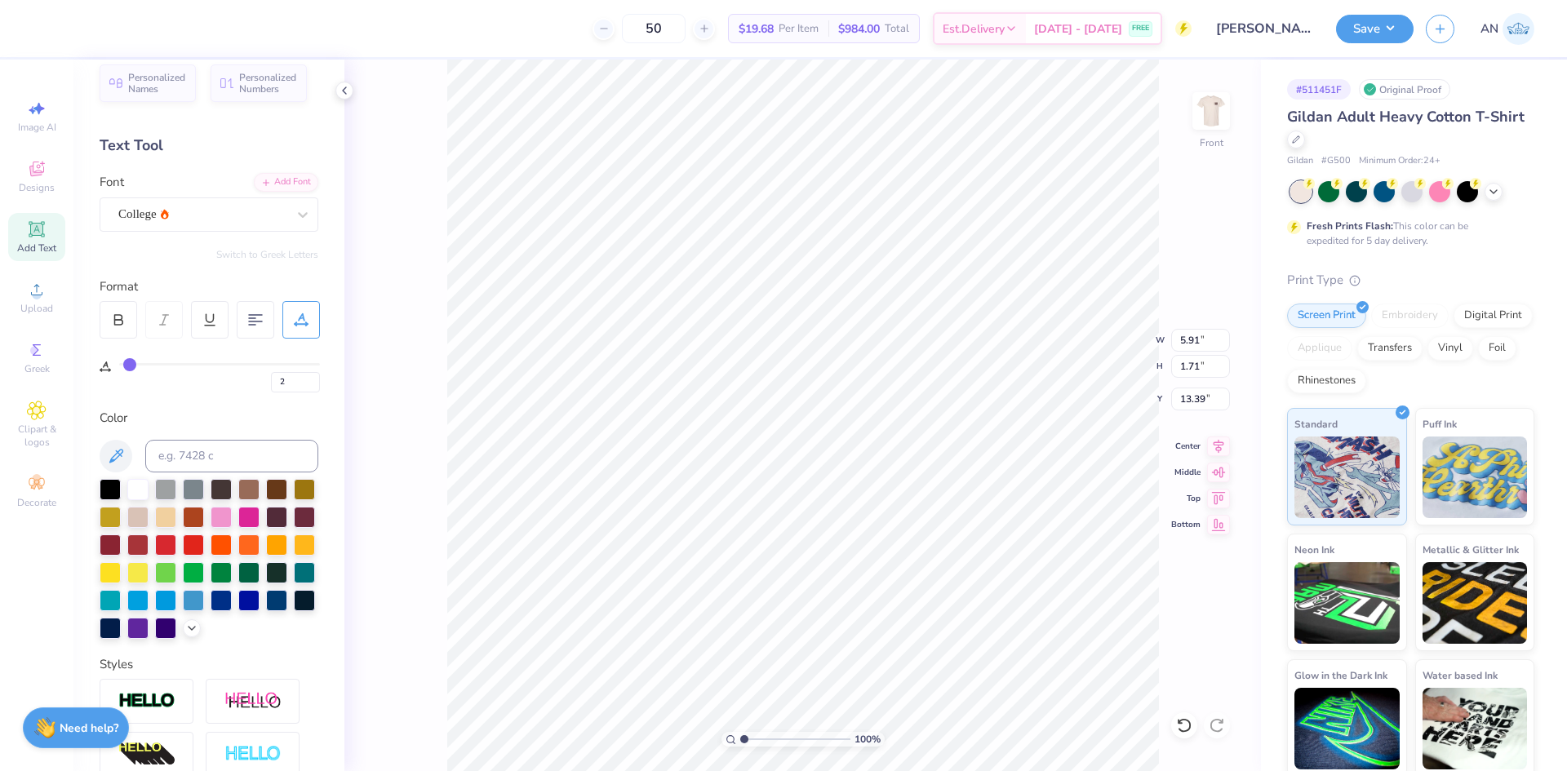
type input "3"
type input "4"
type input "5"
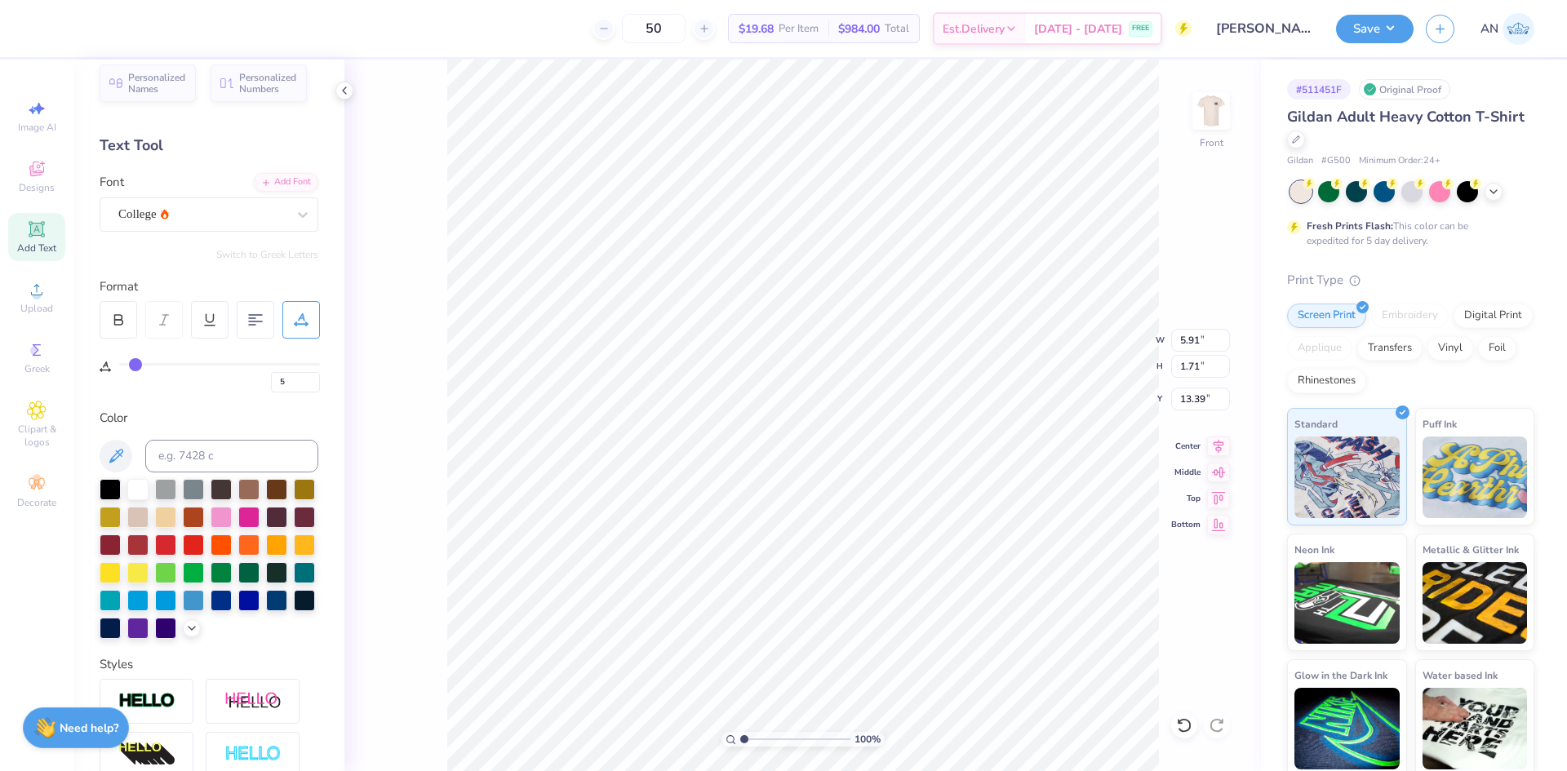
type input "6"
type input "7"
type input "8"
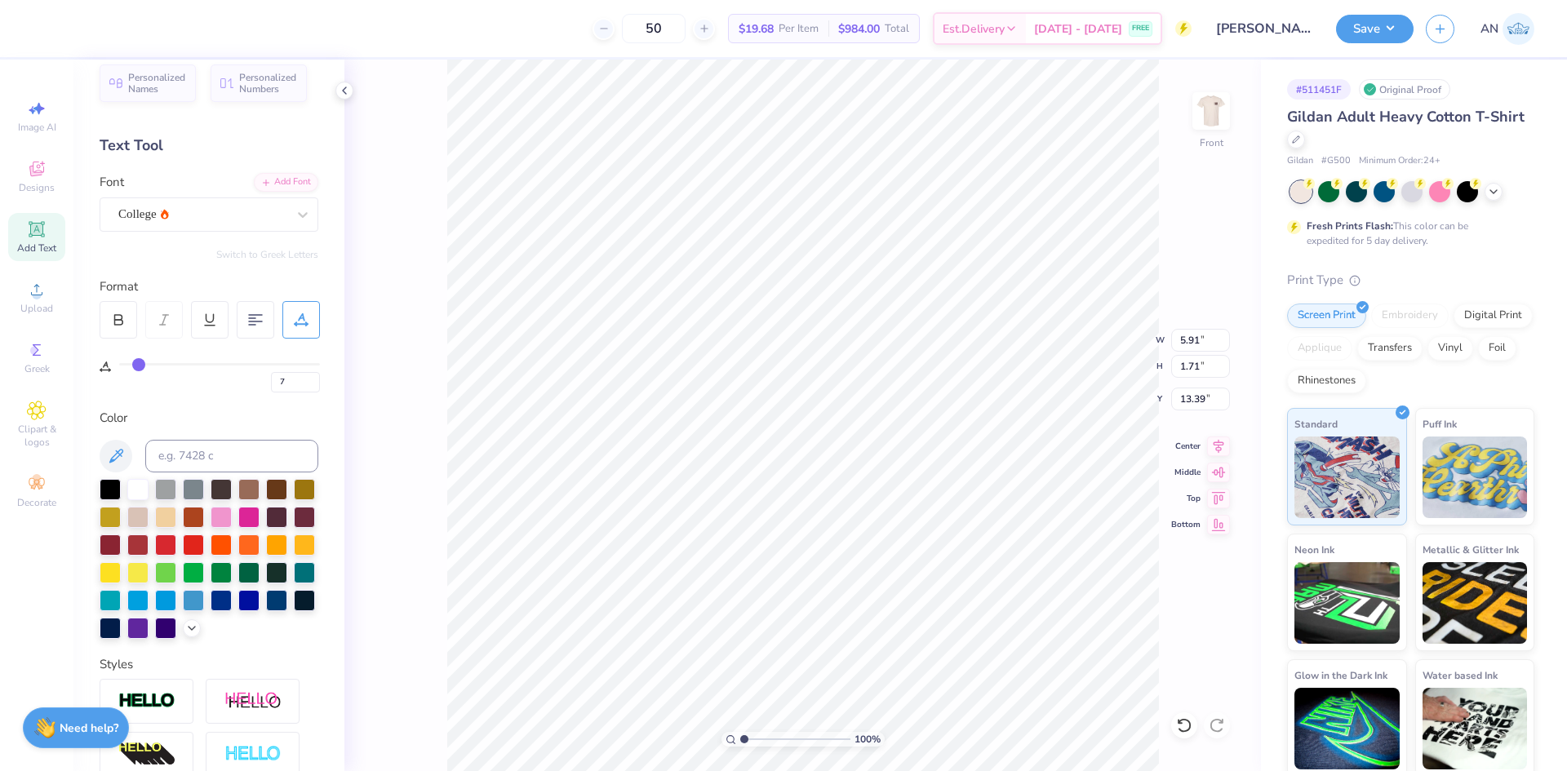
type input "8"
type input "9"
type input "10"
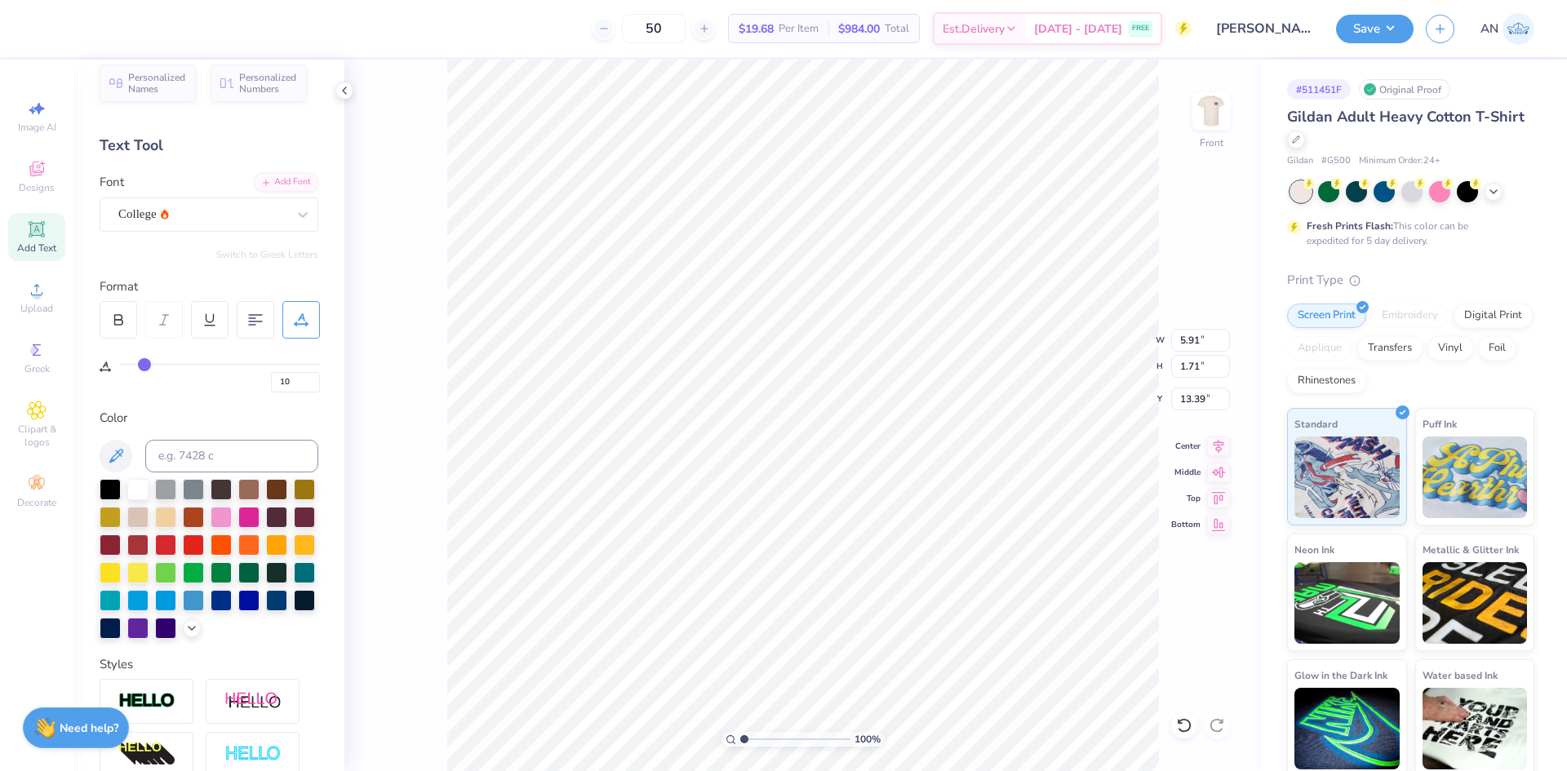
type input "11"
type input "13"
type input "14"
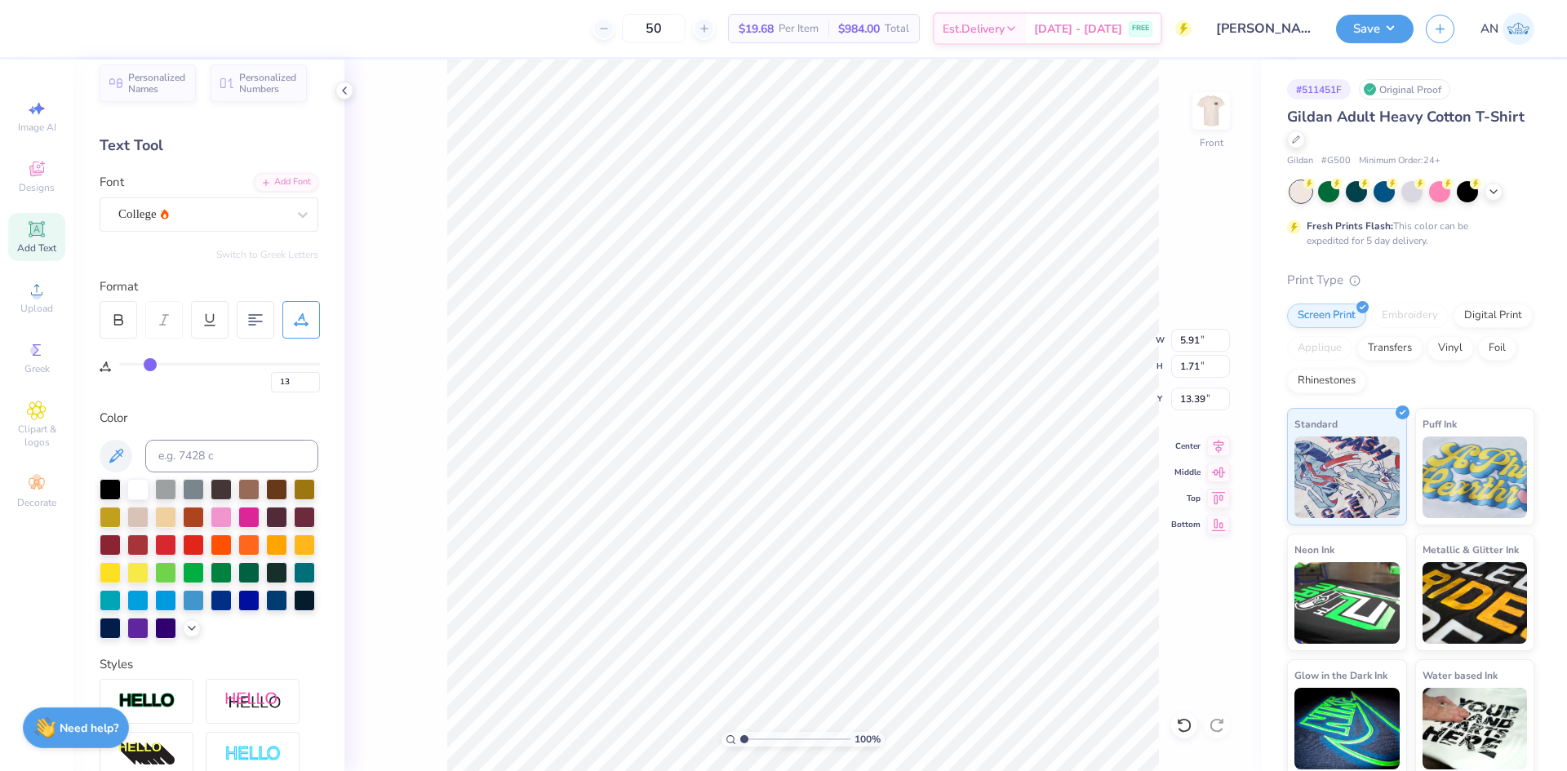
type input "14"
type input "16"
type input "17"
drag, startPoint x: 135, startPoint y: 365, endPoint x: 178, endPoint y: 368, distance: 42.6
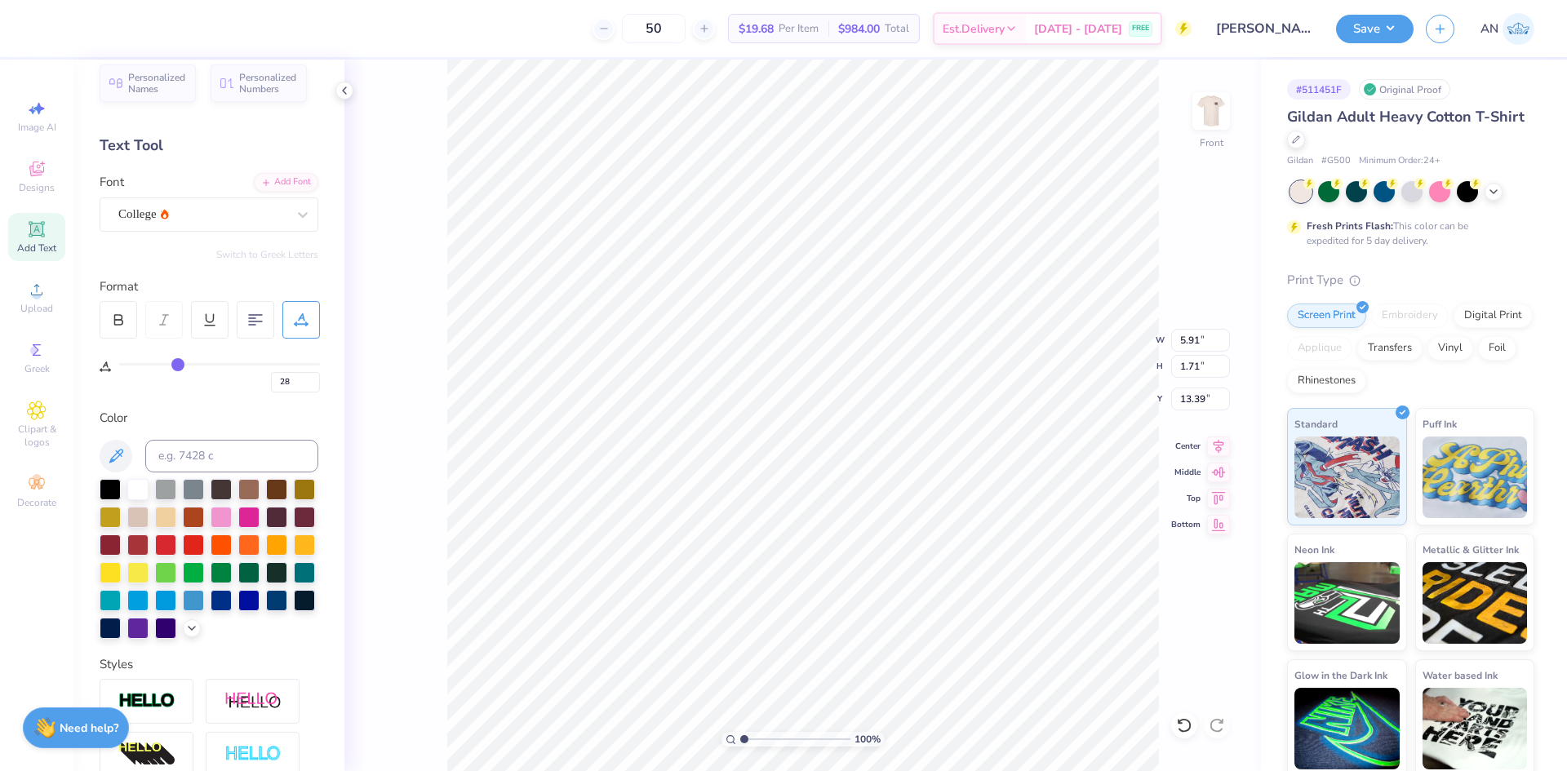
click at [178, 366] on input "range" at bounding box center [219, 364] width 201 height 2
drag, startPoint x: 183, startPoint y: 365, endPoint x: 255, endPoint y: 366, distance: 71.8
click at [255, 366] on input "range" at bounding box center [219, 364] width 201 height 2
click at [300, 364] on input "range" at bounding box center [219, 364] width 201 height 2
drag, startPoint x: 299, startPoint y: 366, endPoint x: 312, endPoint y: 366, distance: 13.1
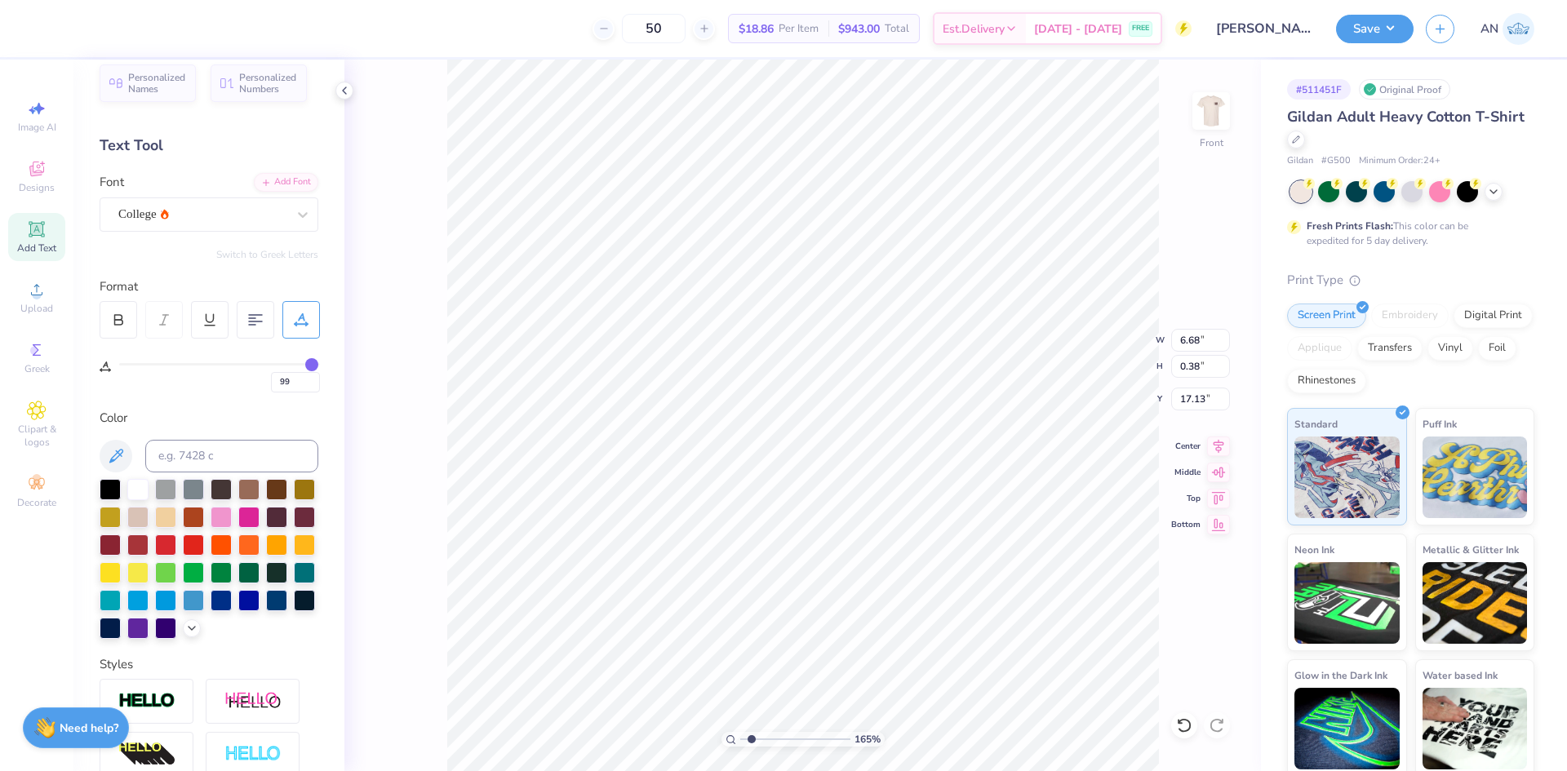
click at [312, 366] on input "range" at bounding box center [219, 364] width 201 height 2
drag, startPoint x: 307, startPoint y: 361, endPoint x: 432, endPoint y: 373, distance: 126.2
click at [320, 366] on input "range" at bounding box center [219, 364] width 201 height 2
click at [203, 213] on div "College" at bounding box center [202, 214] width 171 height 25
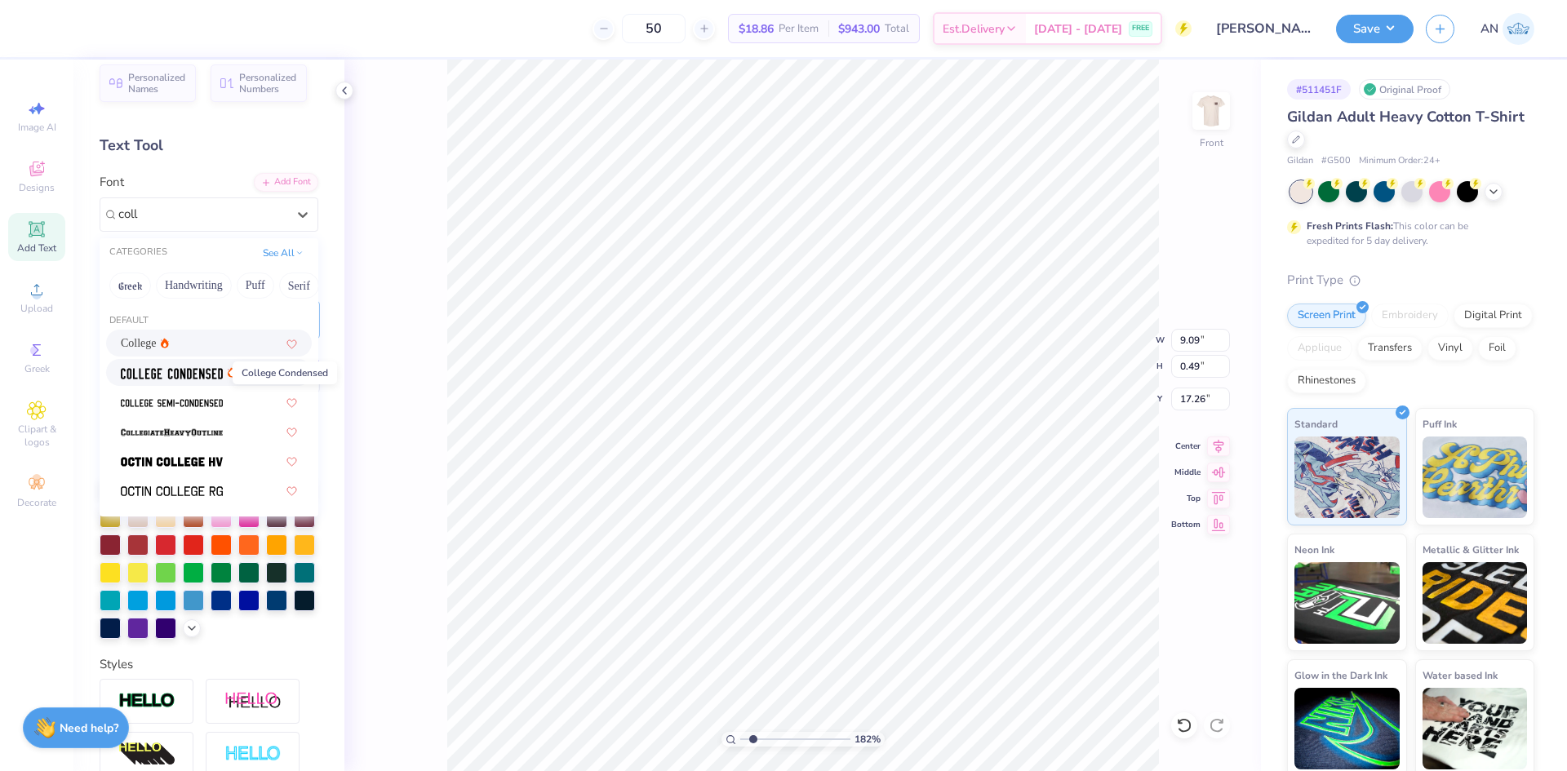
click at [193, 369] on img at bounding box center [172, 373] width 102 height 11
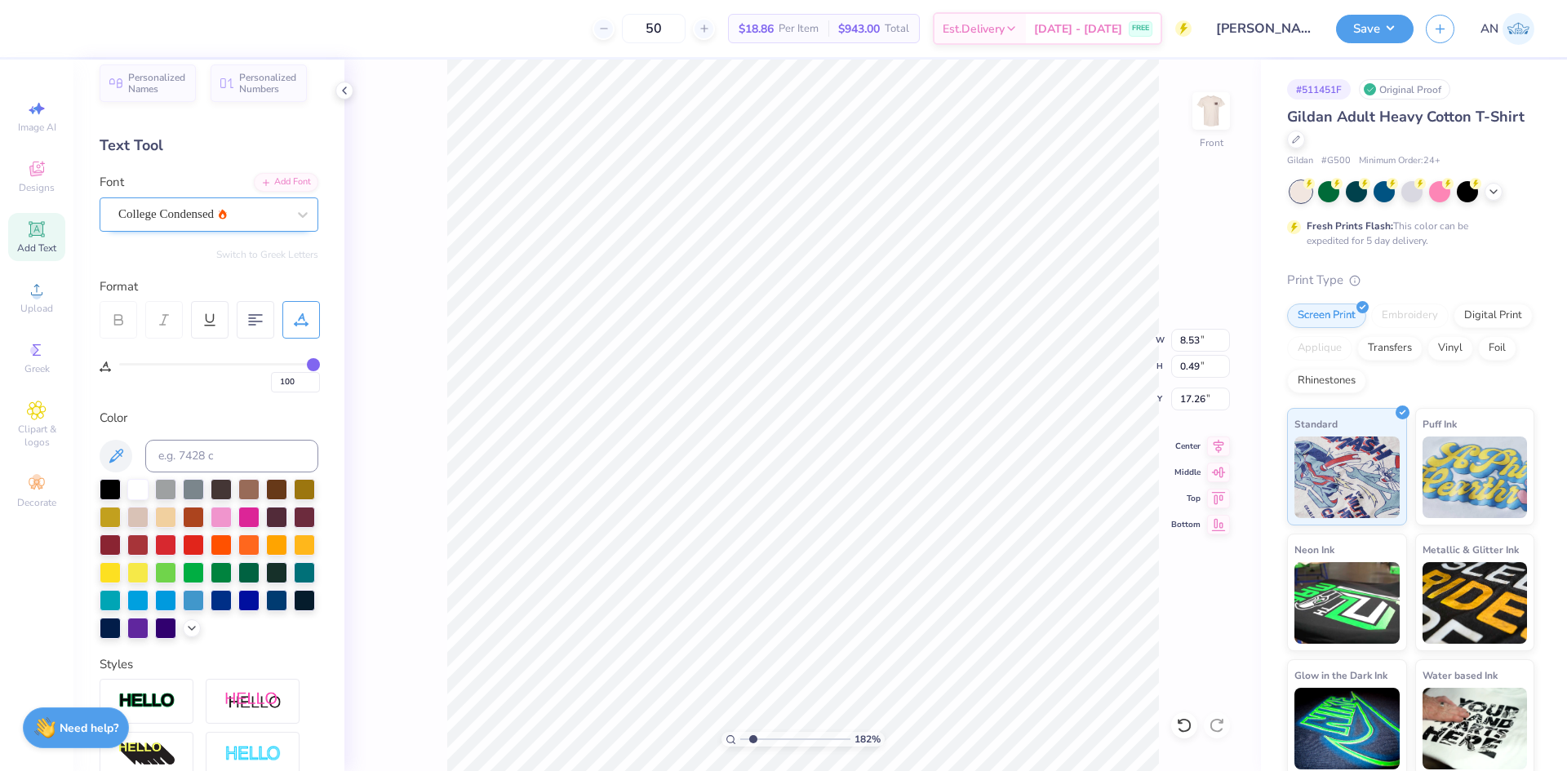
click at [219, 213] on div "College Condensed" at bounding box center [202, 214] width 171 height 25
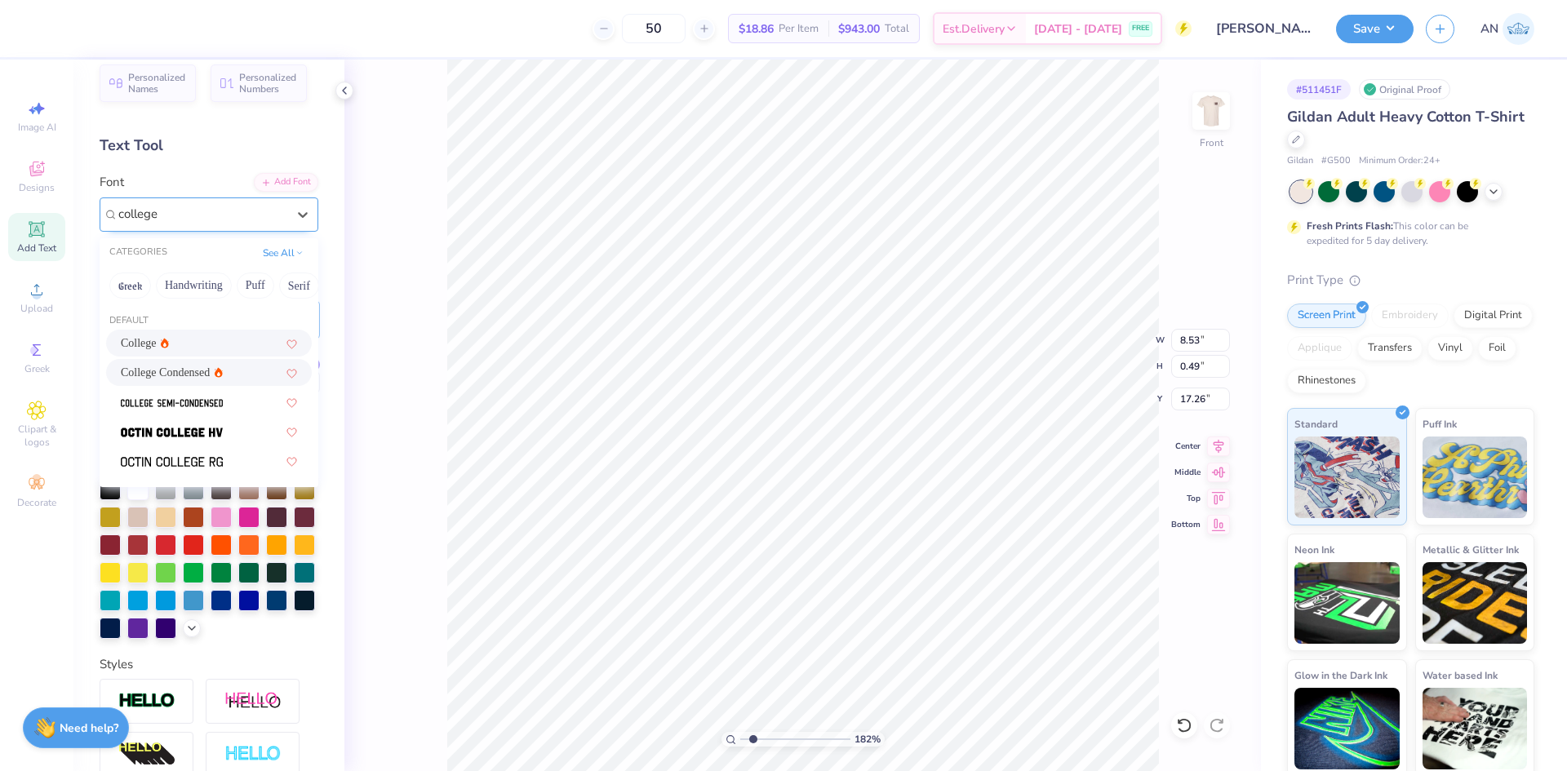
click at [213, 347] on div "College" at bounding box center [209, 343] width 176 height 17
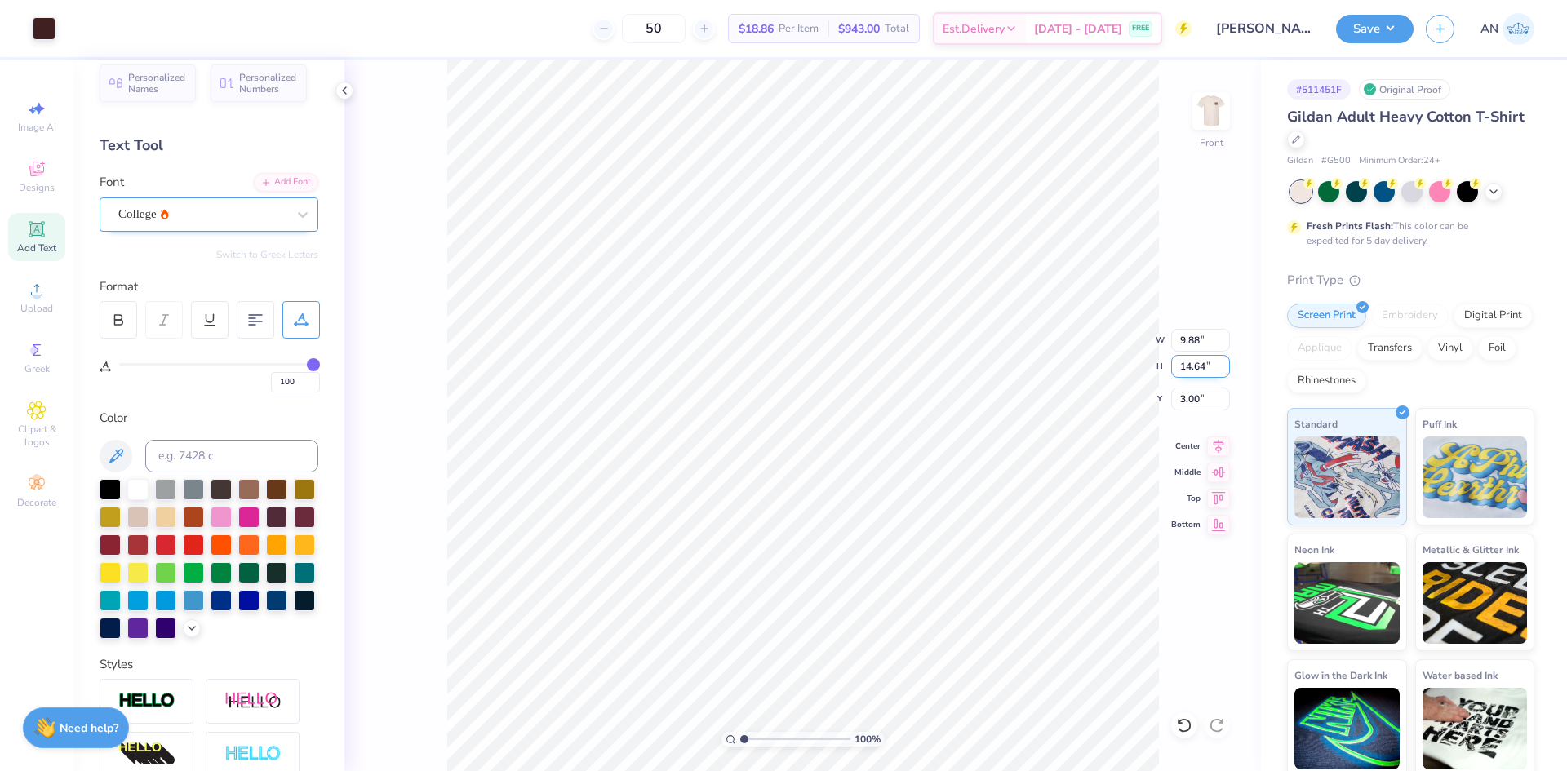
click at [1202, 373] on input "14.64" at bounding box center [1200, 366] width 59 height 23
drag, startPoint x: 1203, startPoint y: 373, endPoint x: 1166, endPoint y: 375, distance: 37.6
click at [1166, 375] on div "100 % Front W 9.88 9.88 " H 14.64 14.64 " Y 3.00 3.00 " Center Middle Top Bottom" at bounding box center [802, 415] width 916 height 711
click at [947, 573] on li "Group" at bounding box center [967, 577] width 128 height 32
click at [1202, 366] on input "14.64" at bounding box center [1200, 366] width 59 height 23
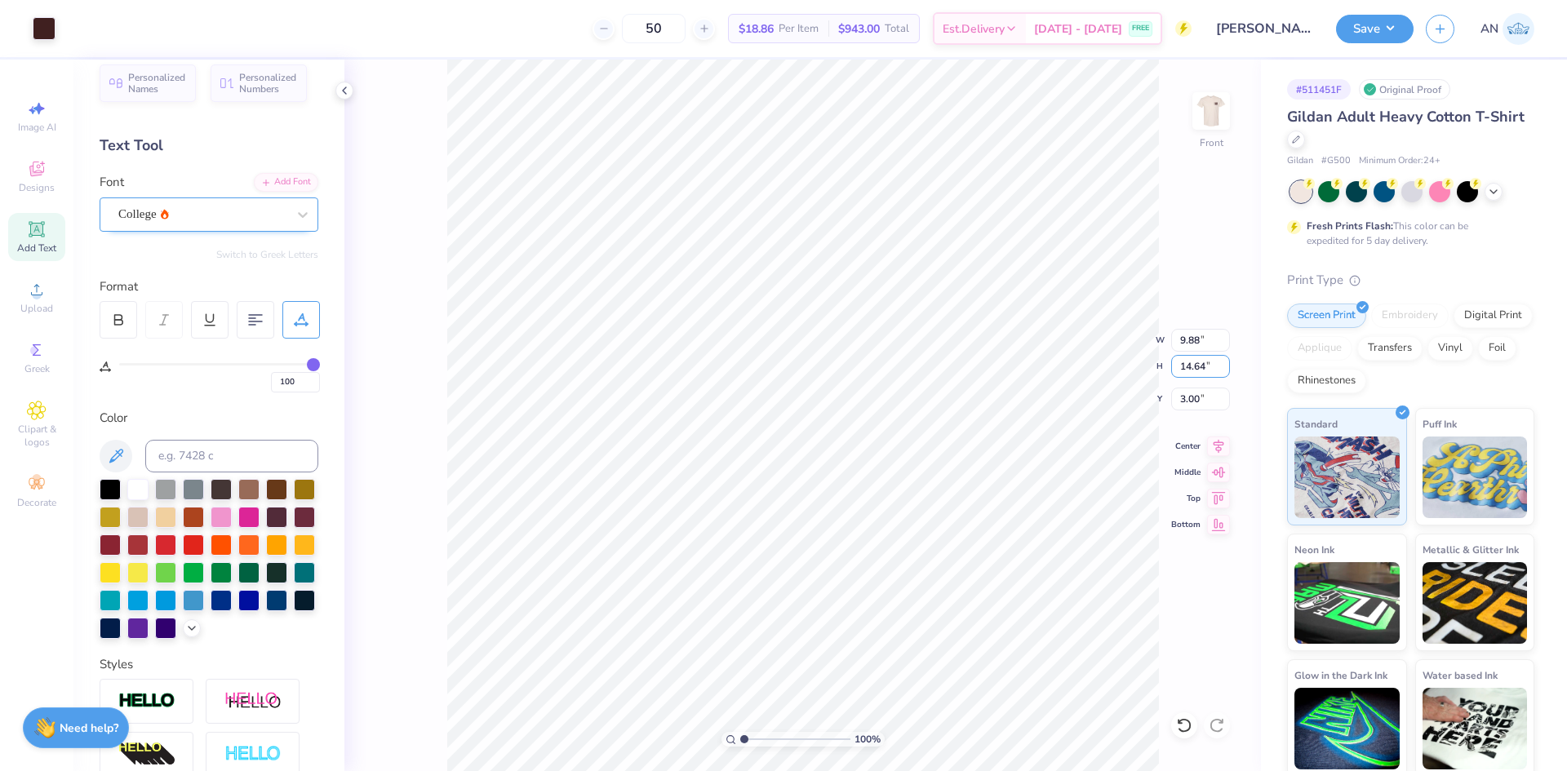
drag, startPoint x: 1203, startPoint y: 370, endPoint x: 1159, endPoint y: 375, distance: 44.4
click at [1159, 375] on div "100 % Front W 9.88 9.88 " H 14.64 14.64 " Y 3.00 3.00 " Center Middle Top Bottom" at bounding box center [802, 415] width 916 height 711
click at [1192, 370] on input "14.64" at bounding box center [1200, 366] width 59 height 23
click at [1110, 406] on div "100 % Front W 9.45 9.45 " H 14.00 14.00 " Y 3.32 3.32 " Center Middle Top Bottom" at bounding box center [802, 415] width 916 height 711
click at [1135, 408] on div "100 % Front W 9.45 9.45 " H 14.00 14.00 " Y 3.32 3.32 " Center Middle Top Bottom" at bounding box center [802, 415] width 916 height 711
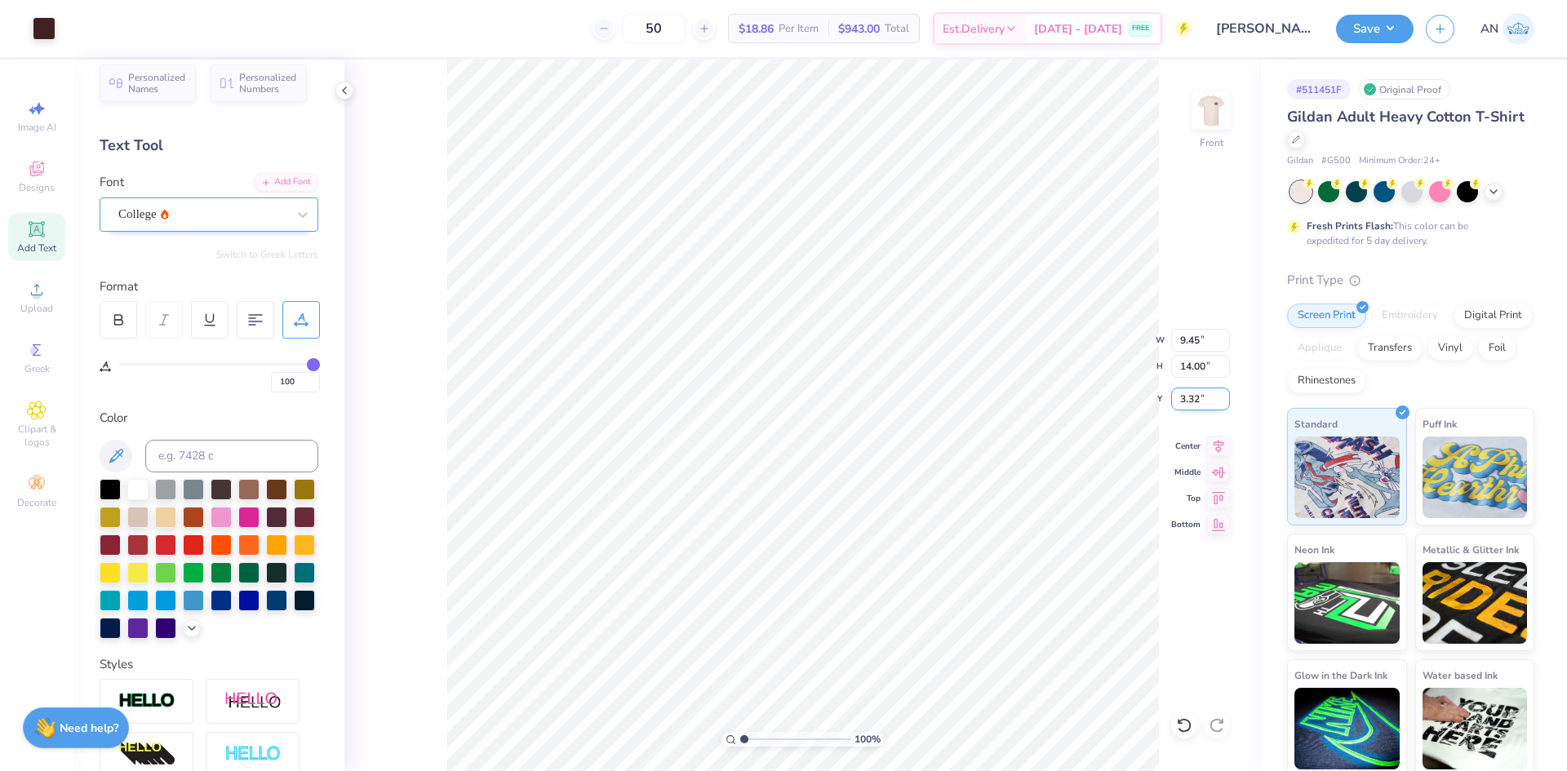
click at [1207, 400] on input "3.32" at bounding box center [1200, 399] width 59 height 23
click at [1200, 106] on img at bounding box center [1210, 110] width 65 height 65
click at [1205, 98] on img at bounding box center [1210, 110] width 65 height 65
click at [1386, 17] on button "Save" at bounding box center [1375, 26] width 78 height 29
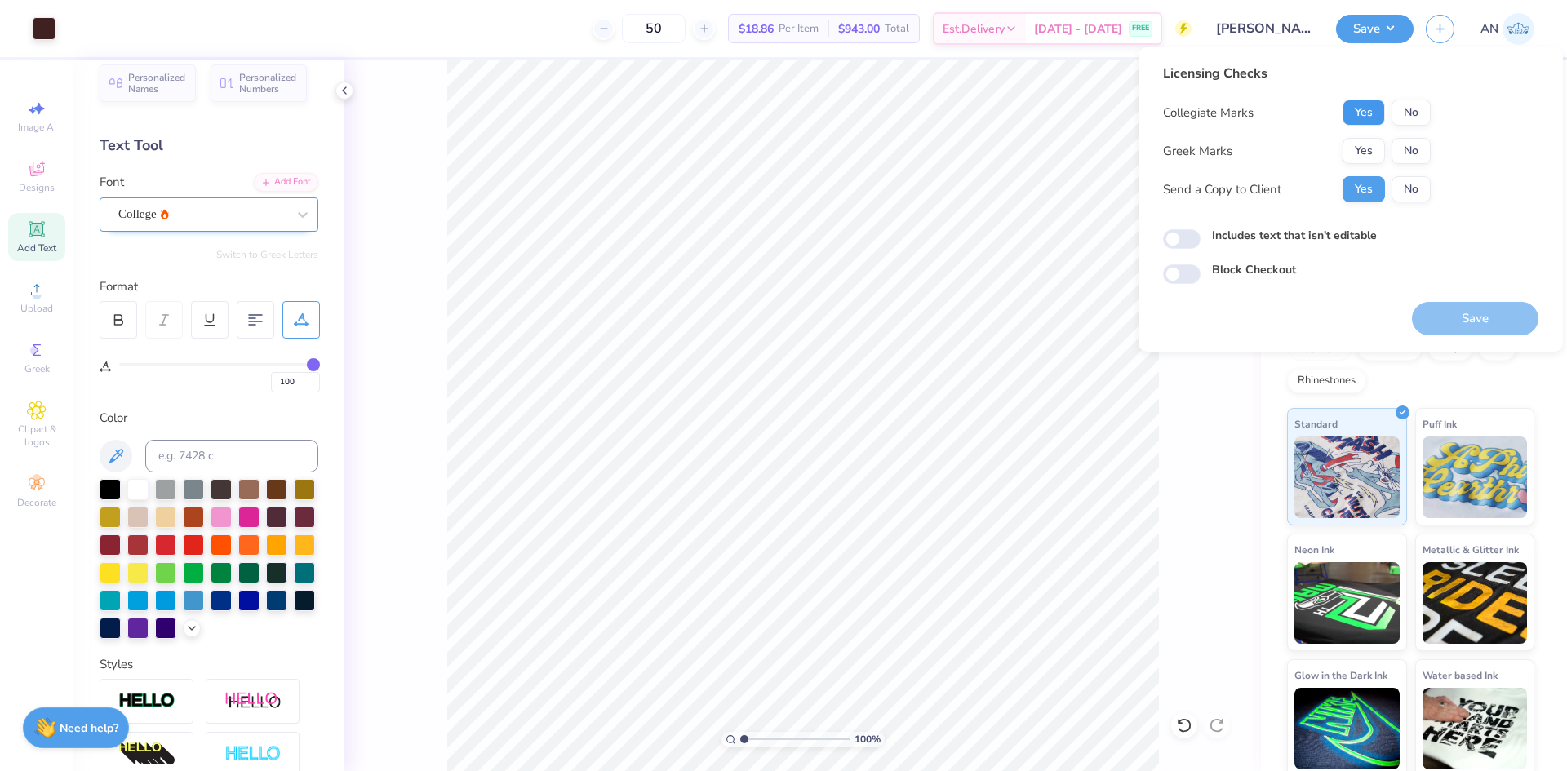
click at [1368, 120] on button "Yes" at bounding box center [1363, 113] width 42 height 26
click at [1409, 150] on button "No" at bounding box center [1410, 151] width 39 height 26
click at [1471, 324] on button "Save" at bounding box center [1475, 318] width 126 height 33
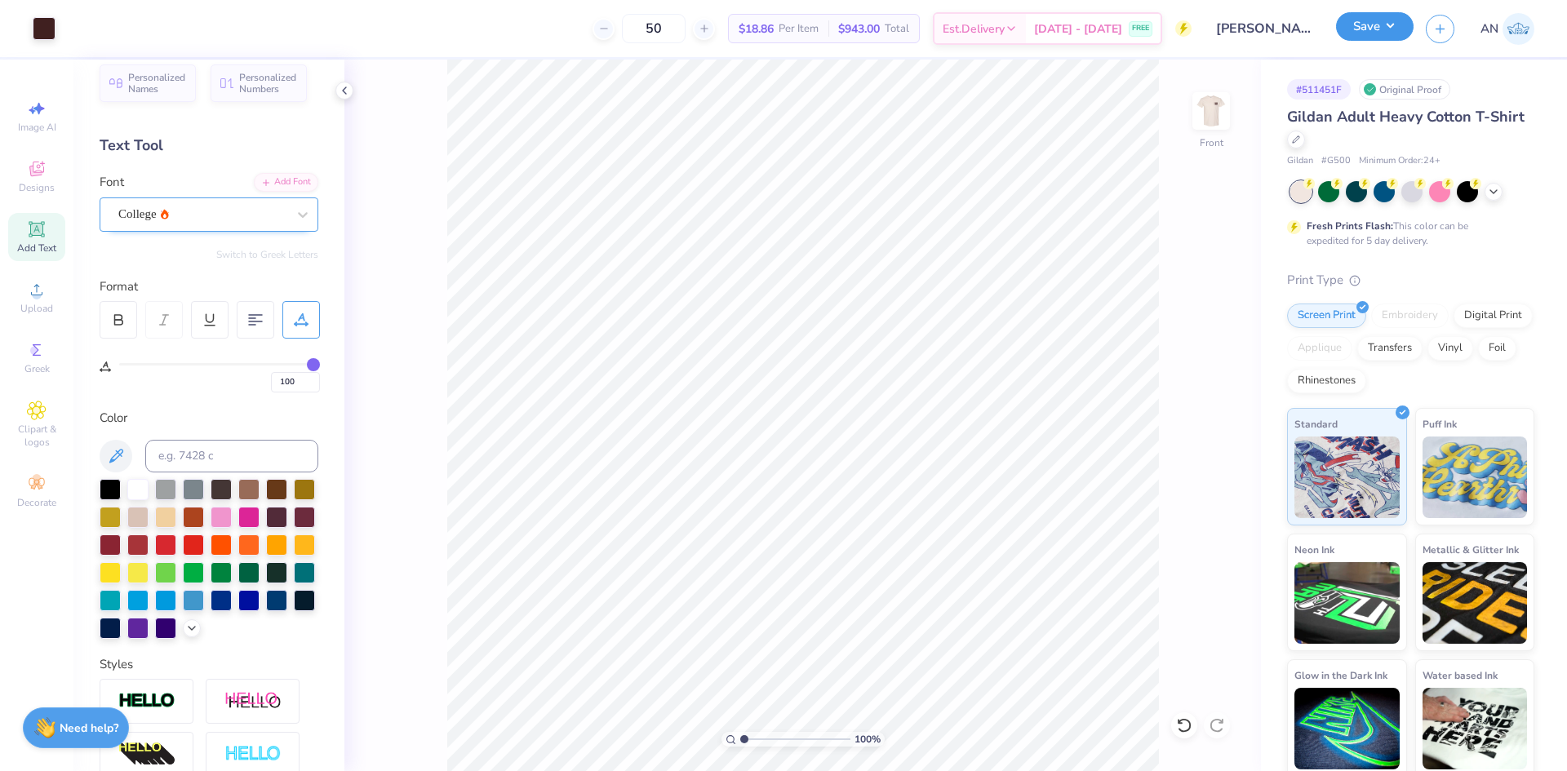
click at [1397, 32] on button "Save" at bounding box center [1375, 26] width 78 height 29
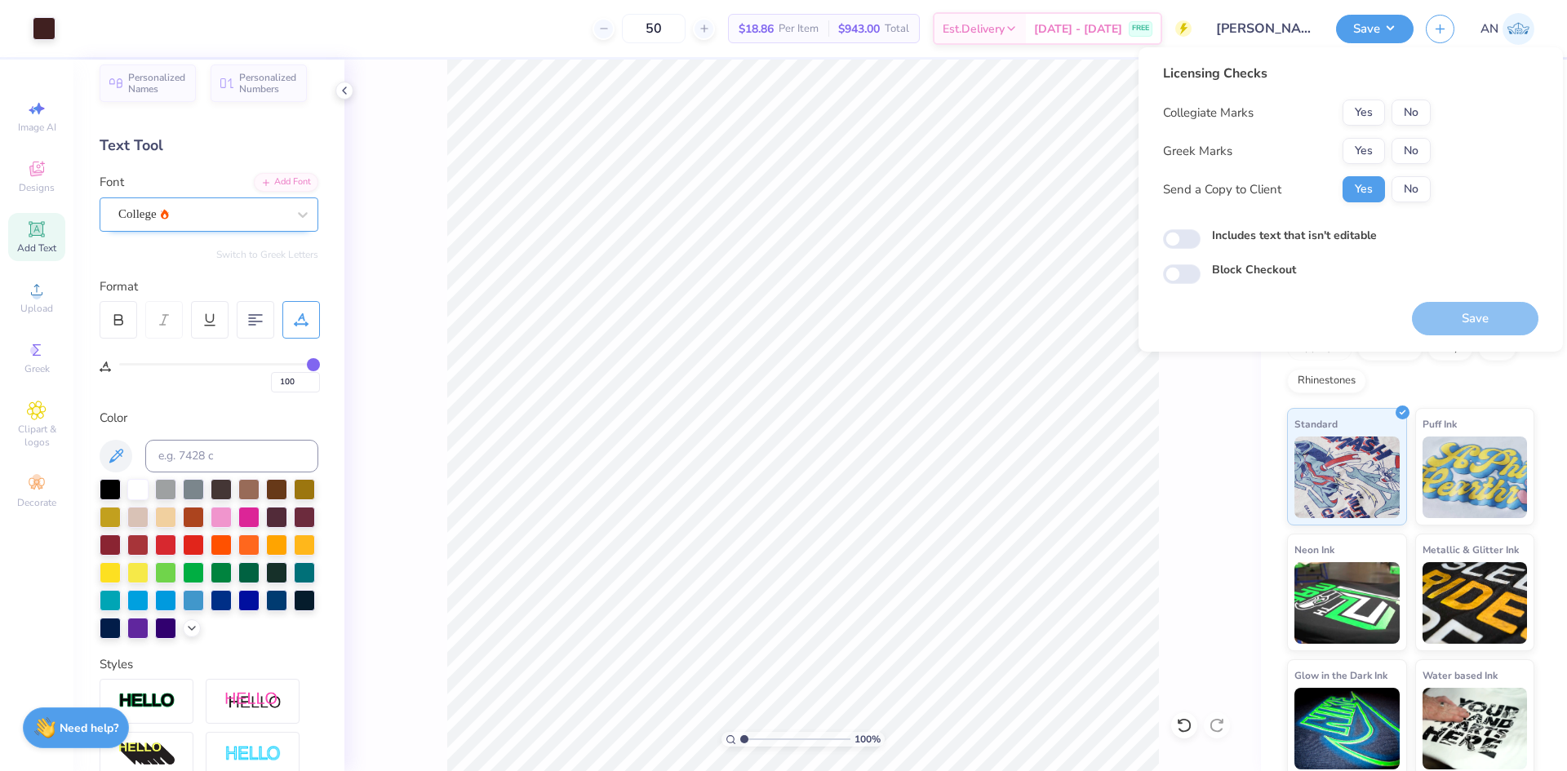
click at [468, 33] on div "50 $18.86 Per Item $943.00 Total Est. Delivery [DATE] - [DATE] FREE" at bounding box center [629, 28] width 1123 height 57
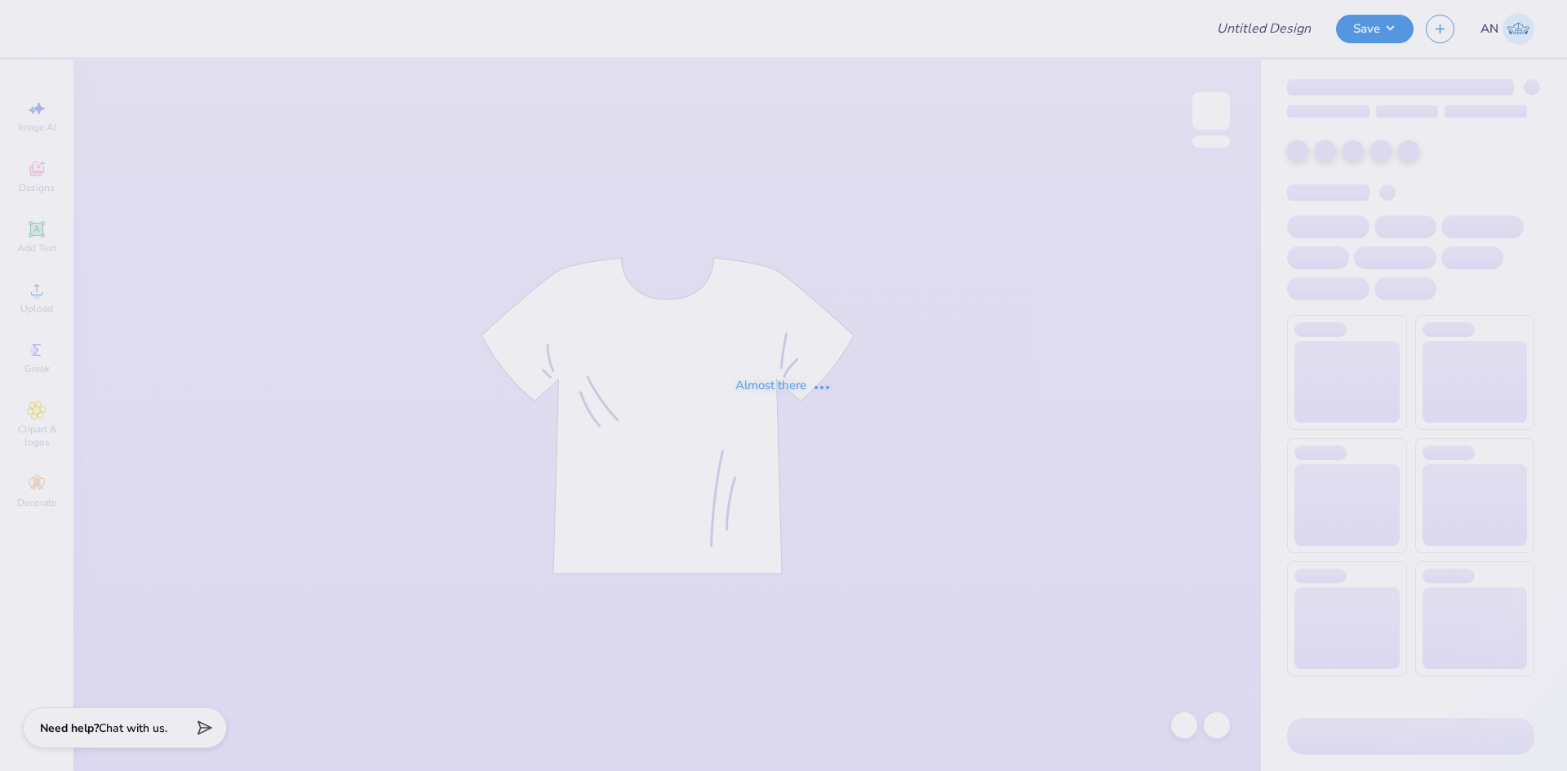
type input "[PERSON_NAME] : [US_STATE][GEOGRAPHIC_DATA]"
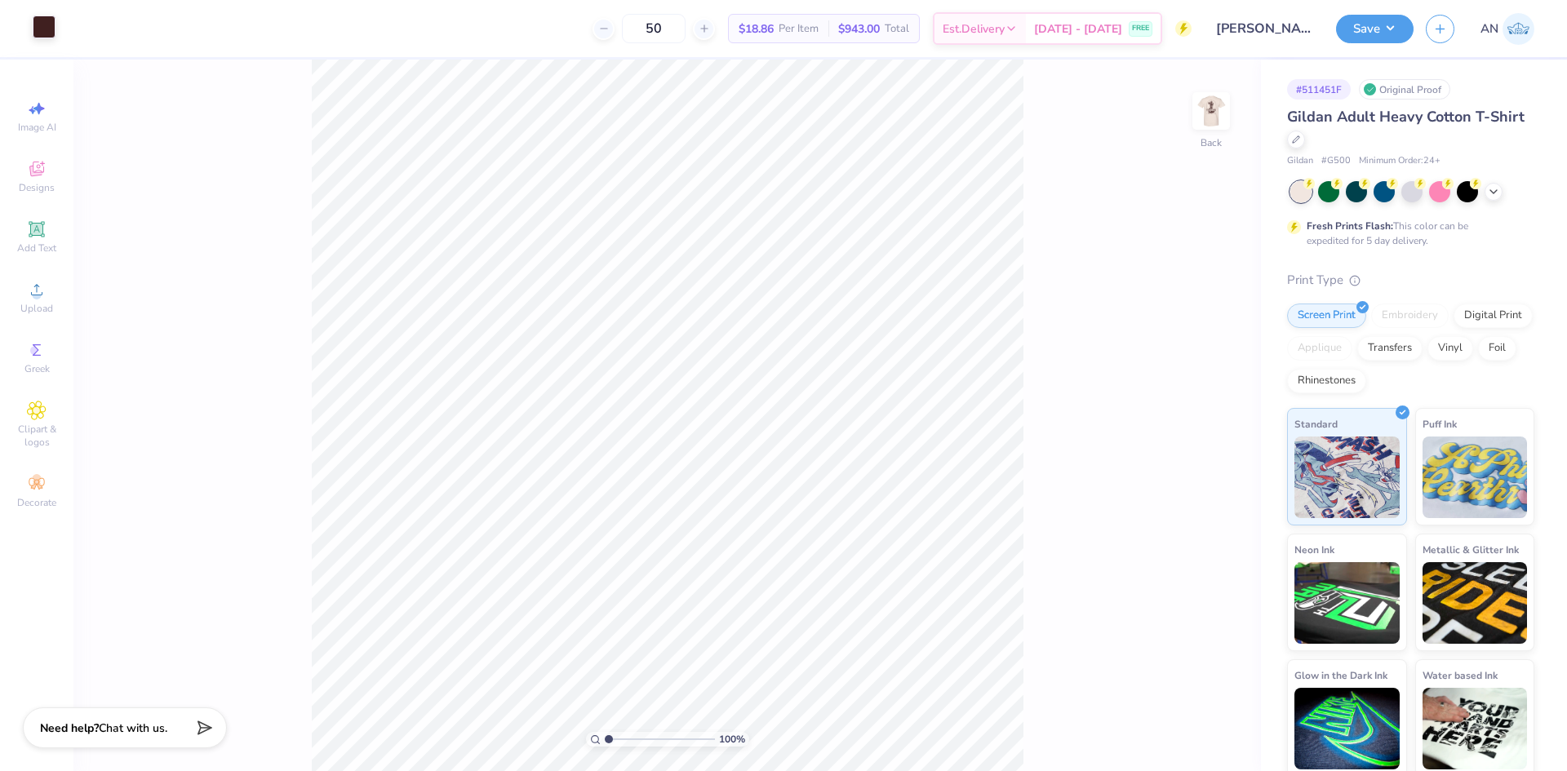
click at [47, 25] on div at bounding box center [44, 27] width 23 height 23
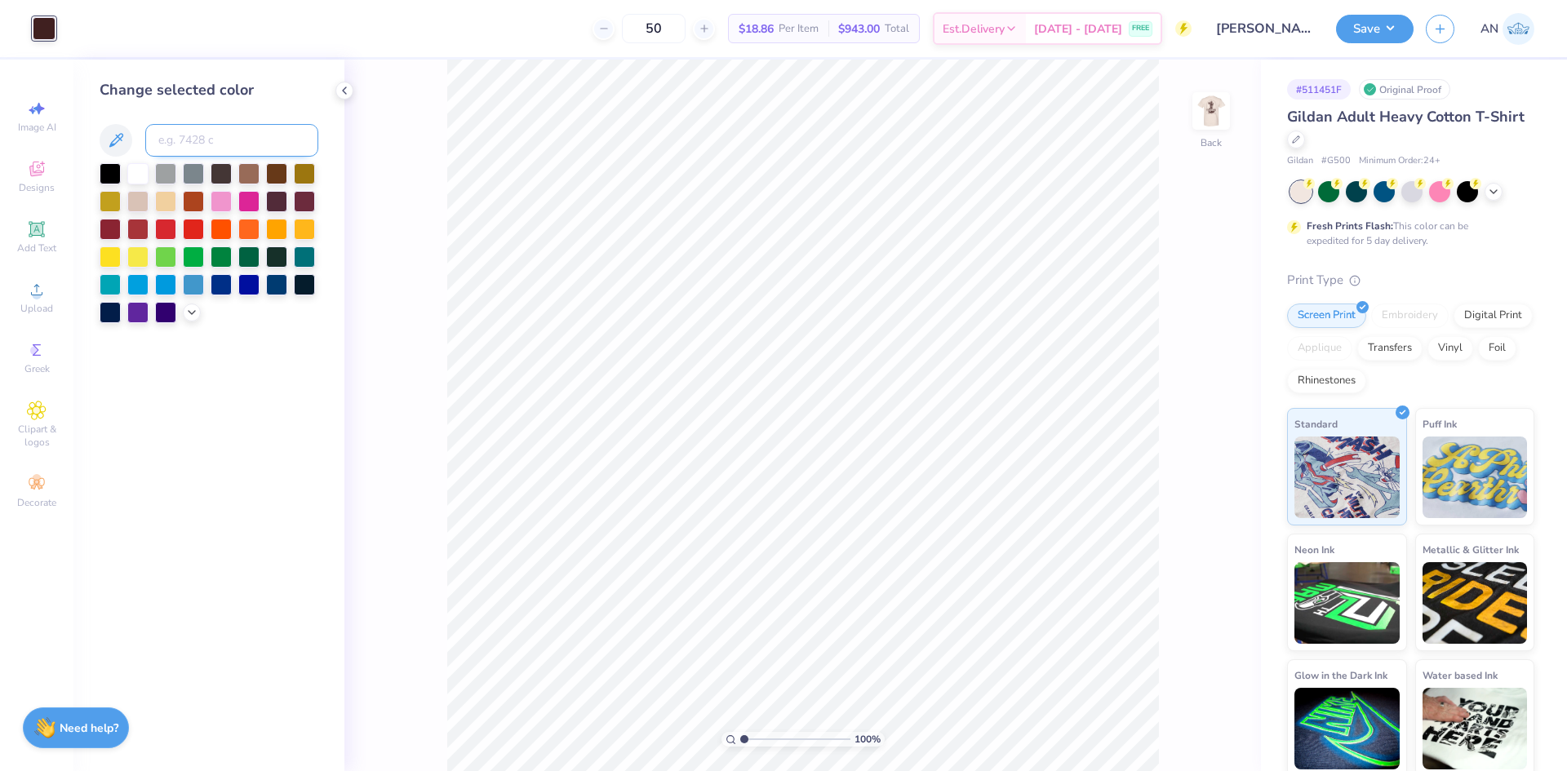
click at [233, 141] on input at bounding box center [231, 140] width 173 height 33
paste input "7421"
type input "7421"
click at [1211, 115] on img at bounding box center [1210, 110] width 65 height 65
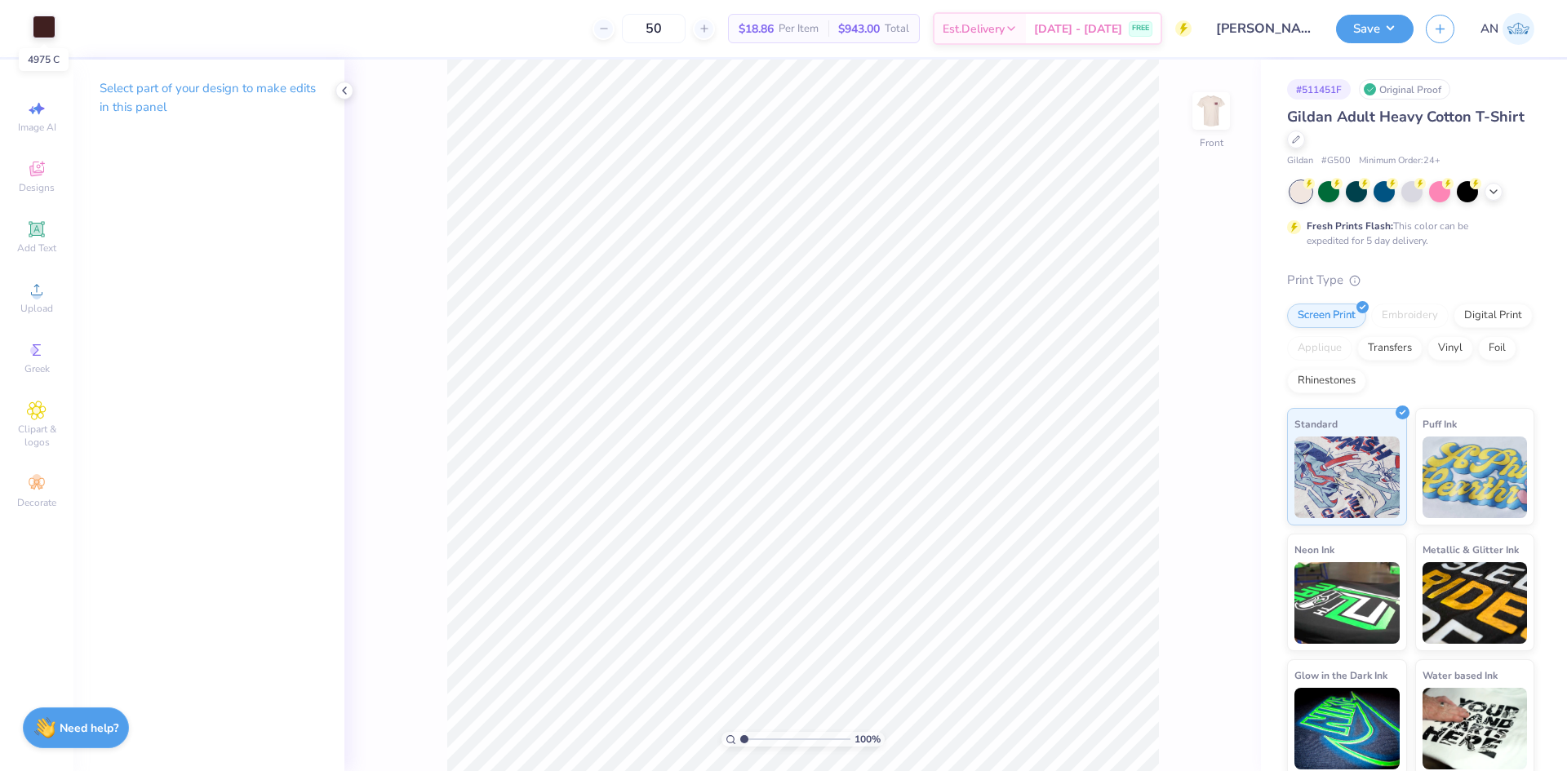
click at [46, 30] on div at bounding box center [44, 27] width 23 height 23
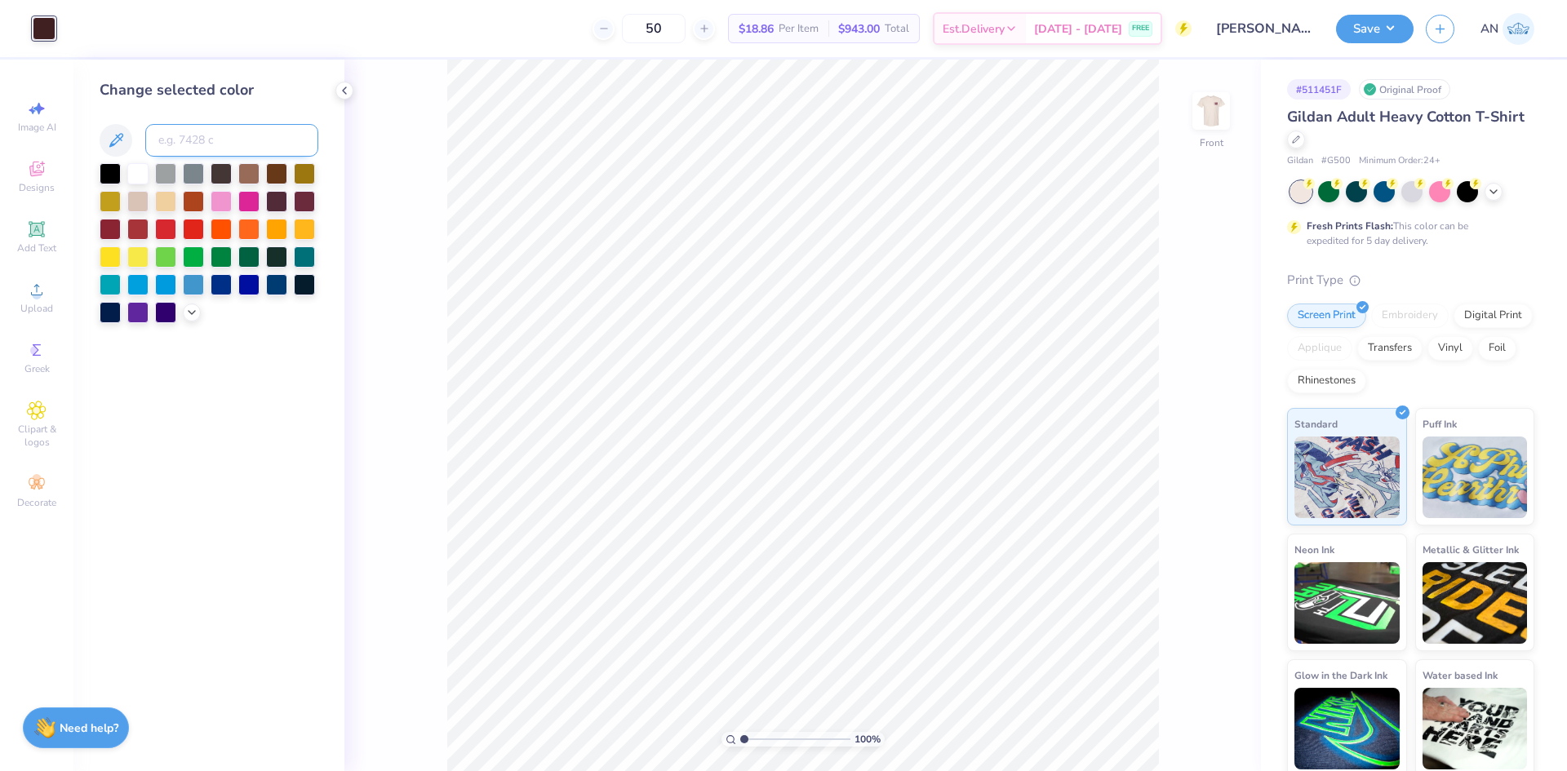
click at [197, 141] on input at bounding box center [231, 140] width 173 height 33
paste input "7421"
type input "7421"
click at [1398, 32] on button "Save" at bounding box center [1375, 26] width 78 height 29
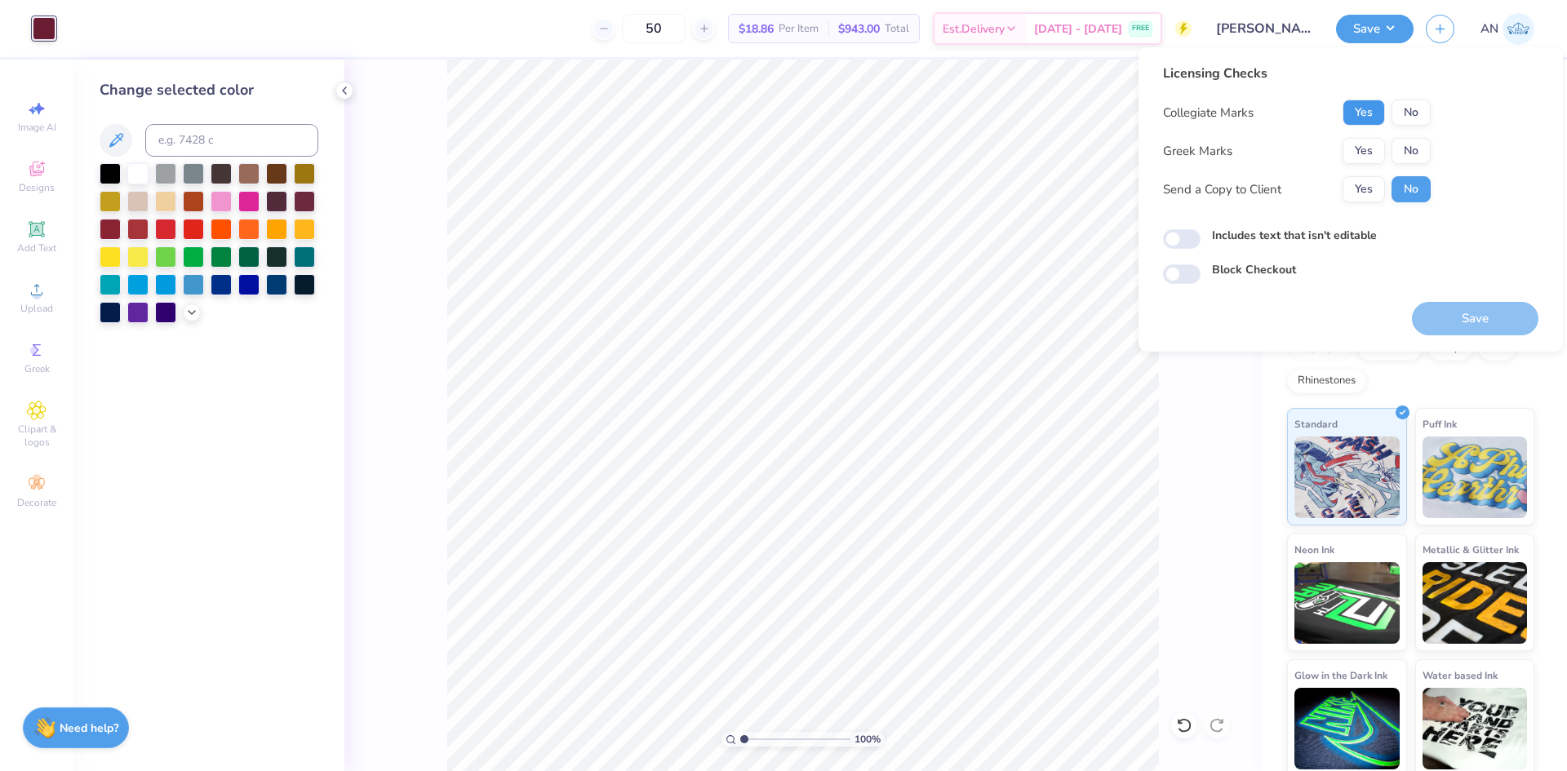
click at [1379, 112] on button "Yes" at bounding box center [1363, 113] width 42 height 26
click at [1402, 144] on button "No" at bounding box center [1410, 151] width 39 height 26
click at [1456, 319] on button "Save" at bounding box center [1475, 318] width 126 height 33
